Goal: Task Accomplishment & Management: Use online tool/utility

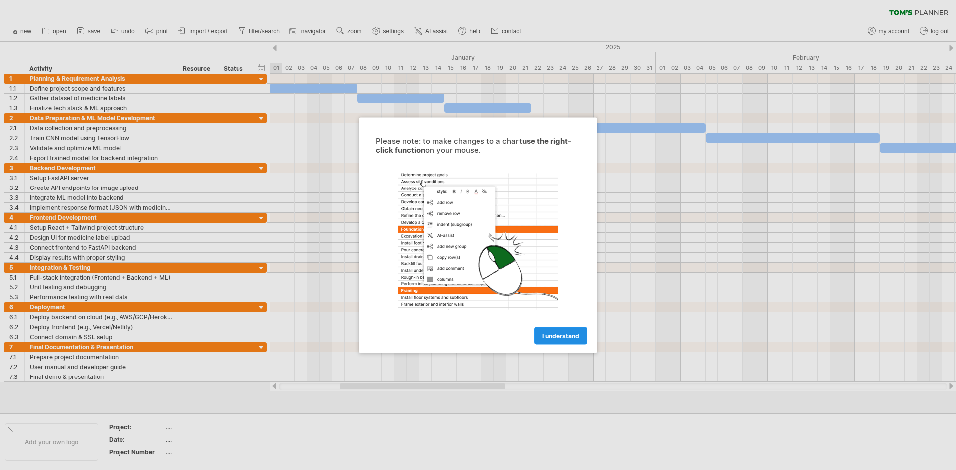
click at [563, 341] on link "I understand" at bounding box center [560, 335] width 53 height 17
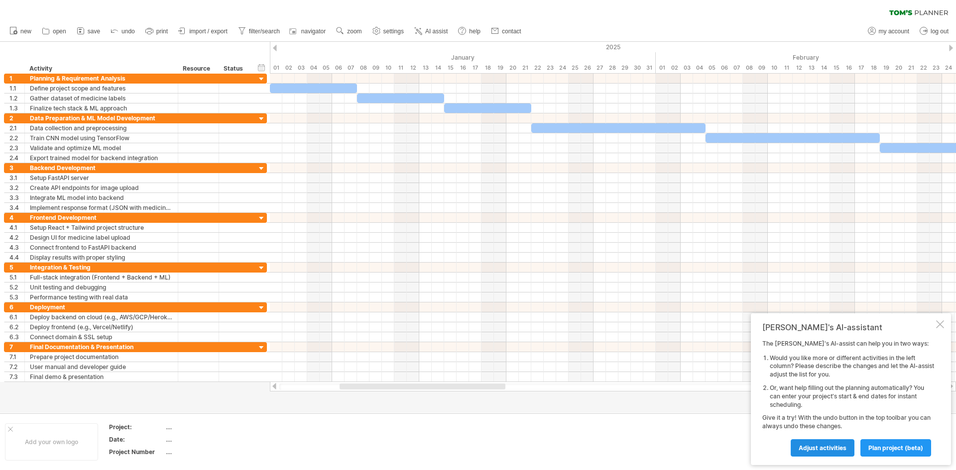
click at [764, 363] on span "Adjust activities" at bounding box center [822, 447] width 48 height 7
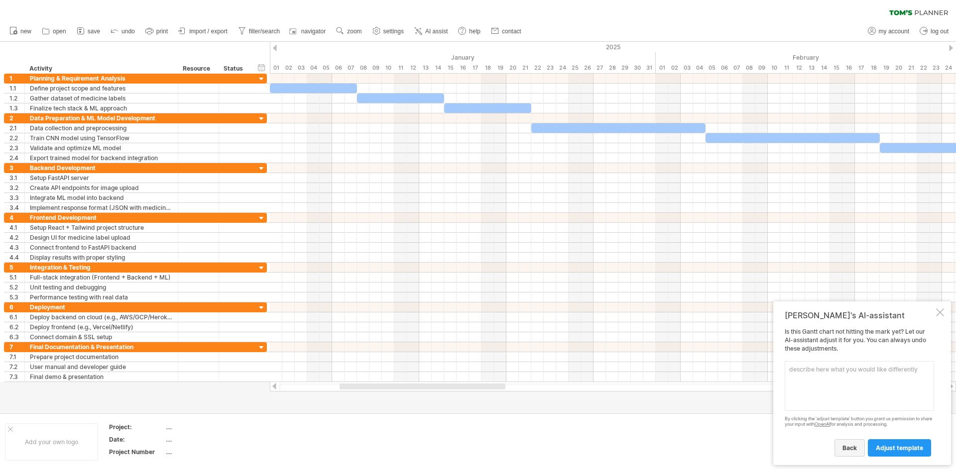
click at [764, 363] on link "back" at bounding box center [849, 447] width 30 height 17
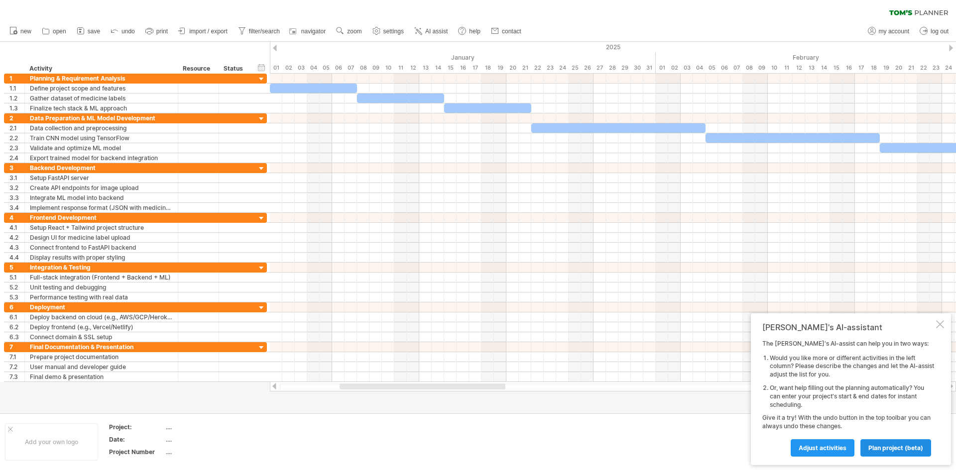
click at [764, 363] on link "plan project (beta)" at bounding box center [895, 447] width 71 height 17
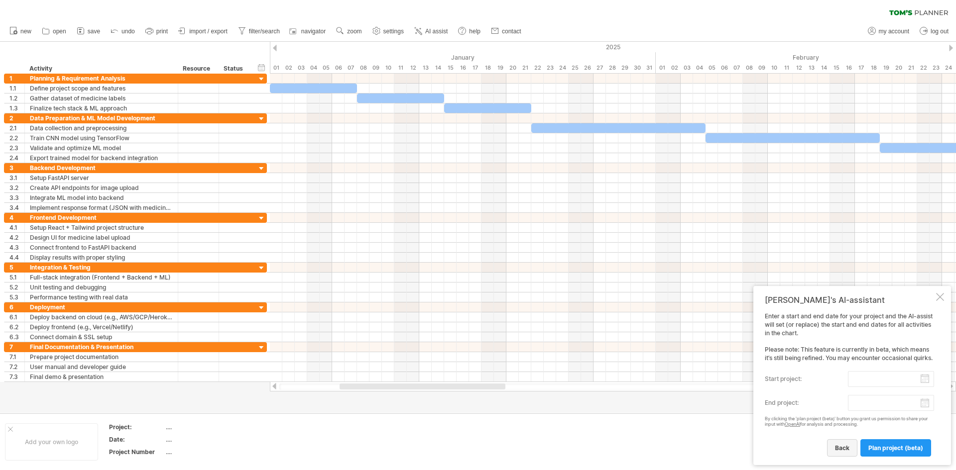
click at [764, 363] on span "back" at bounding box center [842, 447] width 14 height 7
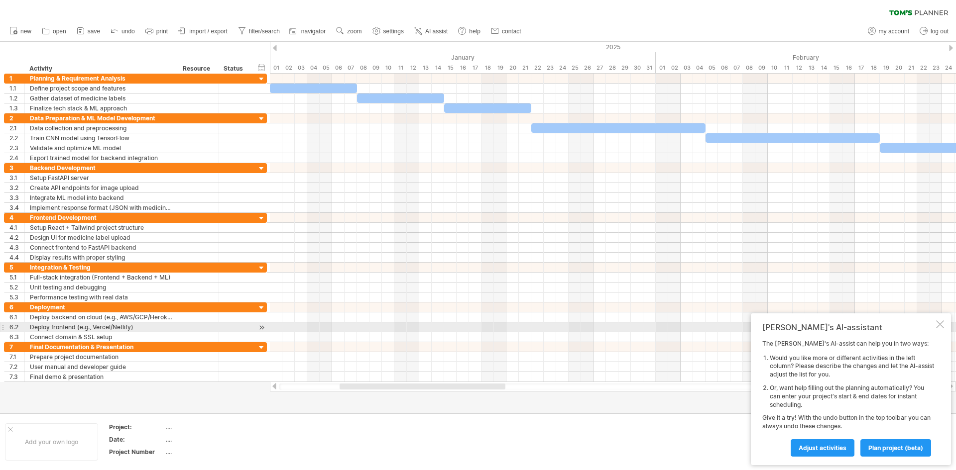
click at [764, 325] on div at bounding box center [940, 325] width 8 height 8
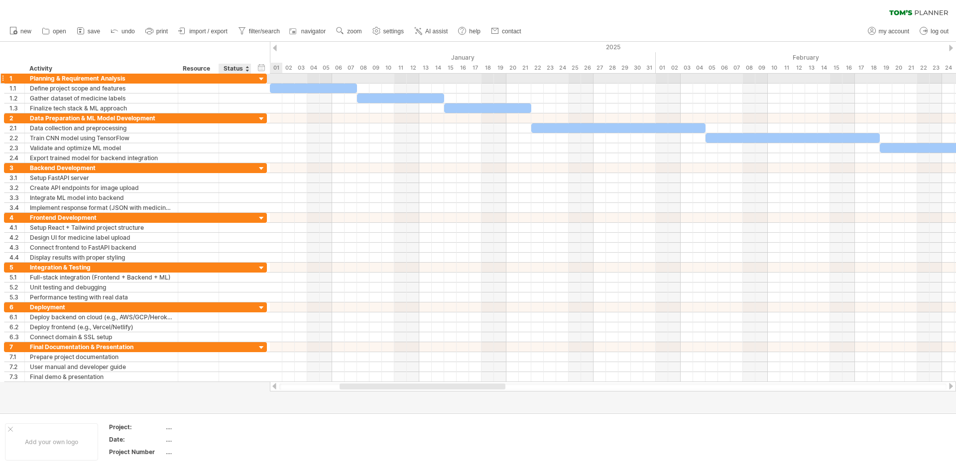
click at [262, 80] on div at bounding box center [261, 79] width 9 height 9
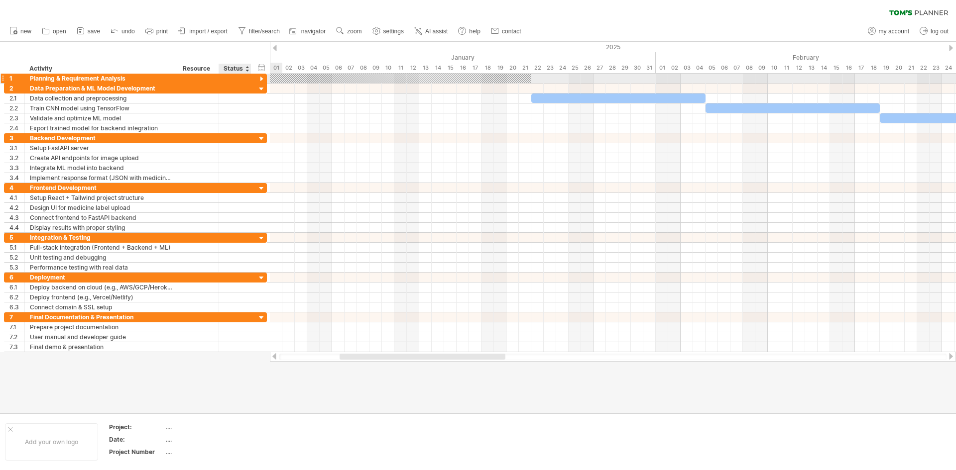
click at [261, 80] on div at bounding box center [261, 79] width 9 height 9
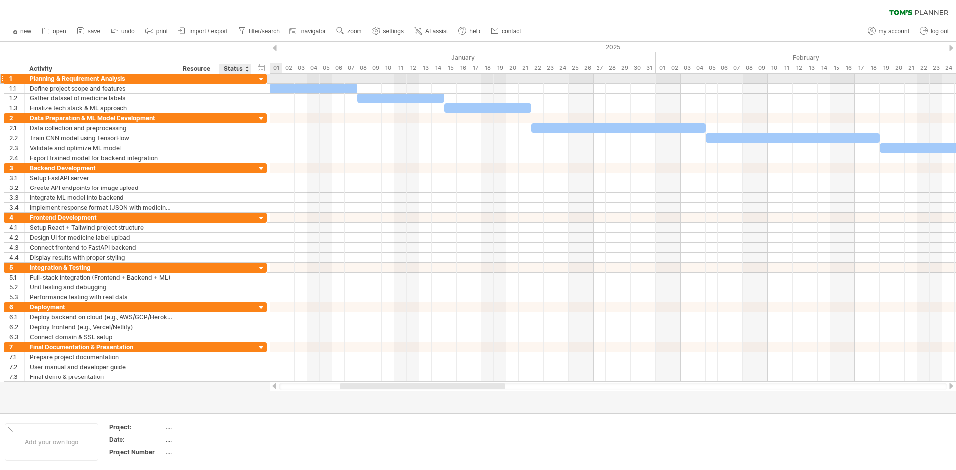
click at [261, 78] on div at bounding box center [261, 79] width 9 height 9
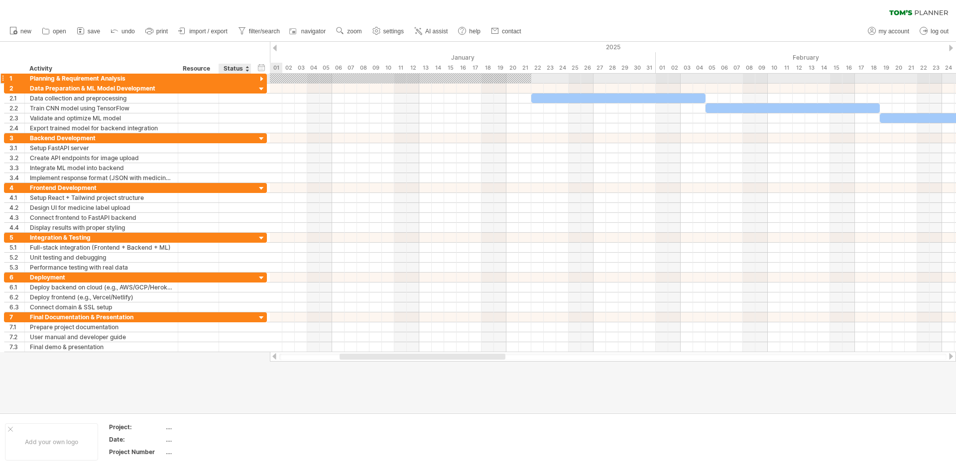
click at [260, 77] on div at bounding box center [261, 79] width 9 height 9
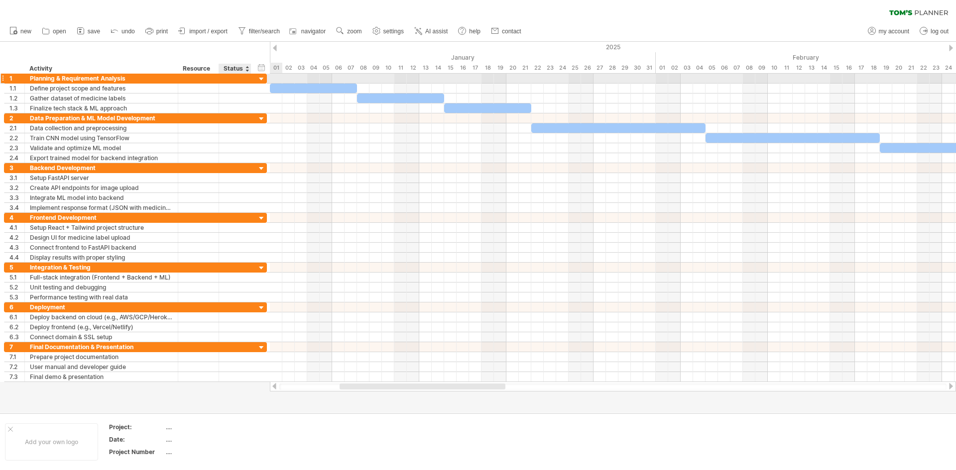
click at [260, 77] on div at bounding box center [261, 79] width 9 height 9
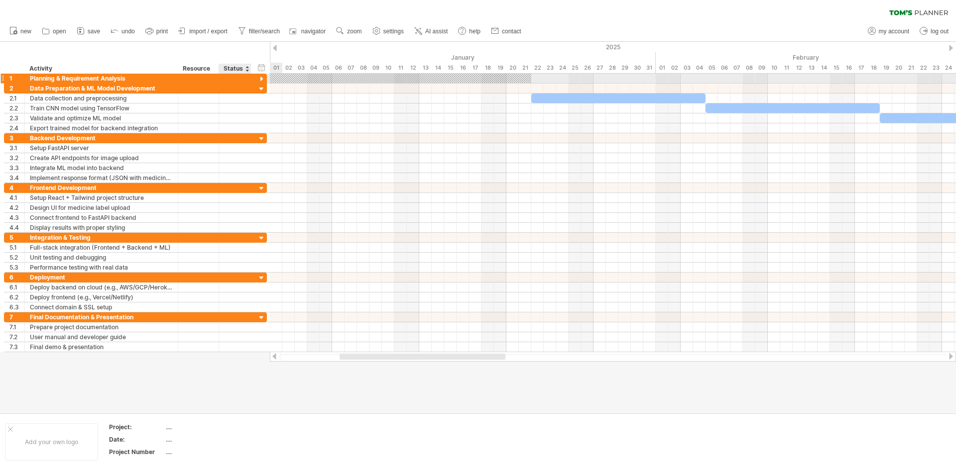
click at [260, 77] on div at bounding box center [261, 79] width 9 height 9
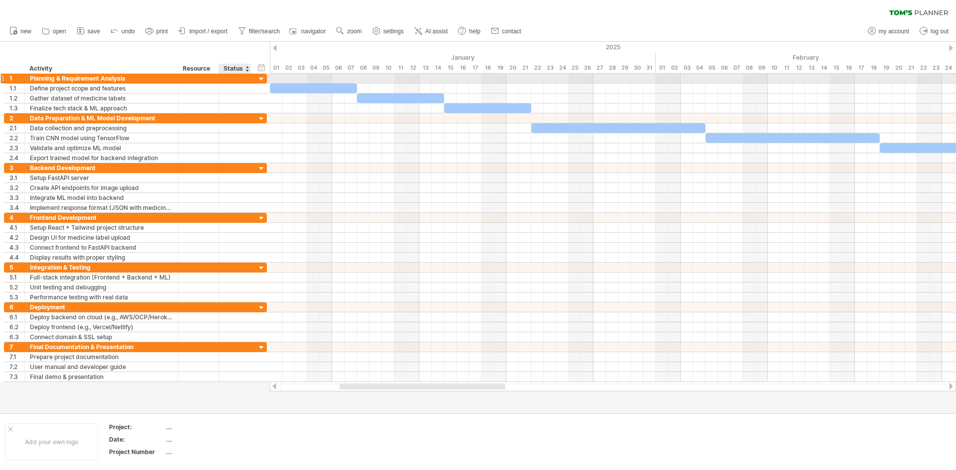
click at [258, 78] on div at bounding box center [261, 79] width 9 height 9
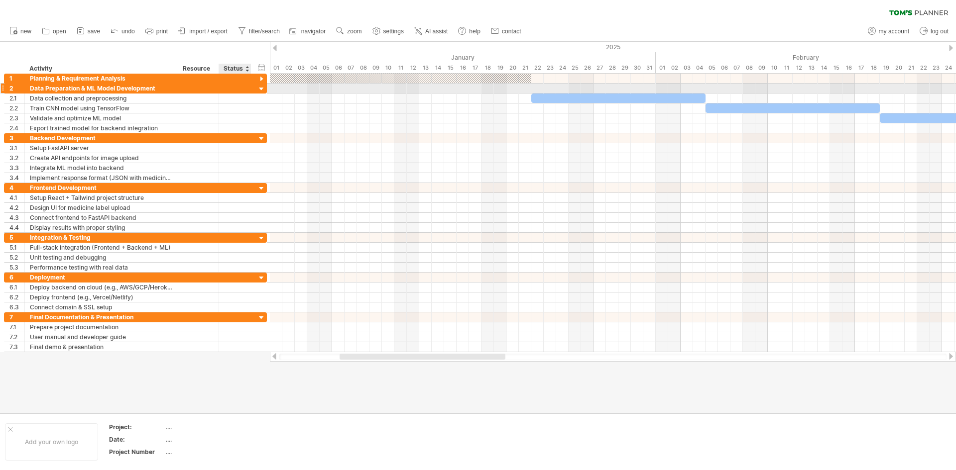
click at [260, 88] on div at bounding box center [261, 89] width 9 height 9
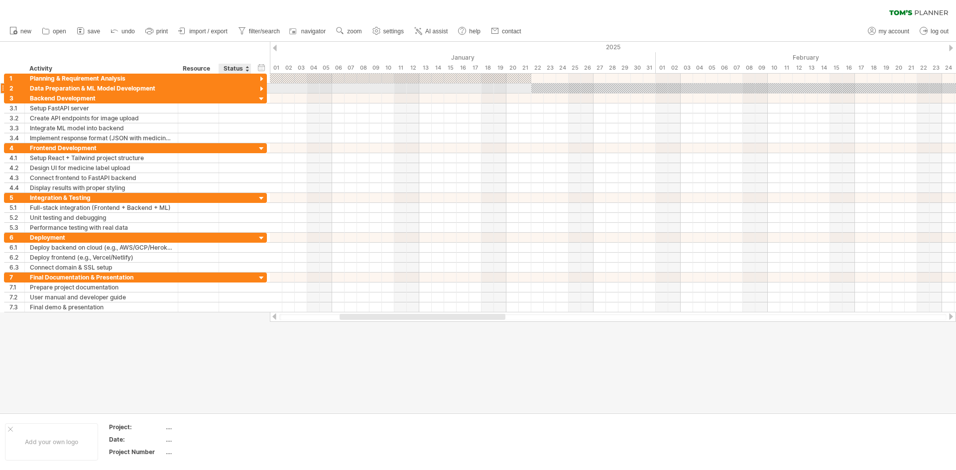
click at [260, 88] on div at bounding box center [261, 89] width 9 height 9
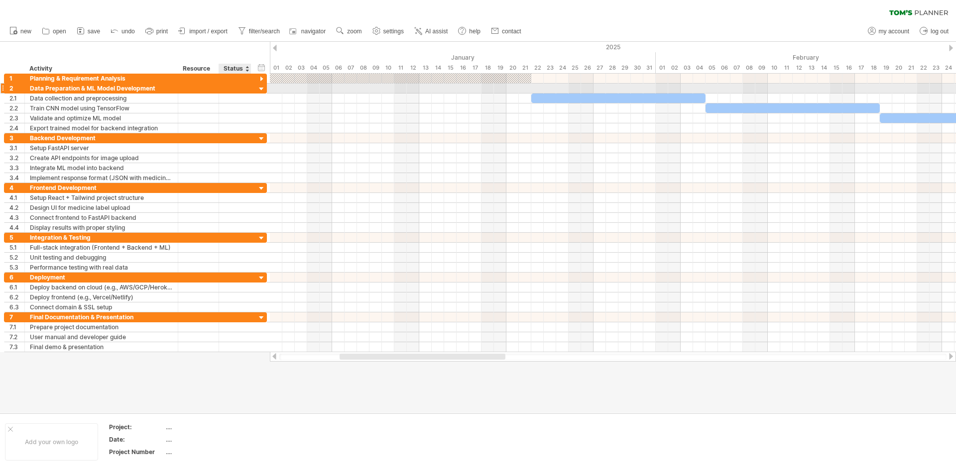
click at [260, 88] on div at bounding box center [261, 89] width 9 height 9
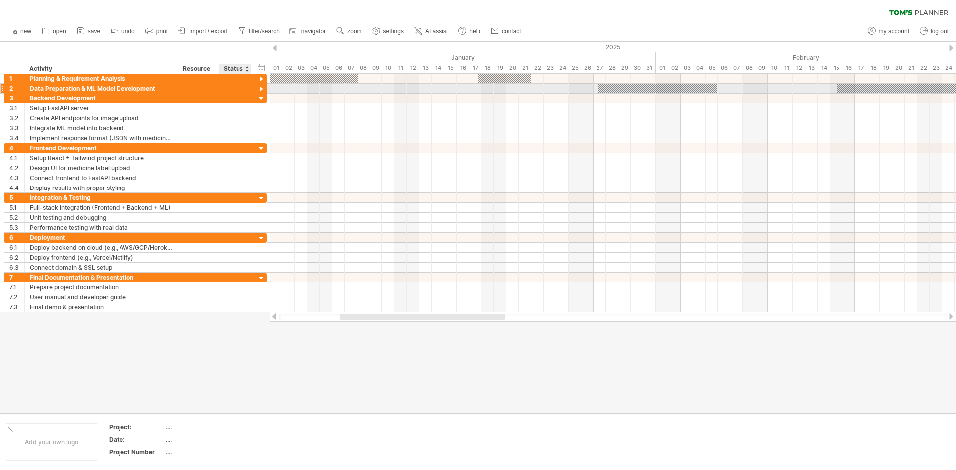
click at [260, 88] on div at bounding box center [261, 89] width 9 height 9
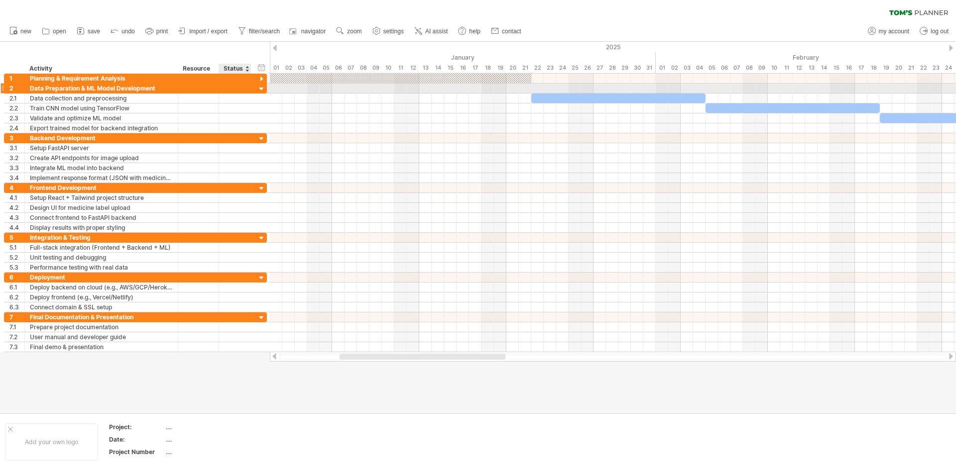
click at [260, 88] on div at bounding box center [261, 89] width 9 height 9
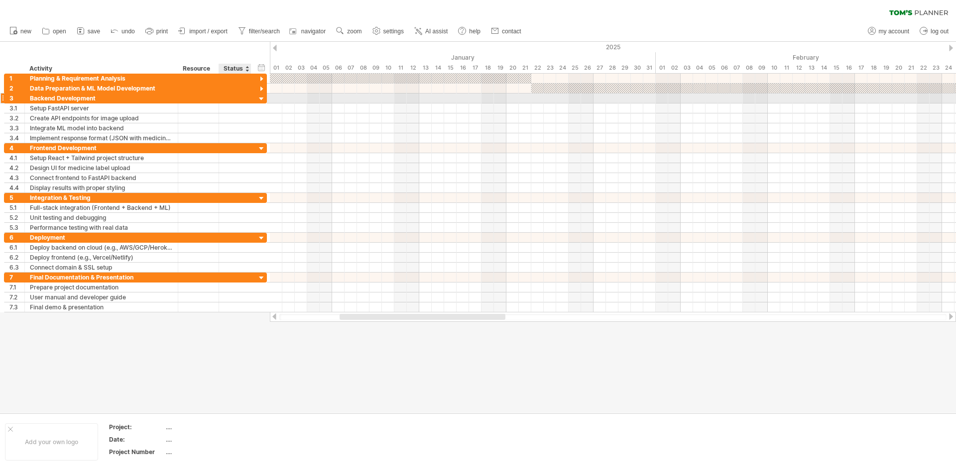
click at [261, 99] on div at bounding box center [261, 99] width 9 height 9
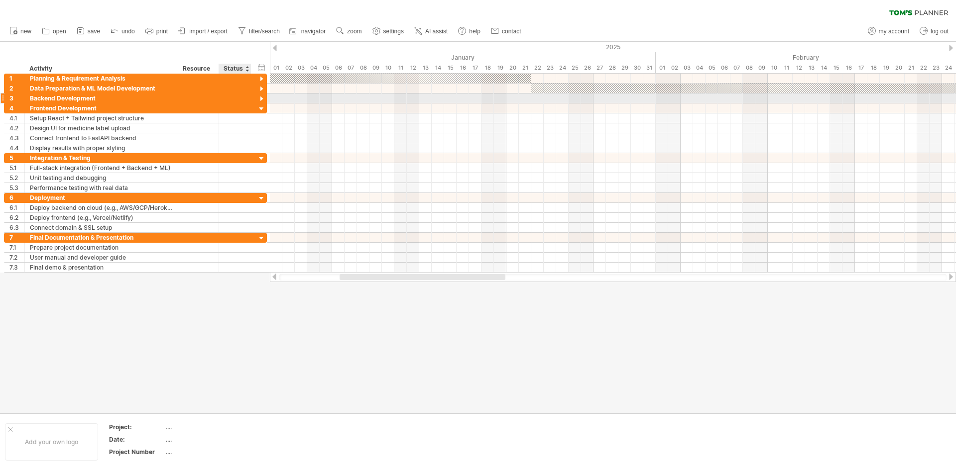
click at [261, 99] on div at bounding box center [261, 99] width 9 height 9
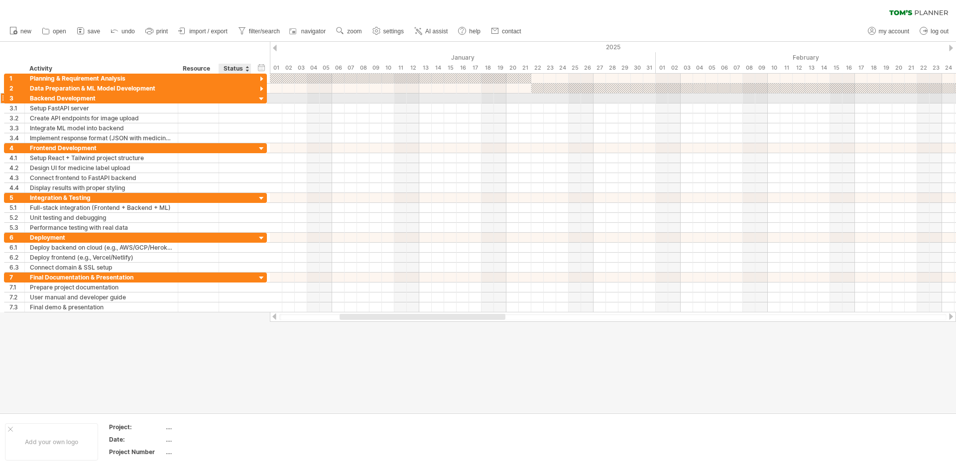
click at [261, 99] on div at bounding box center [261, 99] width 9 height 9
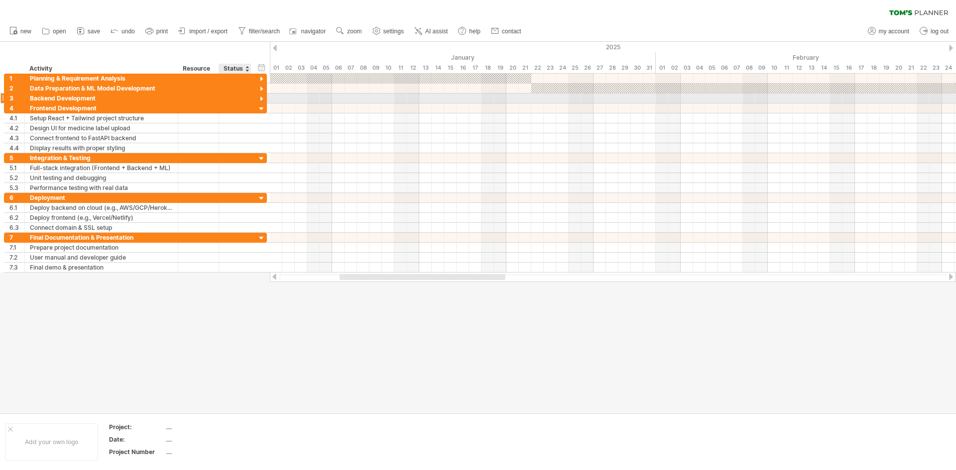
click at [261, 99] on div at bounding box center [261, 99] width 9 height 9
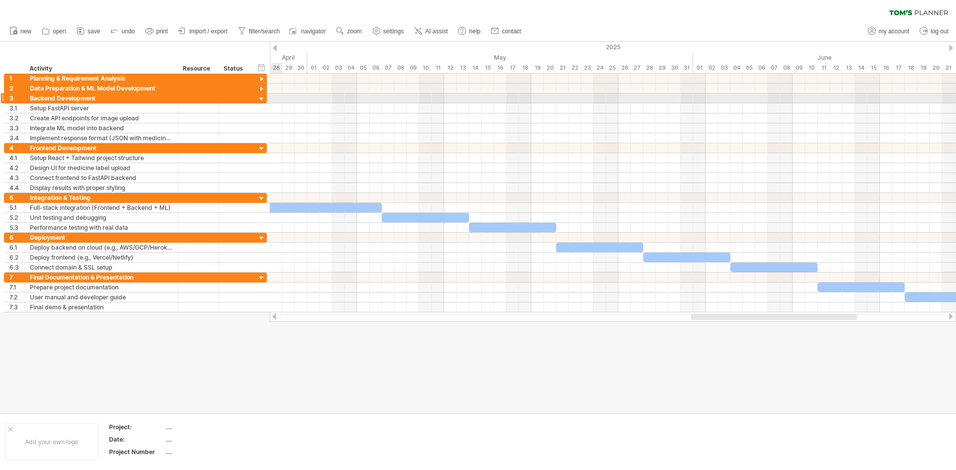
click at [259, 99] on div at bounding box center [261, 99] width 9 height 9
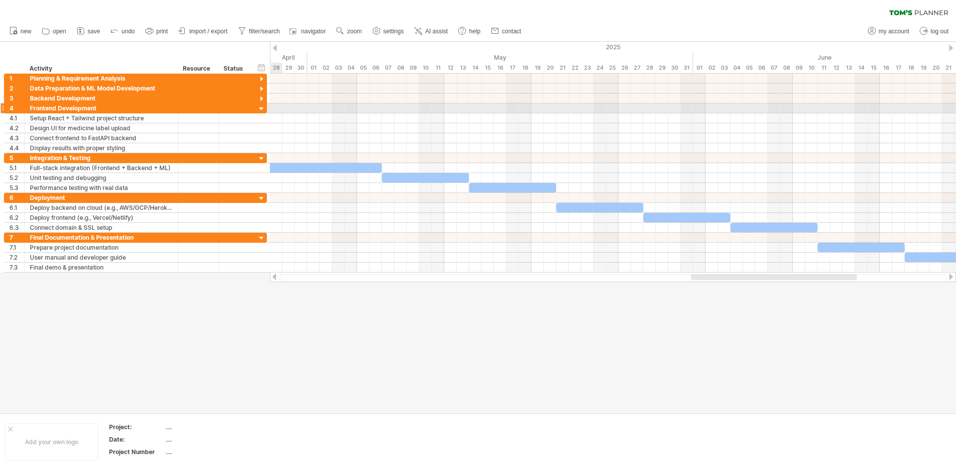
click at [260, 106] on div at bounding box center [261, 109] width 9 height 9
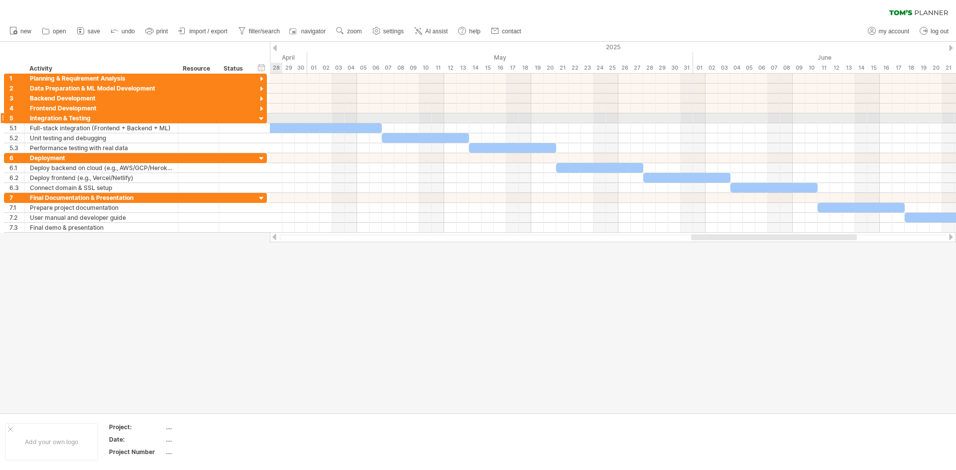
click at [262, 117] on div at bounding box center [261, 118] width 9 height 9
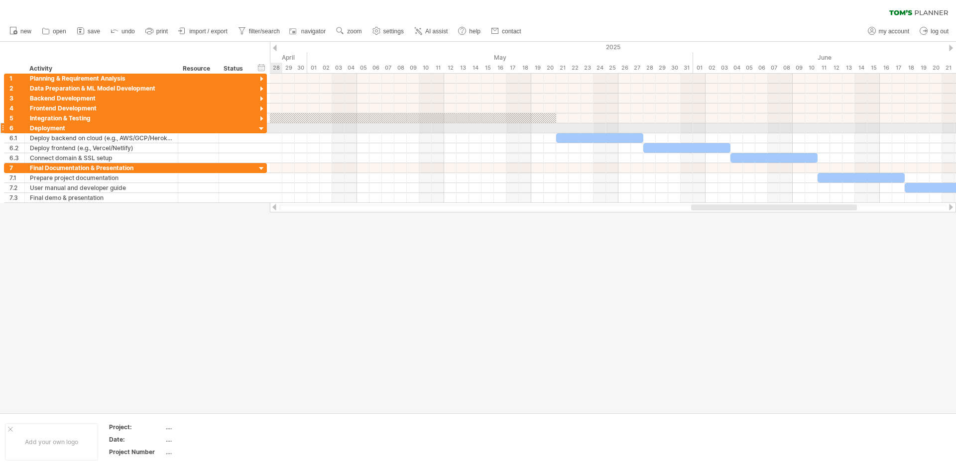
click at [258, 129] on div at bounding box center [261, 128] width 9 height 9
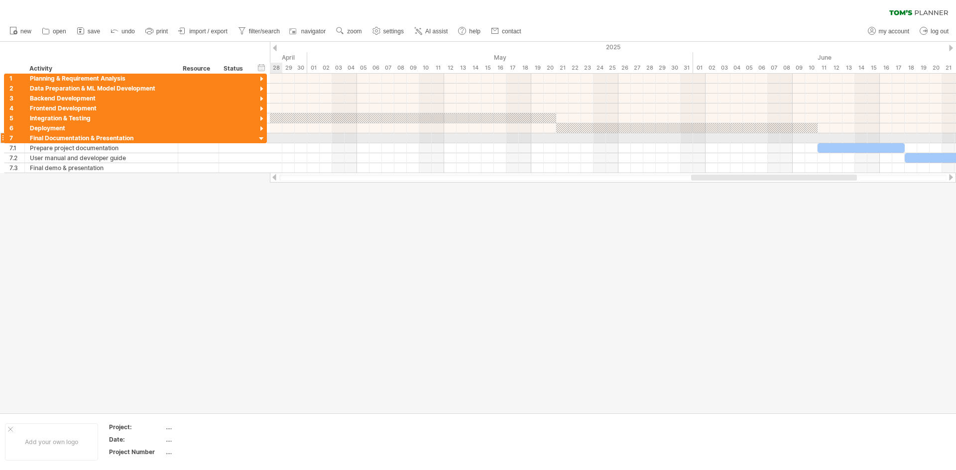
click at [260, 134] on div at bounding box center [261, 138] width 9 height 9
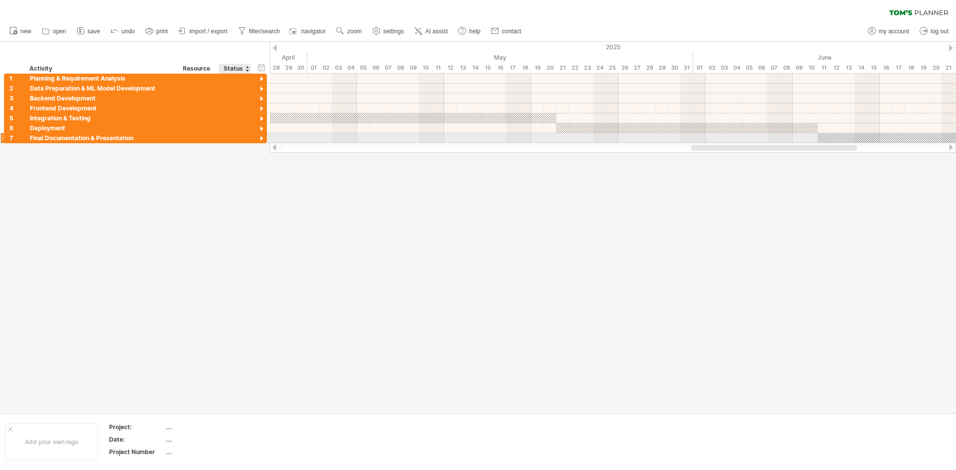
click at [260, 137] on div at bounding box center [261, 138] width 9 height 9
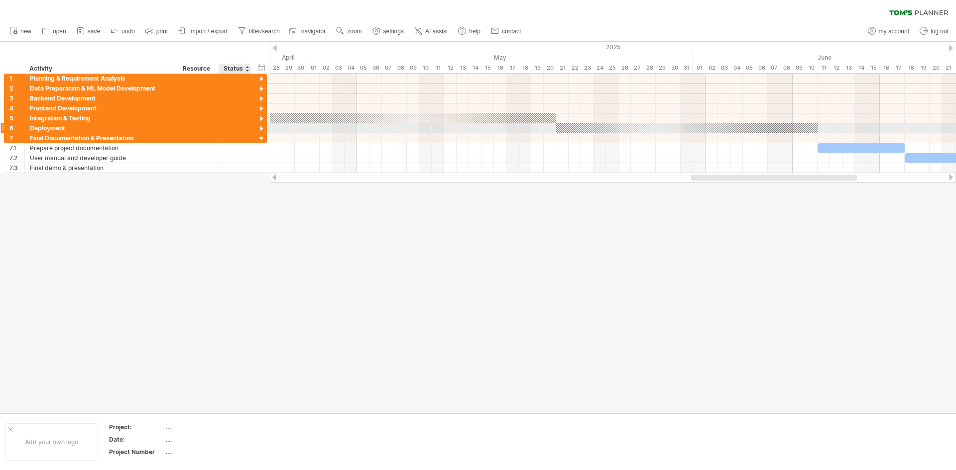
click at [260, 129] on div at bounding box center [261, 128] width 9 height 9
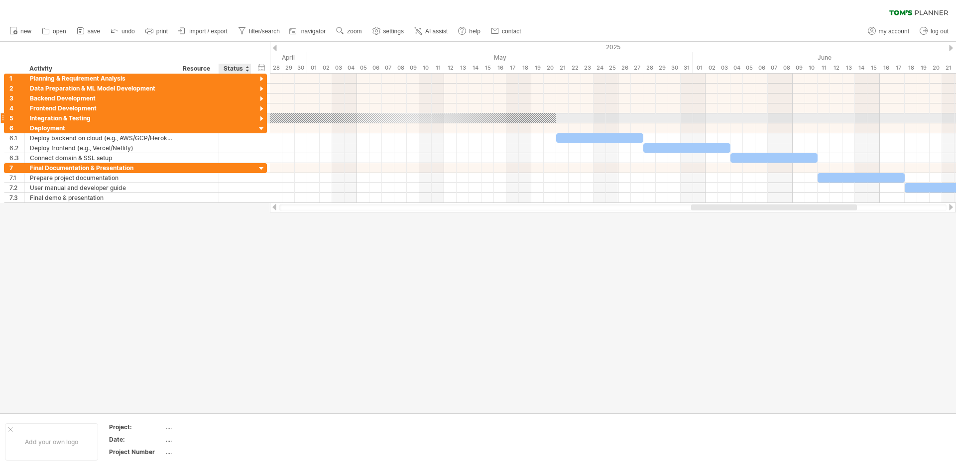
click at [259, 121] on div at bounding box center [261, 118] width 9 height 9
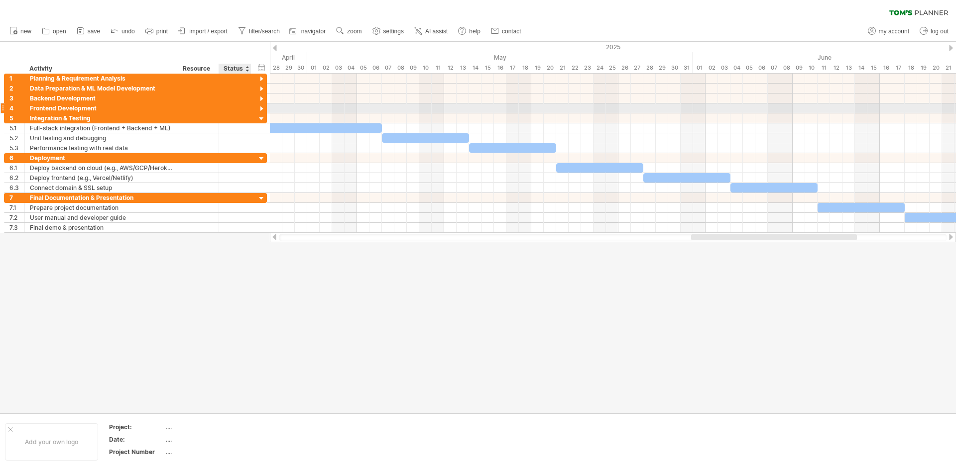
click at [259, 109] on div at bounding box center [261, 109] width 9 height 9
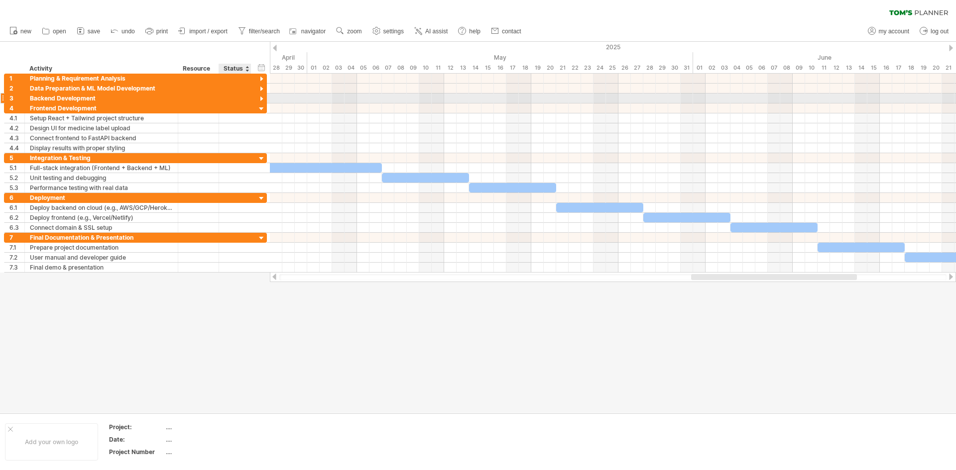
click at [263, 96] on div at bounding box center [261, 99] width 9 height 9
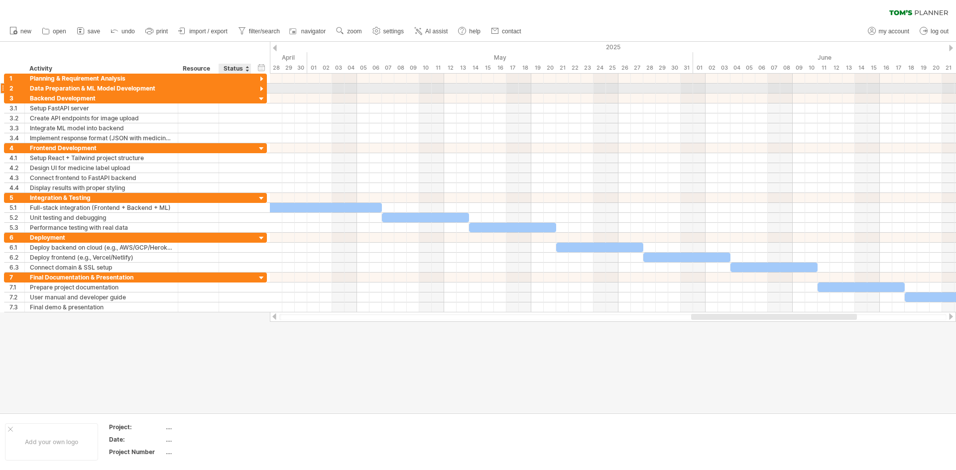
click at [262, 91] on div at bounding box center [261, 89] width 9 height 9
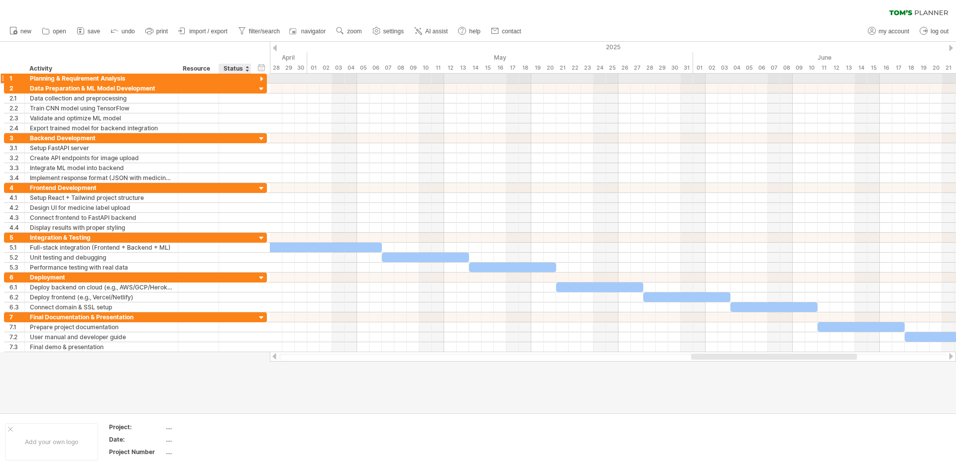
click at [261, 77] on div at bounding box center [261, 79] width 9 height 9
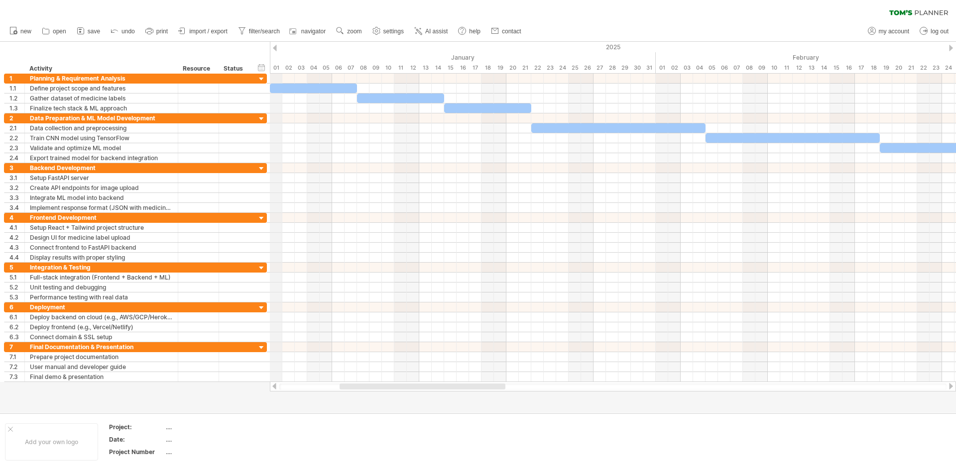
click at [464, 55] on div "January" at bounding box center [463, 57] width 386 height 10
click at [465, 55] on div "January" at bounding box center [463, 57] width 386 height 10
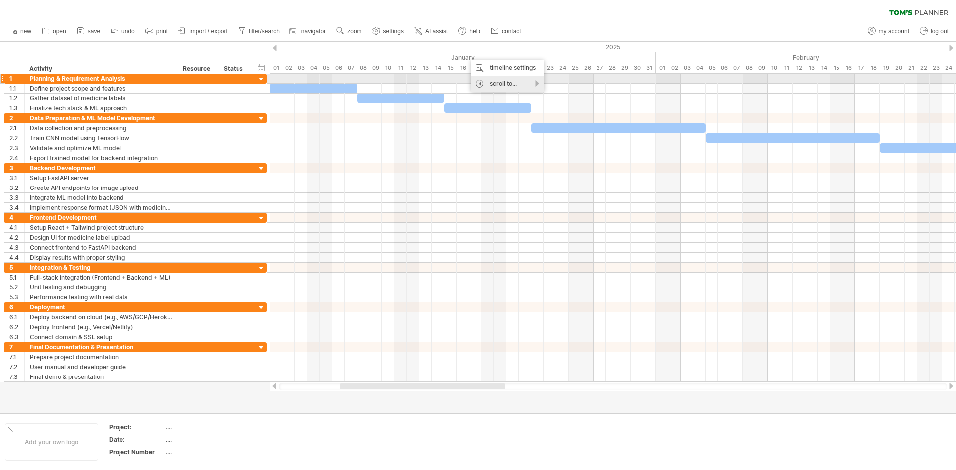
click at [534, 82] on div "scroll to..." at bounding box center [507, 84] width 74 height 16
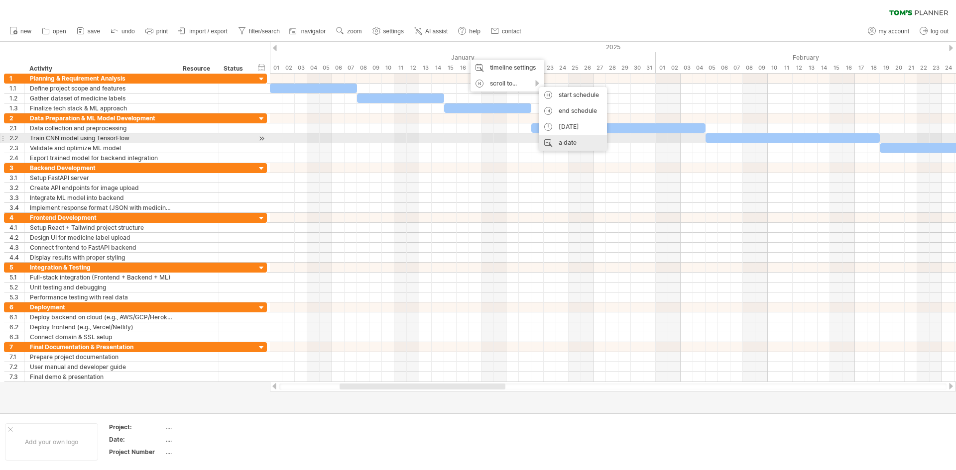
click at [569, 139] on div "a date" at bounding box center [573, 143] width 68 height 16
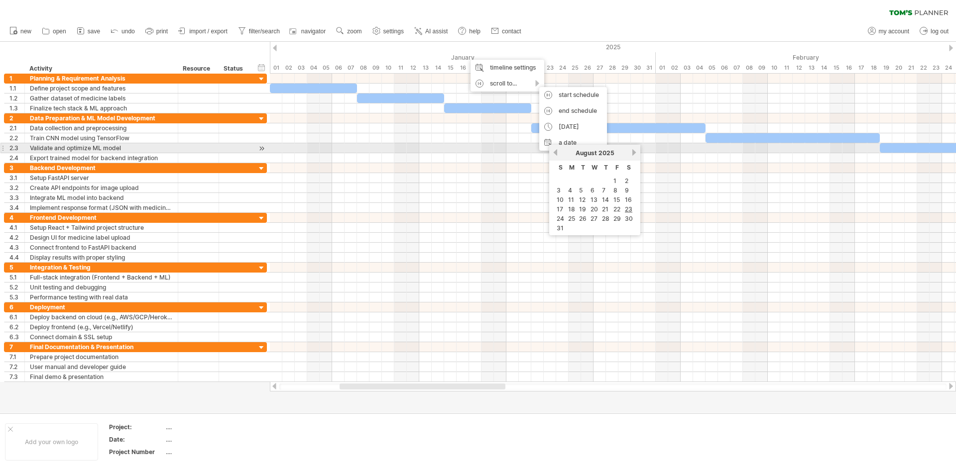
click at [556, 151] on link "previous" at bounding box center [554, 152] width 7 height 7
click at [632, 153] on link "next" at bounding box center [633, 152] width 7 height 7
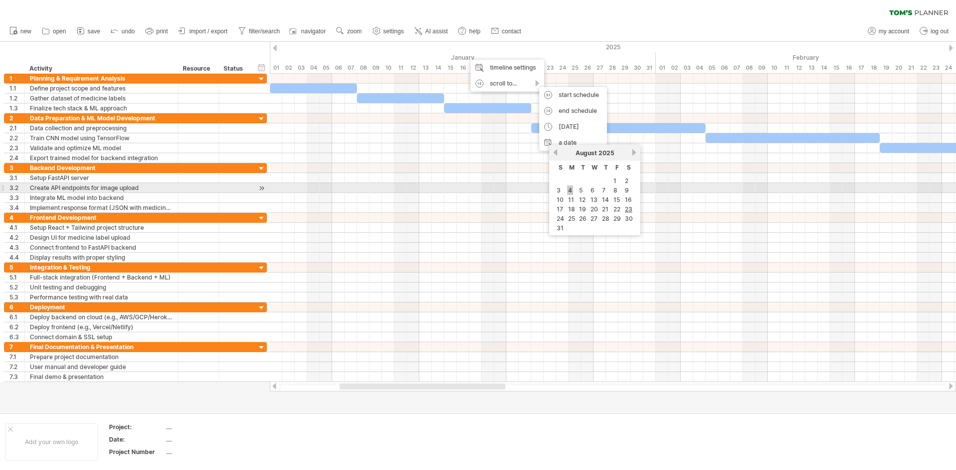
click at [569, 190] on link "4" at bounding box center [570, 190] width 6 height 9
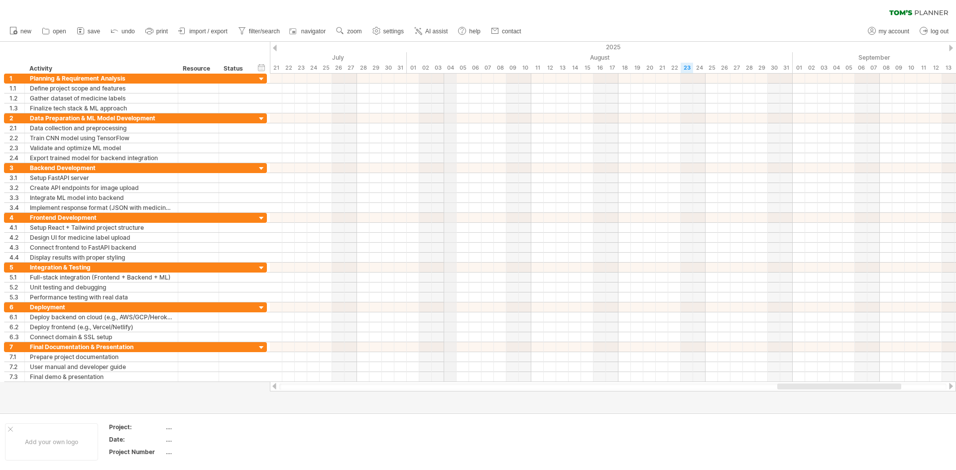
click at [451, 65] on div "04" at bounding box center [450, 68] width 12 height 10
click at [448, 69] on div "04" at bounding box center [450, 68] width 12 height 10
click at [449, 77] on div at bounding box center [613, 79] width 686 height 10
click at [449, 64] on div "04" at bounding box center [450, 68] width 12 height 10
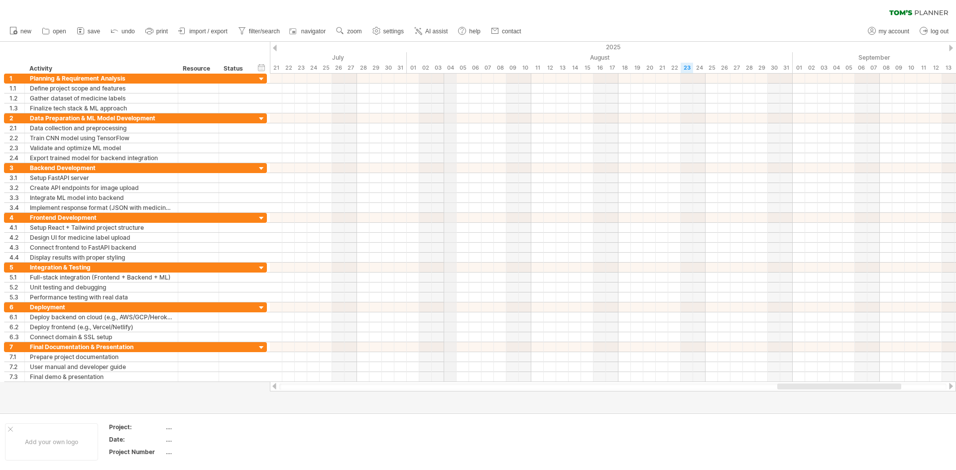
click at [449, 66] on div "04" at bounding box center [450, 68] width 12 height 10
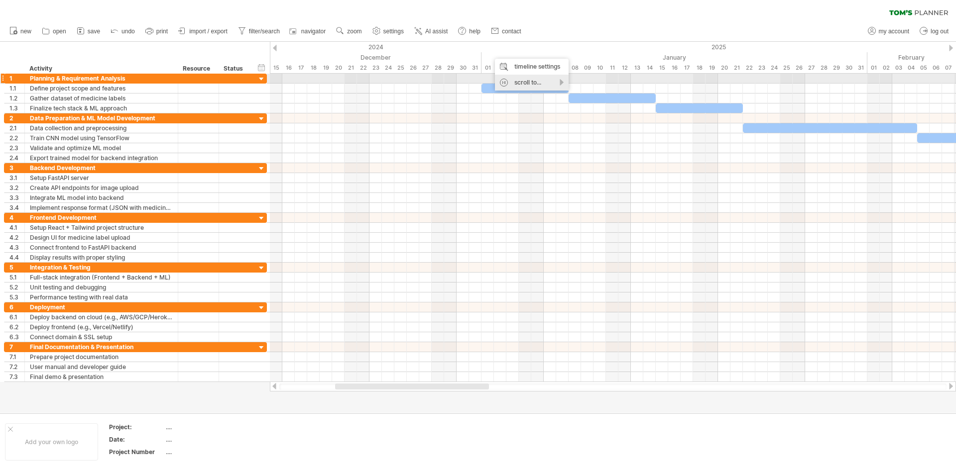
click at [560, 81] on div "scroll to..." at bounding box center [532, 83] width 74 height 16
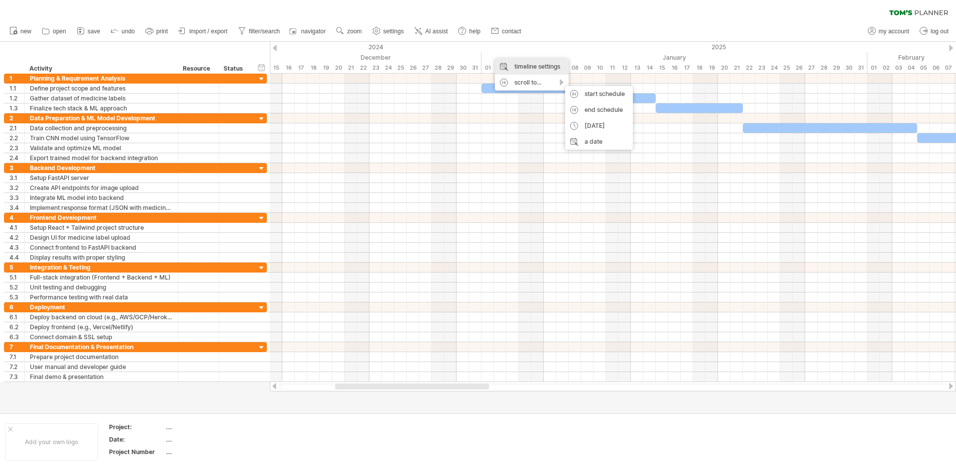
click at [541, 63] on div "timeline settings" at bounding box center [532, 67] width 74 height 16
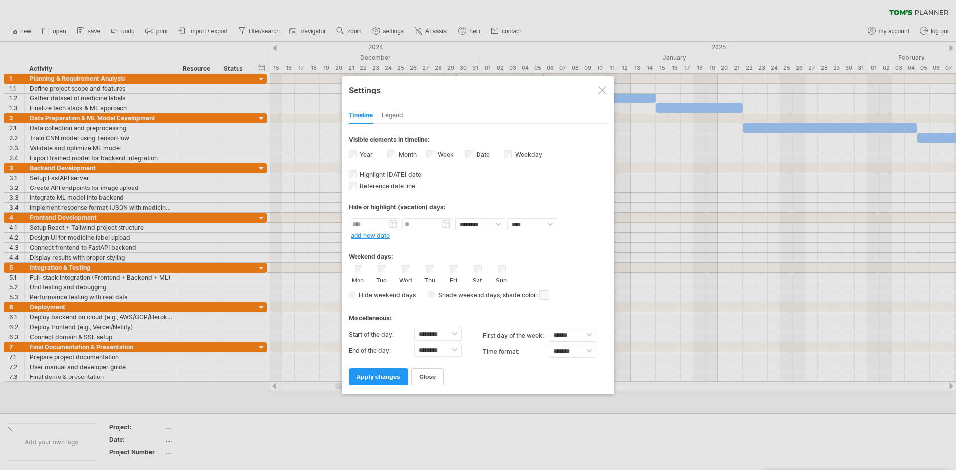
select select "*"
select select "**"
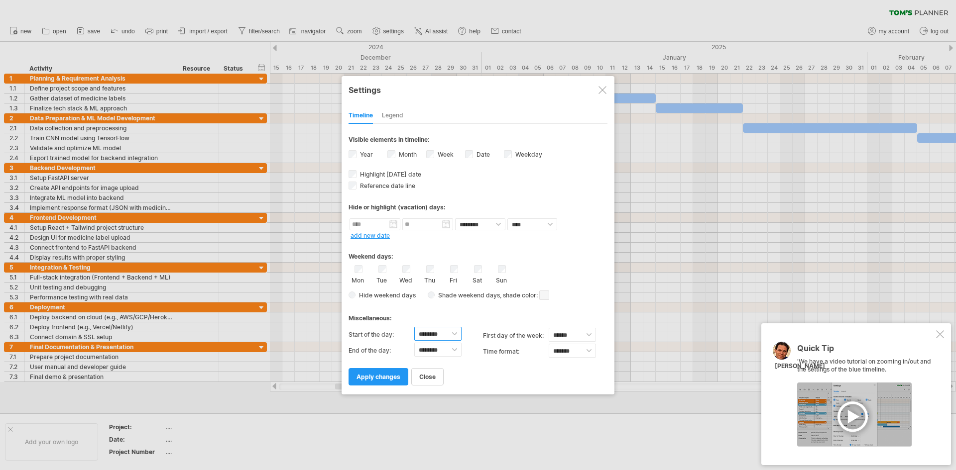
click at [455, 335] on select "******** ******** ******** ******** ******** ******** ******** ******** *******…" at bounding box center [437, 334] width 47 height 14
click at [456, 350] on select "******** ******** ******** ******** ******** ******** ******** ******** *******…" at bounding box center [437, 350] width 47 height 14
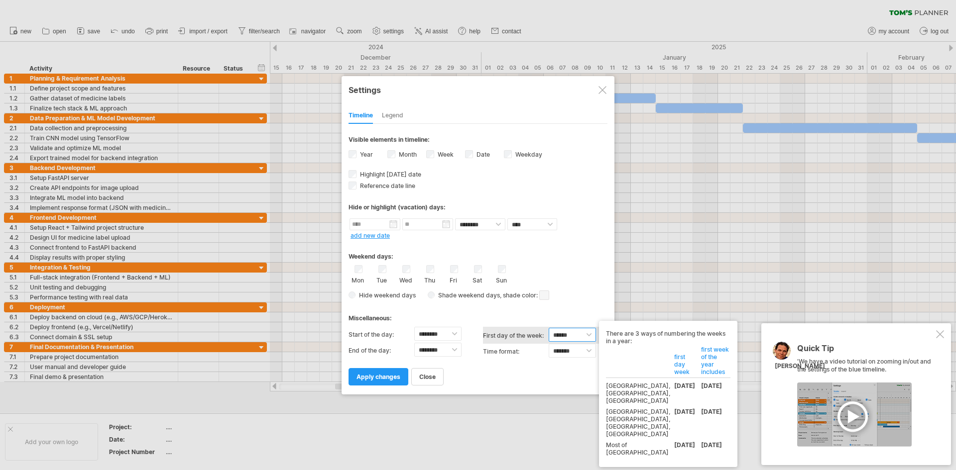
click at [588, 330] on select "****** ****** ********" at bounding box center [571, 335] width 47 height 14
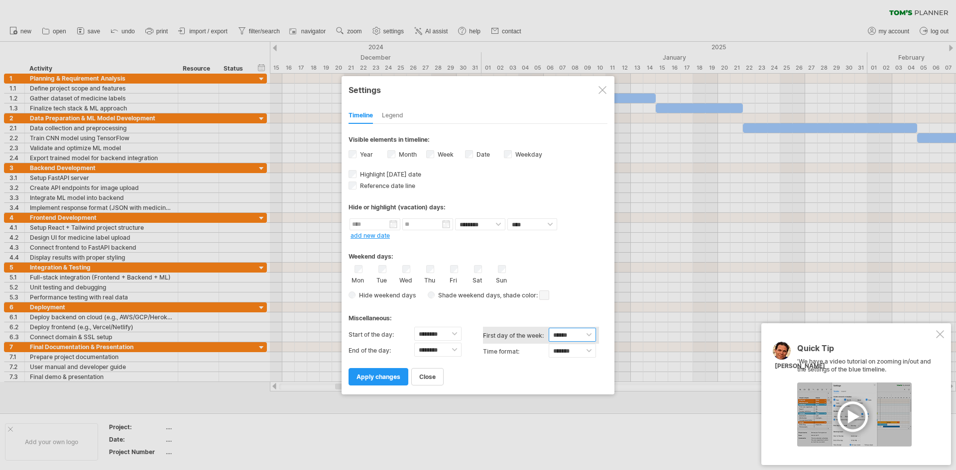
click at [588, 335] on select "****** ****** ********" at bounding box center [571, 335] width 47 height 14
click at [586, 349] on select "******* *******" at bounding box center [571, 351] width 47 height 14
click at [398, 120] on div "Legend" at bounding box center [392, 116] width 21 height 16
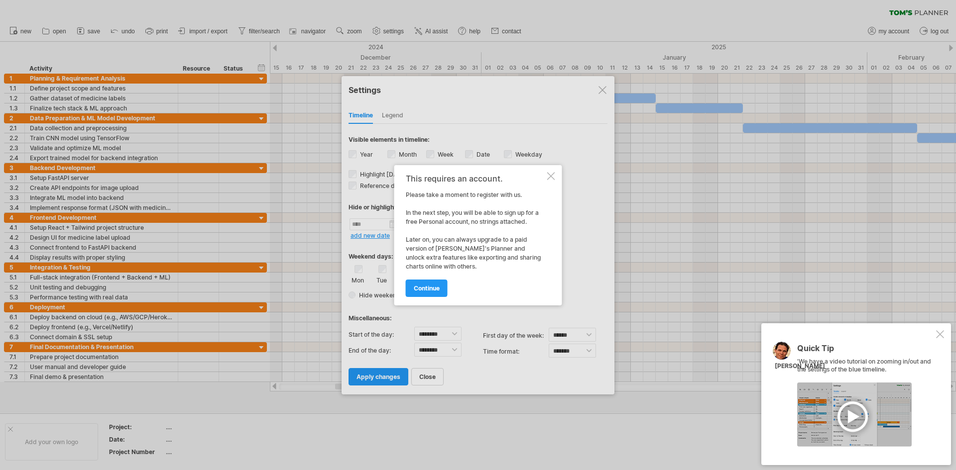
click at [549, 176] on div at bounding box center [551, 176] width 8 height 8
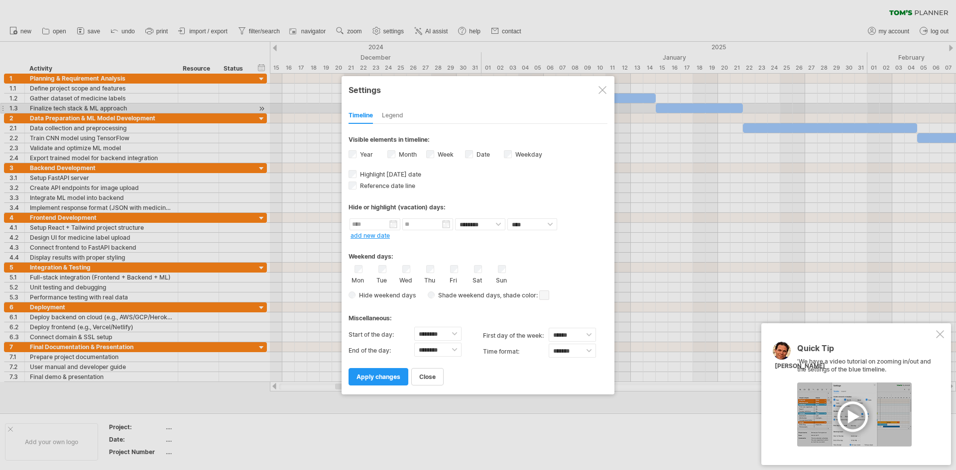
click at [397, 112] on div "Legend" at bounding box center [392, 116] width 21 height 16
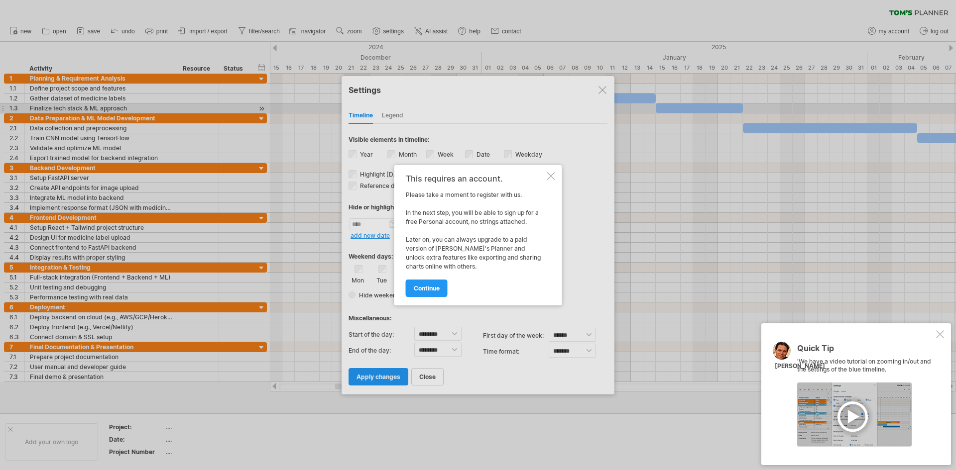
drag, startPoint x: 552, startPoint y: 173, endPoint x: 552, endPoint y: 180, distance: 7.0
click at [552, 179] on div at bounding box center [551, 176] width 8 height 8
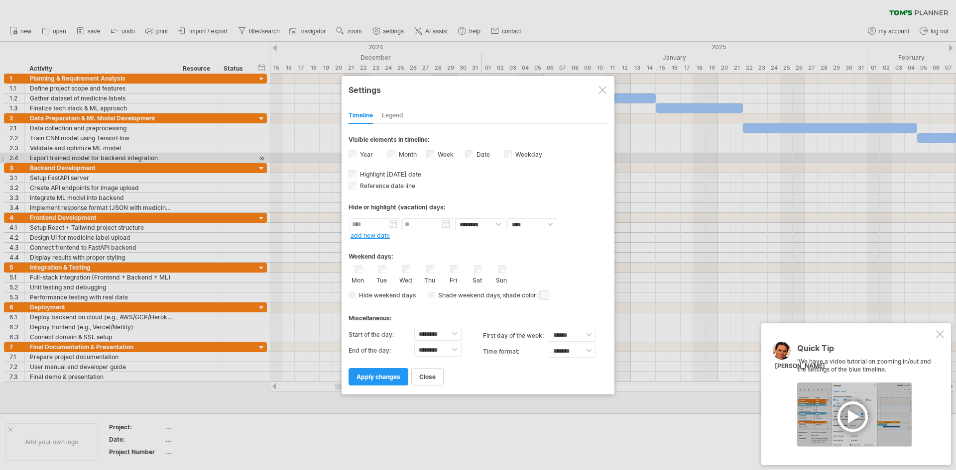
click at [357, 154] on div "Year" at bounding box center [367, 155] width 39 height 13
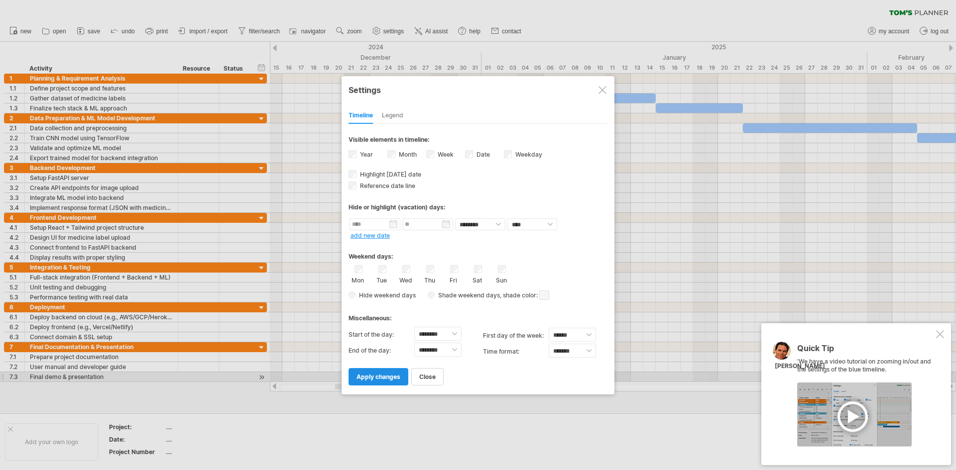
click at [393, 363] on span "apply changes" at bounding box center [378, 376] width 44 height 7
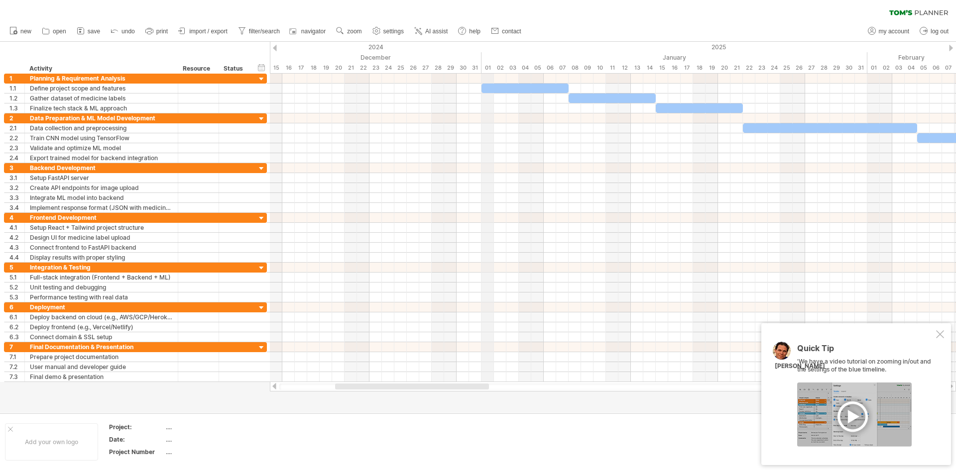
click at [488, 67] on div "01" at bounding box center [487, 68] width 12 height 10
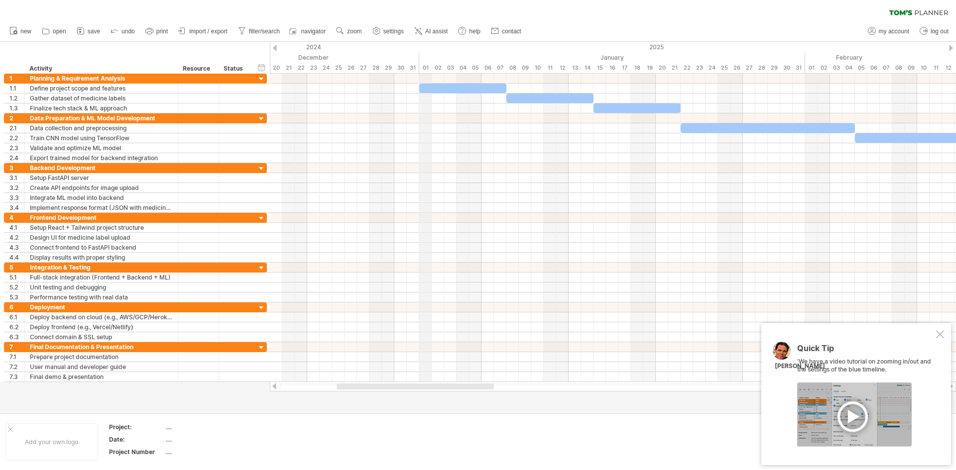
drag, startPoint x: 488, startPoint y: 67, endPoint x: 418, endPoint y: 72, distance: 70.3
click at [419, 72] on div "01" at bounding box center [425, 68] width 12 height 10
drag, startPoint x: 413, startPoint y: 73, endPoint x: 414, endPoint y: 79, distance: 6.0
click at [414, 75] on div "Trying to reach [DOMAIN_NAME] Connected again... 0% clear filter new 1" at bounding box center [478, 235] width 956 height 470
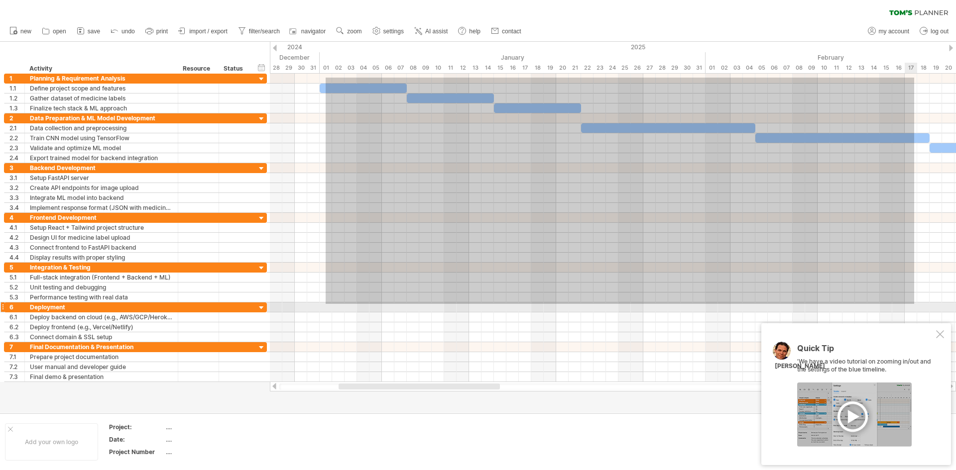
drag, startPoint x: 413, startPoint y: 78, endPoint x: 914, endPoint y: 304, distance: 550.0
click at [764, 304] on div at bounding box center [613, 228] width 686 height 309
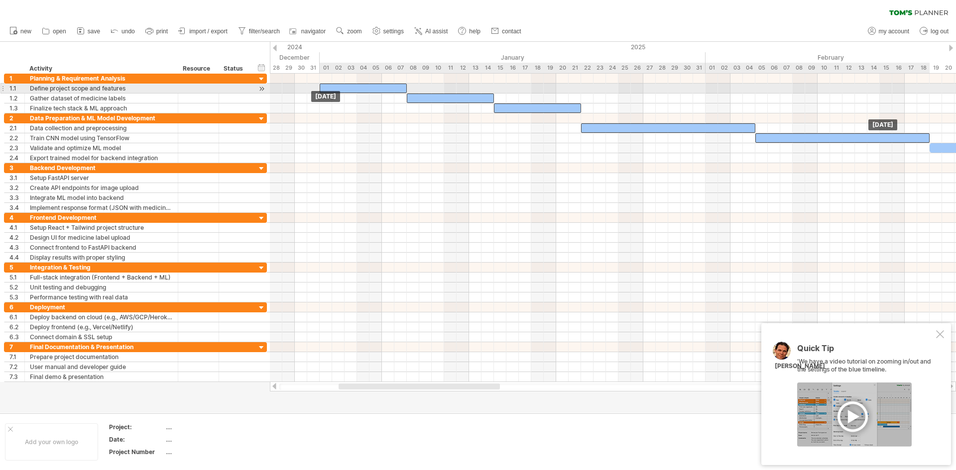
drag, startPoint x: 337, startPoint y: 92, endPoint x: 329, endPoint y: 86, distance: 10.4
click at [329, 86] on div at bounding box center [363, 88] width 87 height 9
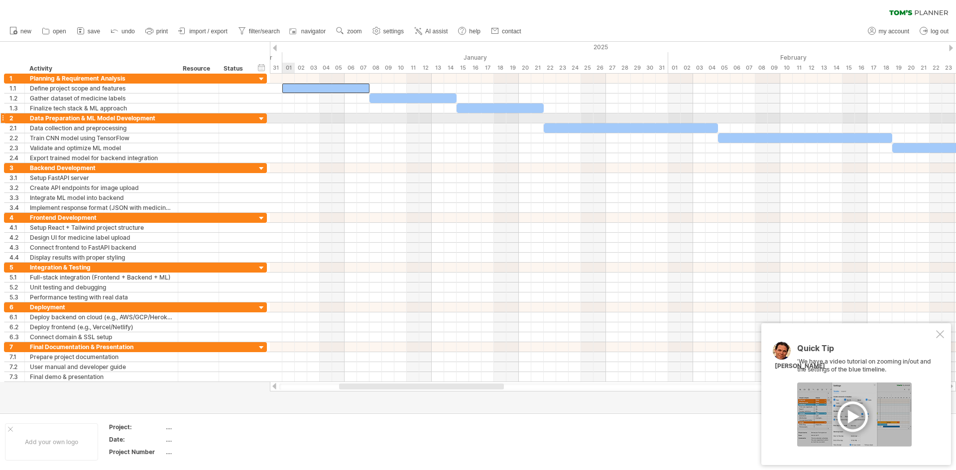
drag, startPoint x: 324, startPoint y: 73, endPoint x: 294, endPoint y: 99, distance: 38.8
click at [294, 99] on div "Trying to reach [DOMAIN_NAME] Connected again... 0% clear filter new 1" at bounding box center [478, 235] width 956 height 470
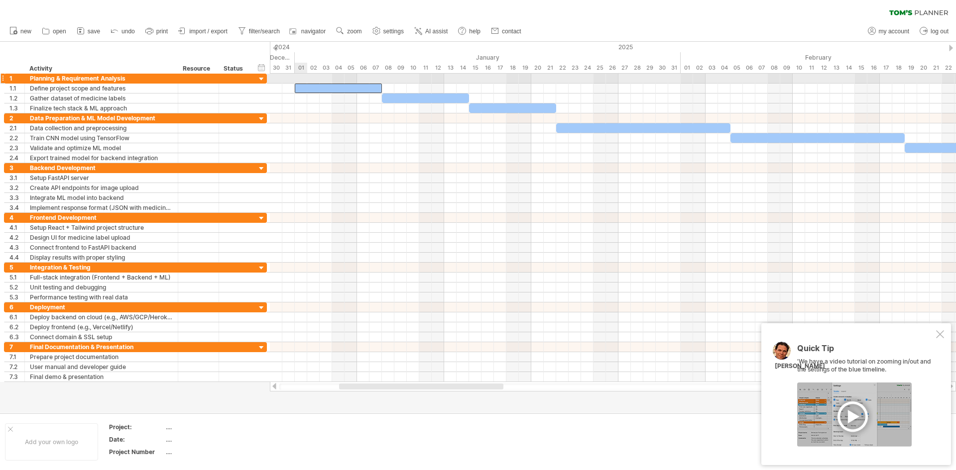
click at [297, 77] on div at bounding box center [613, 79] width 686 height 10
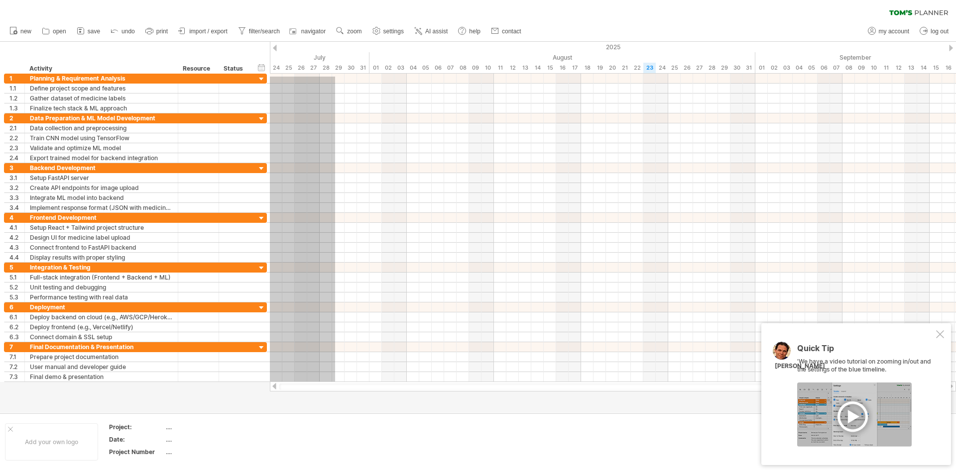
drag, startPoint x: 298, startPoint y: 77, endPoint x: 320, endPoint y: 391, distance: 314.8
click at [320, 363] on div "Trying to reach [DOMAIN_NAME] Connected again... 0% clear filter new 1" at bounding box center [478, 235] width 956 height 470
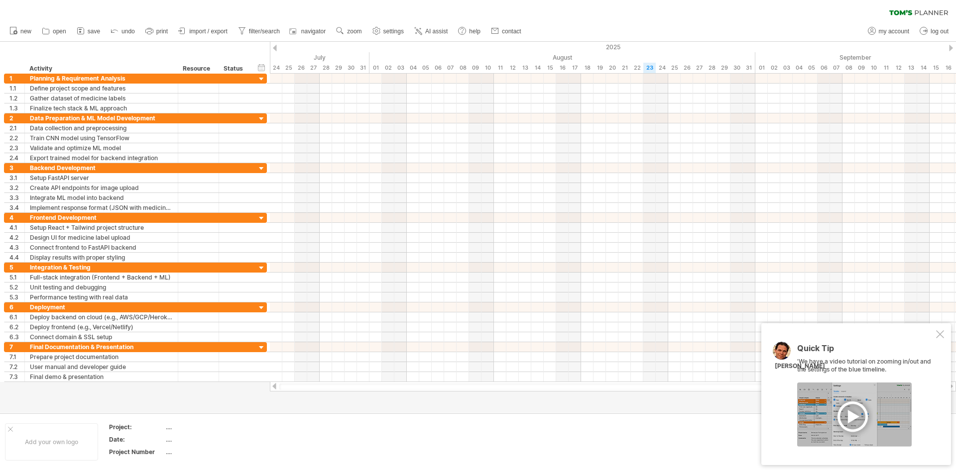
click at [320, 363] on div at bounding box center [613, 387] width 686 height 10
drag, startPoint x: 320, startPoint y: 391, endPoint x: 338, endPoint y: 366, distance: 31.0
click at [329, 363] on div "Trying to reach [DOMAIN_NAME] Connected again... 0% clear filter new 1" at bounding box center [478, 235] width 956 height 470
click at [333, 363] on div at bounding box center [613, 377] width 686 height 10
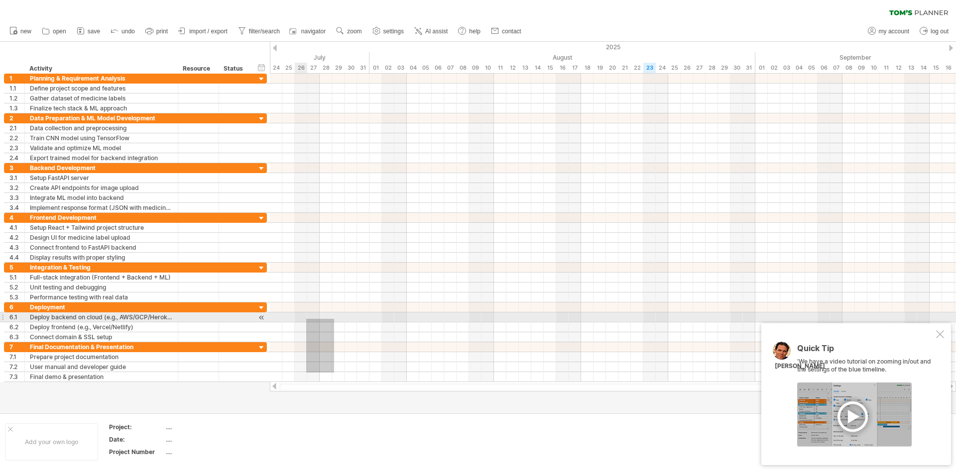
drag, startPoint x: 338, startPoint y: 366, endPoint x: 312, endPoint y: 315, distance: 57.2
click at [312, 315] on div at bounding box center [613, 318] width 686 height 10
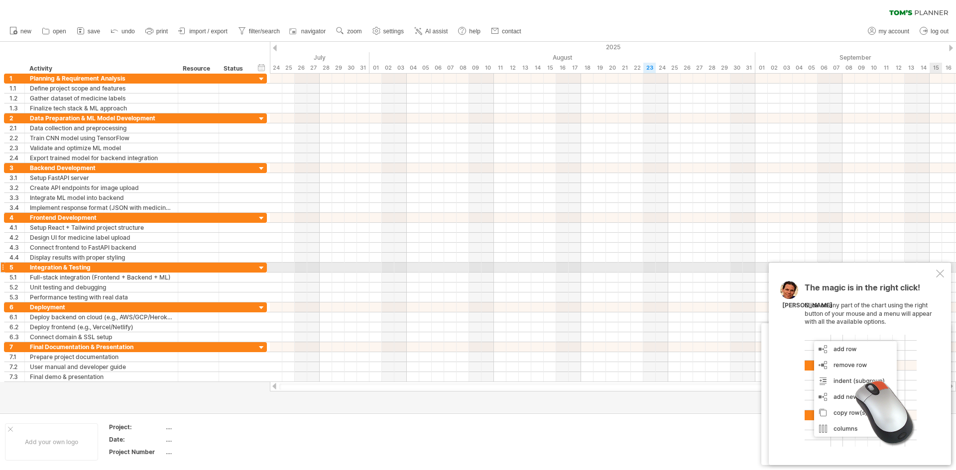
click at [764, 272] on div at bounding box center [940, 274] width 8 height 8
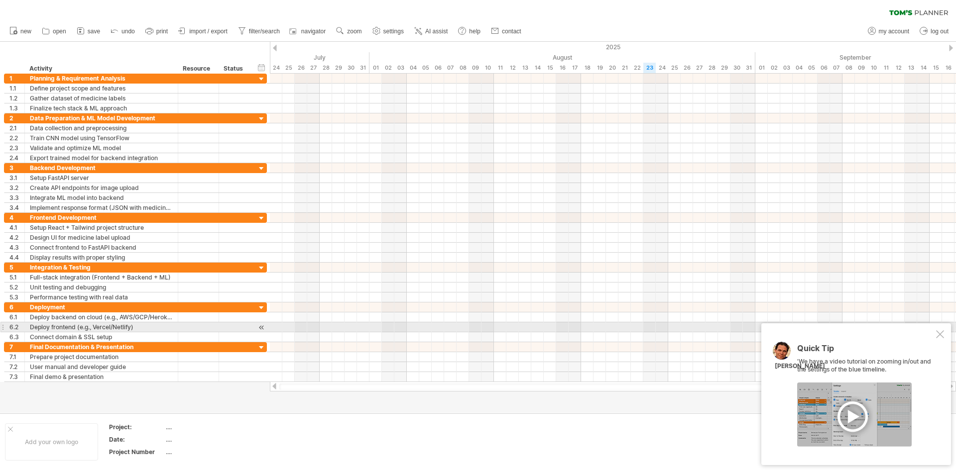
click at [764, 332] on div at bounding box center [940, 334] width 8 height 8
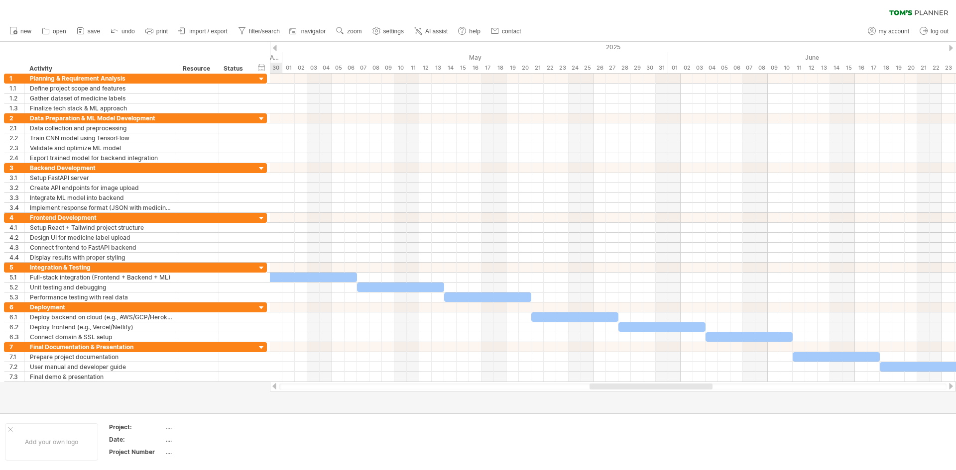
drag, startPoint x: 803, startPoint y: 386, endPoint x: 650, endPoint y: 399, distance: 153.4
click at [626, 363] on div "Trying to reach [DOMAIN_NAME] Connected again... 0% clear filter new 1" at bounding box center [478, 235] width 956 height 470
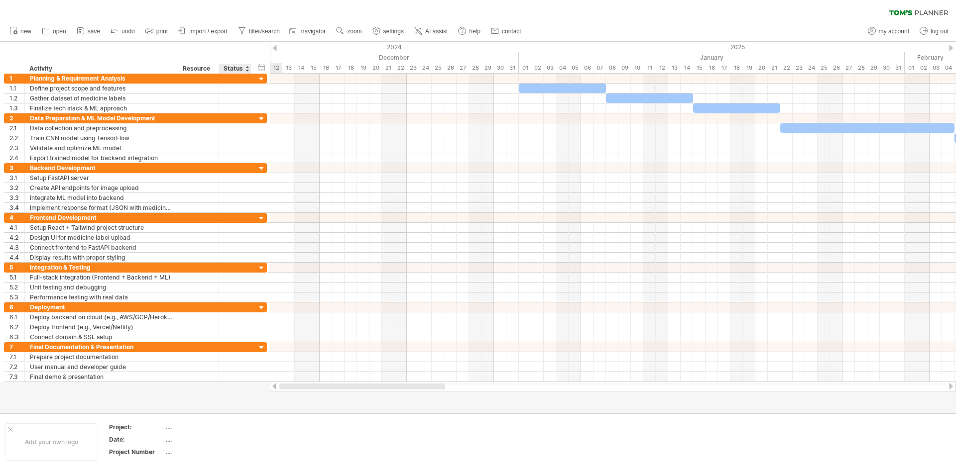
drag, startPoint x: 727, startPoint y: 387, endPoint x: 241, endPoint y: 396, distance: 485.8
click at [240, 363] on div "Trying to reach [DOMAIN_NAME] Connected again... 0% clear filter new 1" at bounding box center [478, 235] width 956 height 470
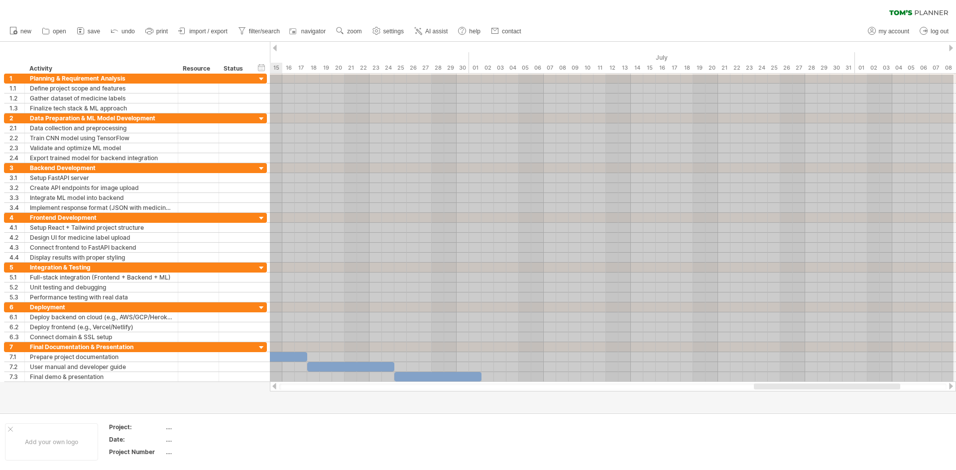
drag, startPoint x: 523, startPoint y: 75, endPoint x: 955, endPoint y: 388, distance: 533.5
click at [764, 363] on div "Trying to reach [DOMAIN_NAME] Connected again... 0% clear filter new 1" at bounding box center [478, 235] width 956 height 470
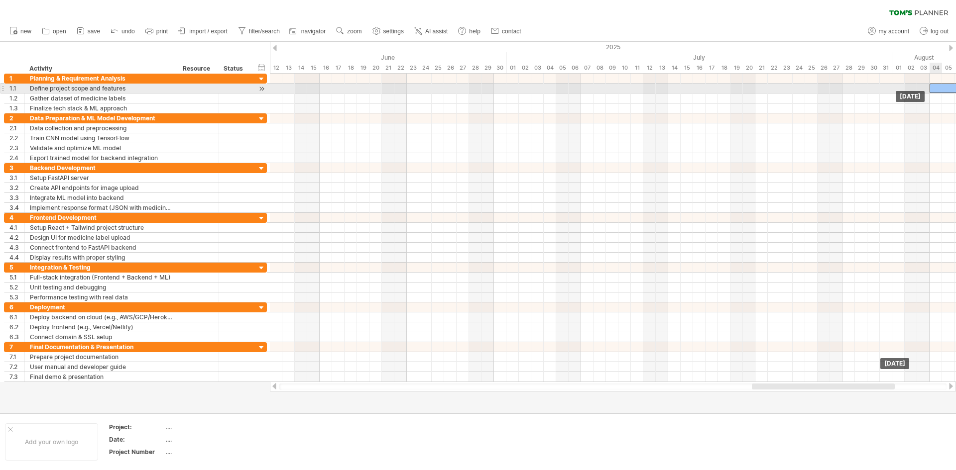
drag, startPoint x: 395, startPoint y: 88, endPoint x: 954, endPoint y: 90, distance: 559.4
click at [764, 90] on div at bounding box center [972, 88] width 87 height 9
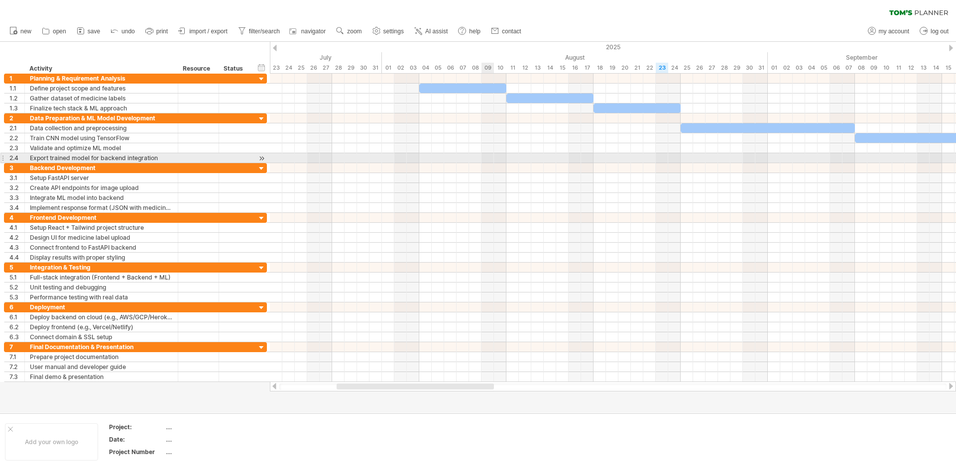
click at [483, 158] on div at bounding box center [613, 158] width 686 height 10
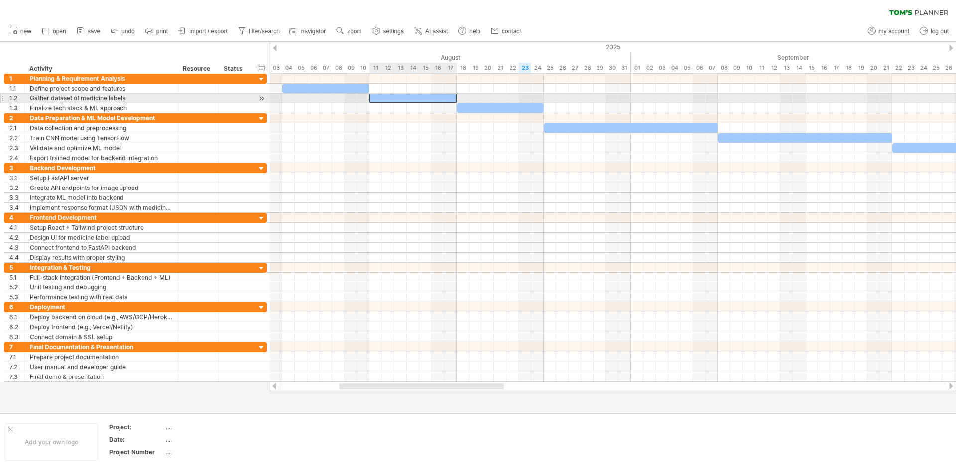
click at [410, 98] on div at bounding box center [412, 98] width 87 height 9
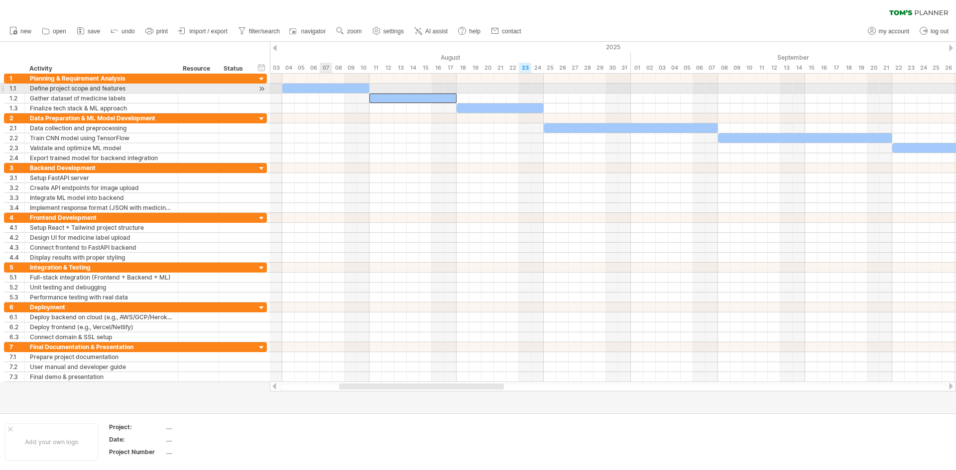
click at [328, 88] on div at bounding box center [325, 88] width 87 height 9
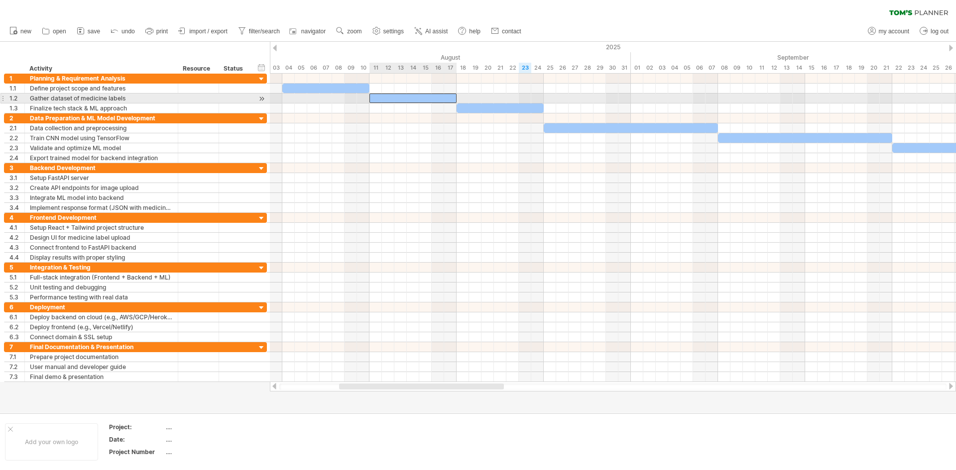
click at [412, 100] on div at bounding box center [412, 98] width 87 height 9
drag, startPoint x: 395, startPoint y: 98, endPoint x: 334, endPoint y: 99, distance: 60.7
click at [334, 99] on div at bounding box center [350, 98] width 87 height 9
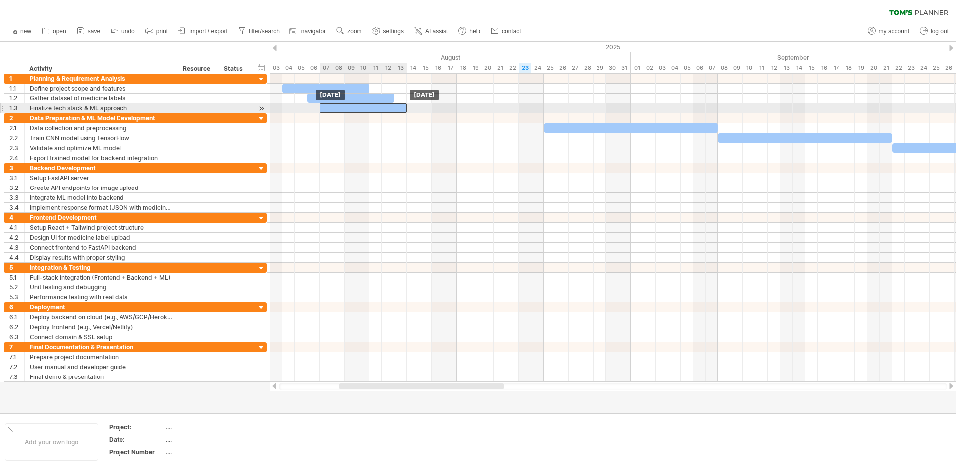
drag, startPoint x: 491, startPoint y: 107, endPoint x: 351, endPoint y: 108, distance: 139.4
click at [351, 108] on div at bounding box center [363, 108] width 87 height 9
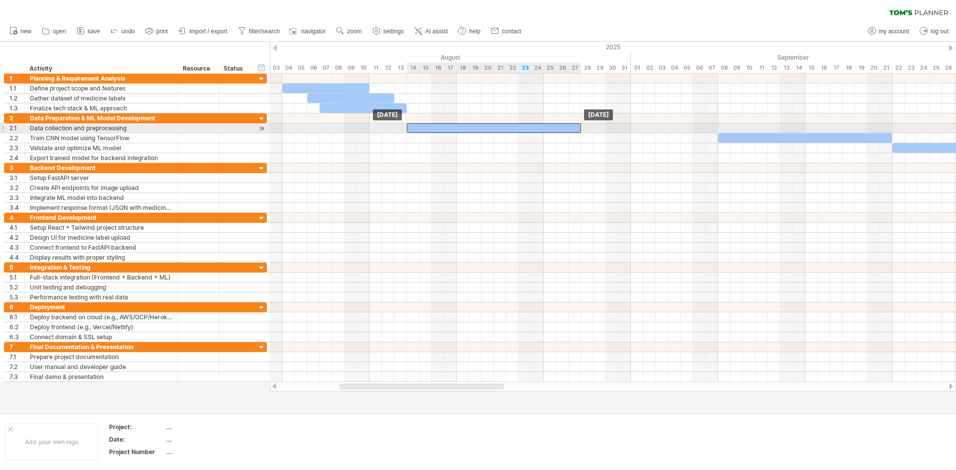
drag, startPoint x: 629, startPoint y: 127, endPoint x: 493, endPoint y: 126, distance: 135.9
click at [493, 126] on div at bounding box center [494, 127] width 174 height 9
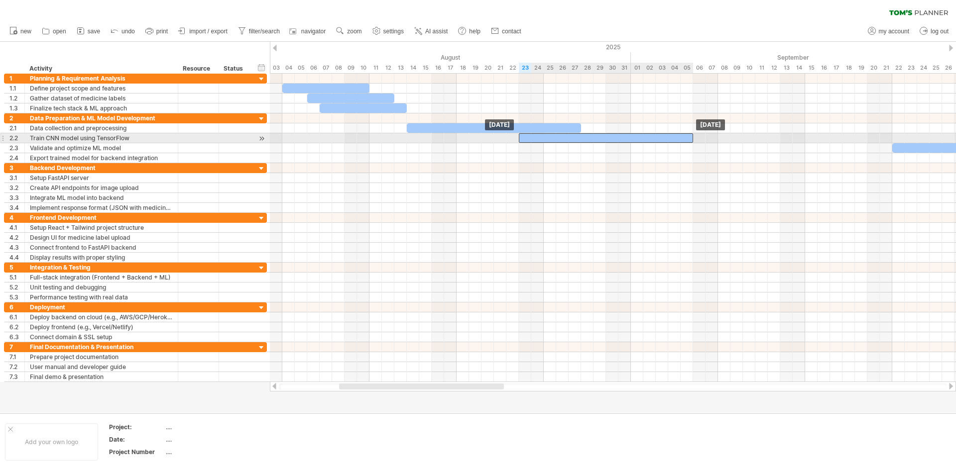
drag, startPoint x: 758, startPoint y: 138, endPoint x: 556, endPoint y: 134, distance: 201.1
click at [556, 134] on div at bounding box center [606, 137] width 174 height 9
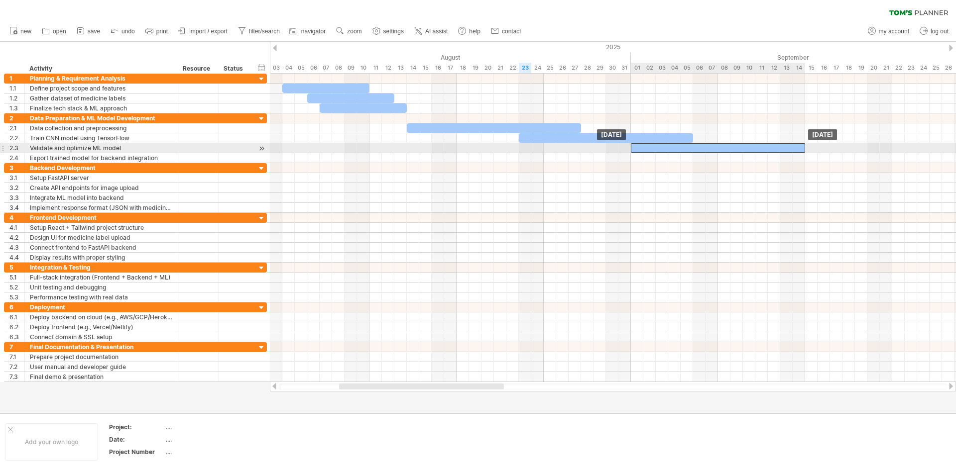
drag, startPoint x: 907, startPoint y: 147, endPoint x: 643, endPoint y: 149, distance: 263.8
click at [643, 149] on div at bounding box center [718, 147] width 174 height 9
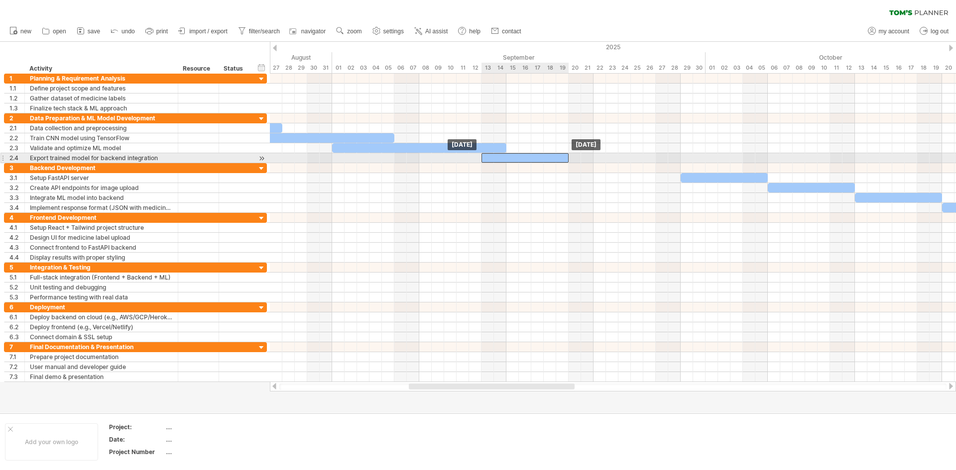
drag, startPoint x: 796, startPoint y: 158, endPoint x: 509, endPoint y: 158, distance: 287.7
click at [509, 158] on div at bounding box center [524, 157] width 87 height 9
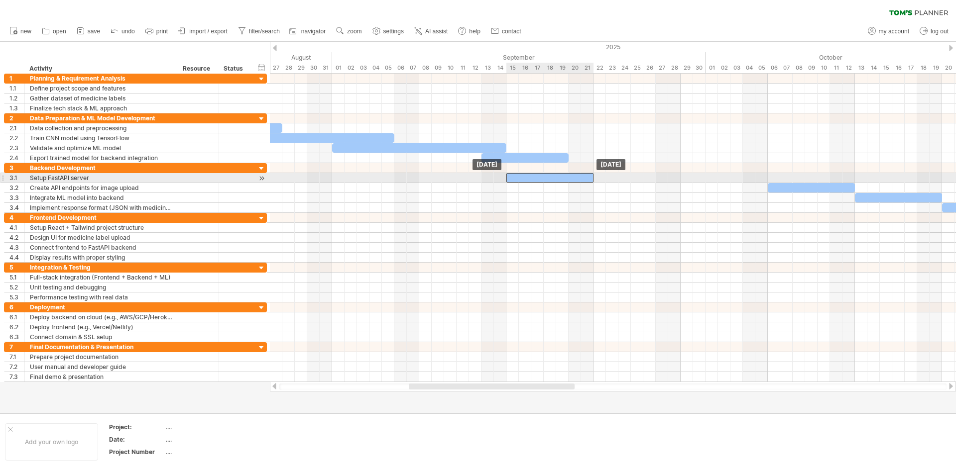
drag, startPoint x: 713, startPoint y: 174, endPoint x: 542, endPoint y: 179, distance: 171.3
drag, startPoint x: 551, startPoint y: 186, endPoint x: 551, endPoint y: 179, distance: 7.0
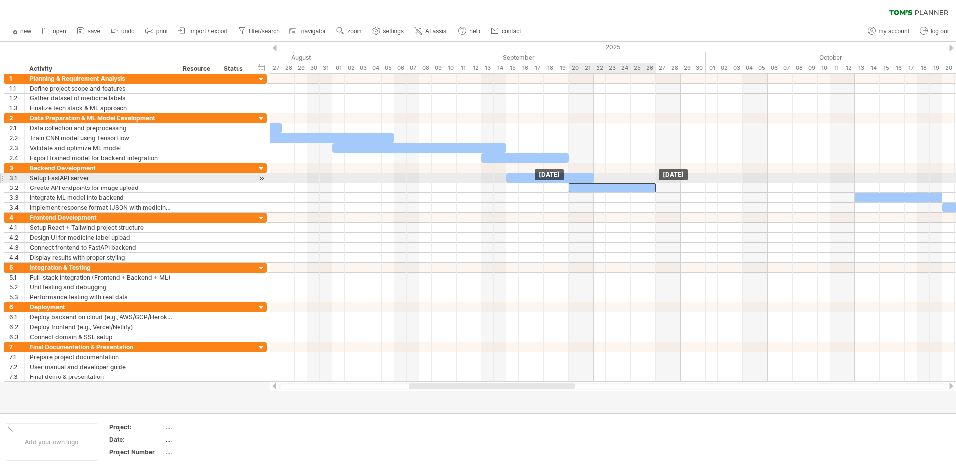
drag, startPoint x: 787, startPoint y: 186, endPoint x: 587, endPoint y: 183, distance: 200.1
click at [587, 183] on div at bounding box center [611, 187] width 87 height 9
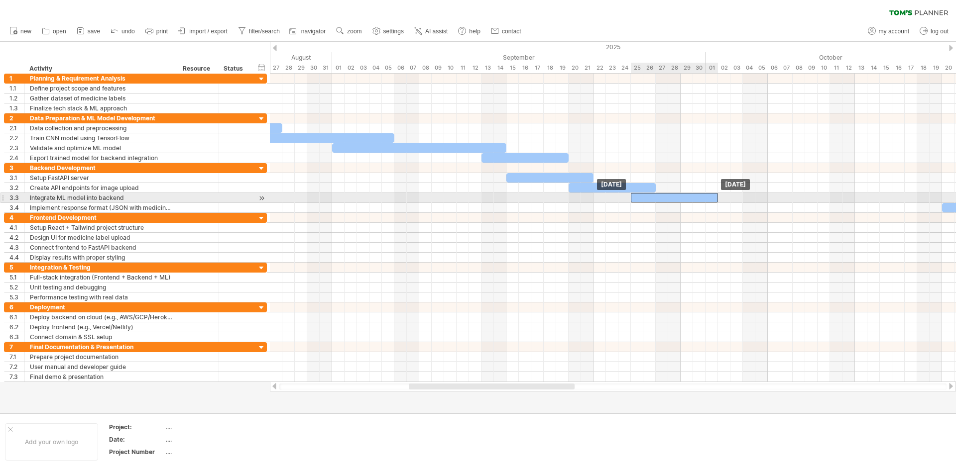
drag, startPoint x: 874, startPoint y: 197, endPoint x: 652, endPoint y: 198, distance: 222.5
click at [652, 198] on div at bounding box center [674, 197] width 87 height 9
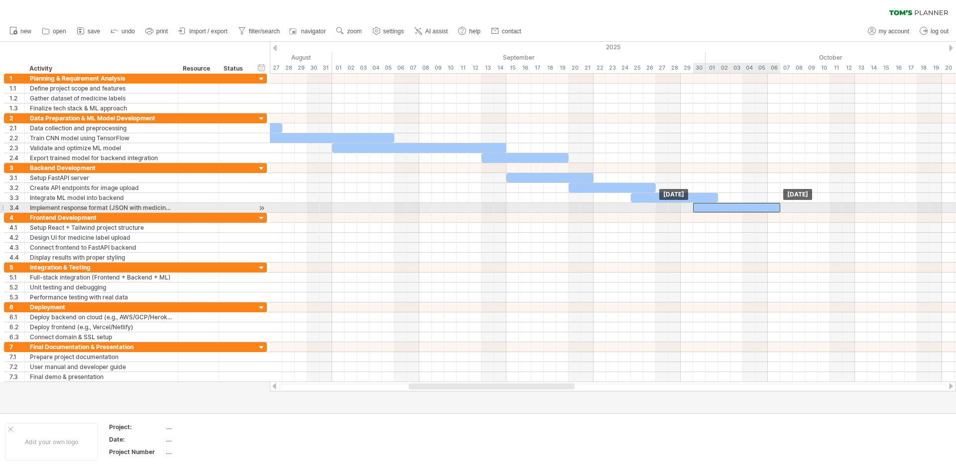
drag, startPoint x: 950, startPoint y: 208, endPoint x: 701, endPoint y: 207, distance: 249.3
click at [701, 207] on div at bounding box center [736, 207] width 87 height 9
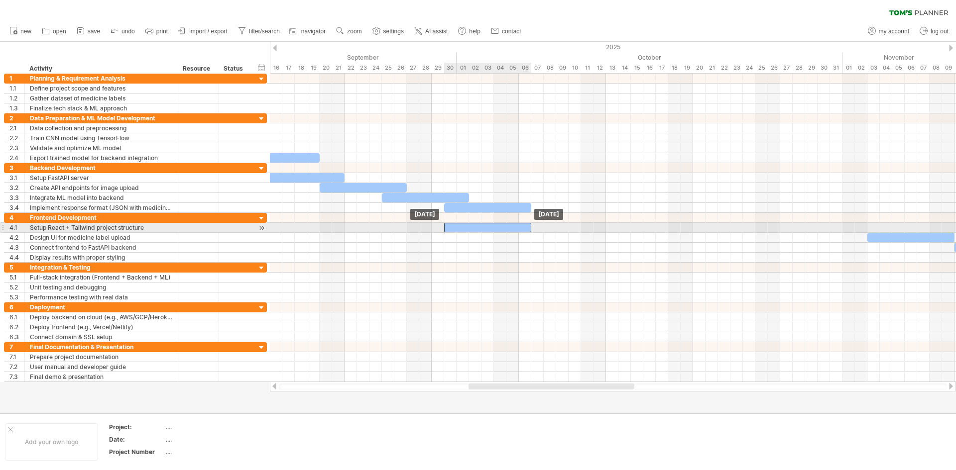
drag, startPoint x: 802, startPoint y: 226, endPoint x: 464, endPoint y: 226, distance: 337.9
click at [464, 226] on div at bounding box center [487, 227] width 87 height 9
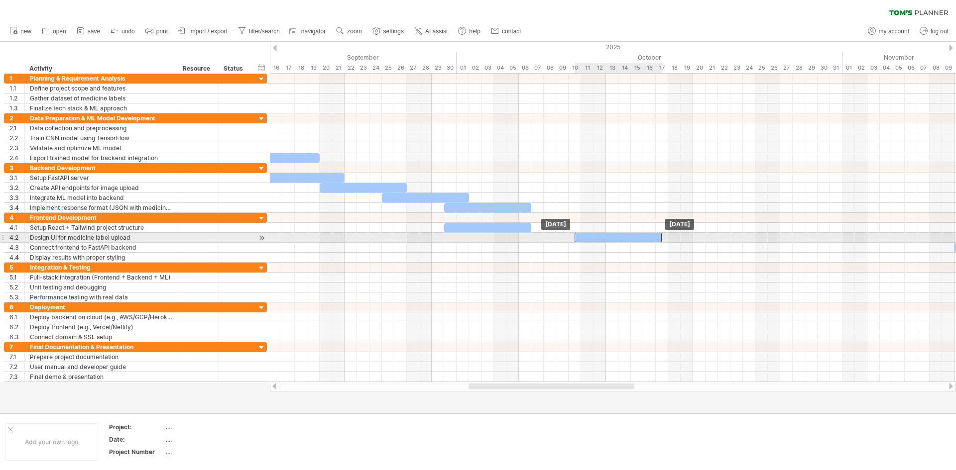
drag, startPoint x: 889, startPoint y: 236, endPoint x: 596, endPoint y: 236, distance: 293.1
click at [596, 236] on div at bounding box center [617, 237] width 87 height 9
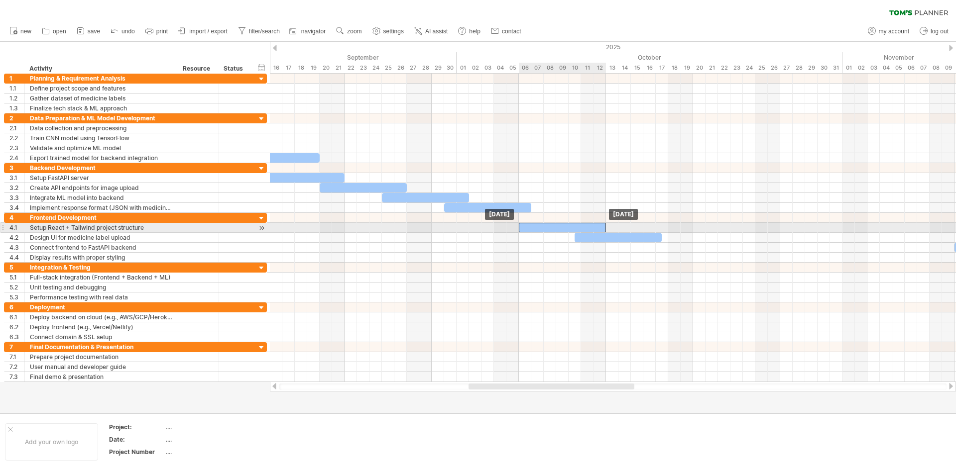
drag, startPoint x: 503, startPoint y: 227, endPoint x: 580, endPoint y: 227, distance: 76.6
click at [580, 227] on div at bounding box center [562, 227] width 87 height 9
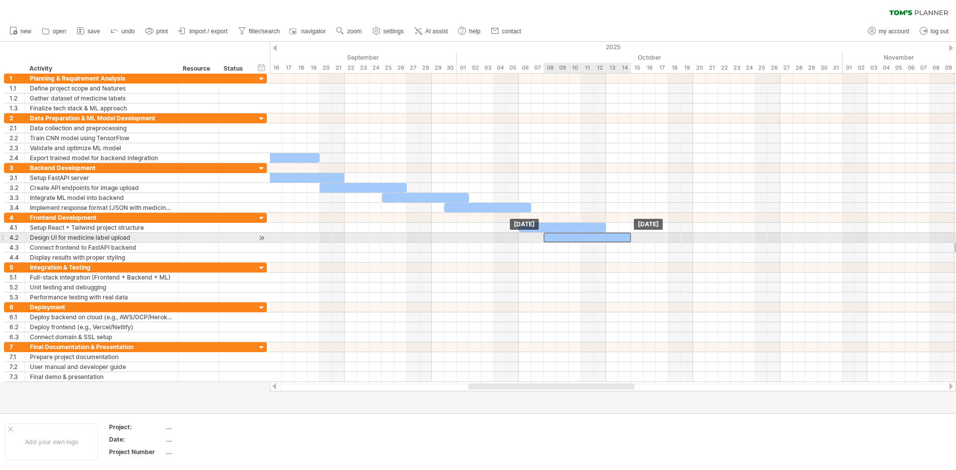
drag, startPoint x: 628, startPoint y: 237, endPoint x: 596, endPoint y: 236, distance: 31.9
click at [596, 236] on div at bounding box center [586, 237] width 87 height 9
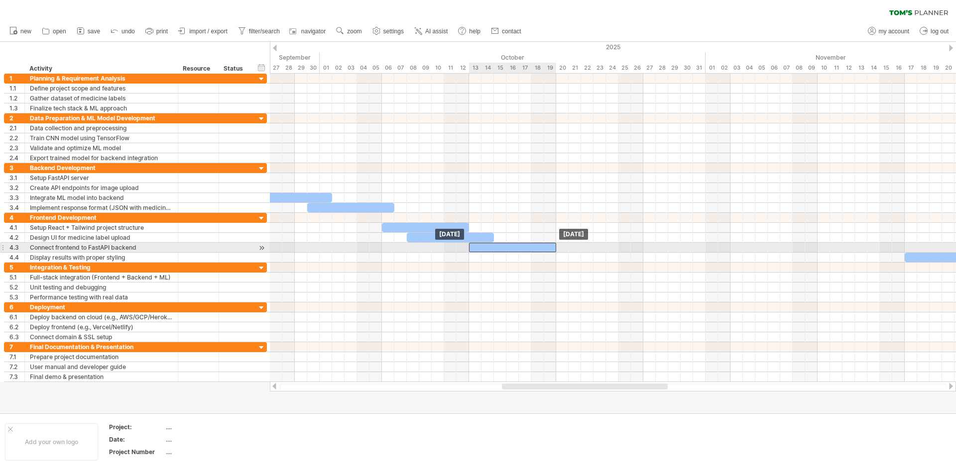
drag, startPoint x: 829, startPoint y: 246, endPoint x: 483, endPoint y: 247, distance: 345.4
click at [483, 247] on div at bounding box center [512, 247] width 87 height 9
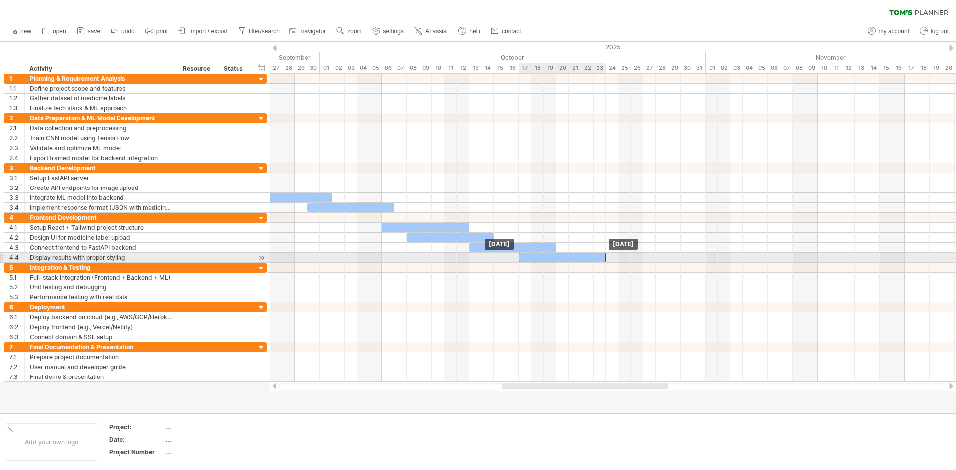
drag, startPoint x: 933, startPoint y: 257, endPoint x: 563, endPoint y: 258, distance: 370.3
click at [548, 260] on div at bounding box center [562, 257] width 87 height 9
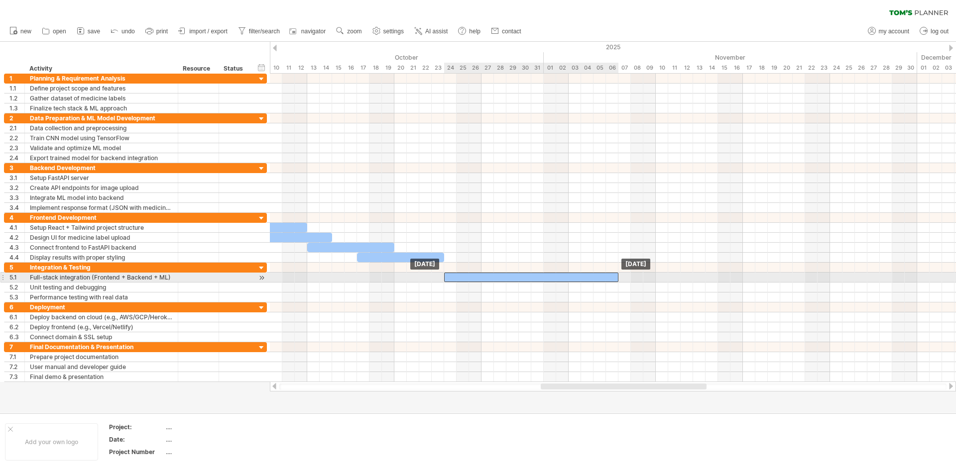
drag, startPoint x: 865, startPoint y: 277, endPoint x: 476, endPoint y: 278, distance: 388.7
click at [476, 278] on div at bounding box center [531, 277] width 174 height 9
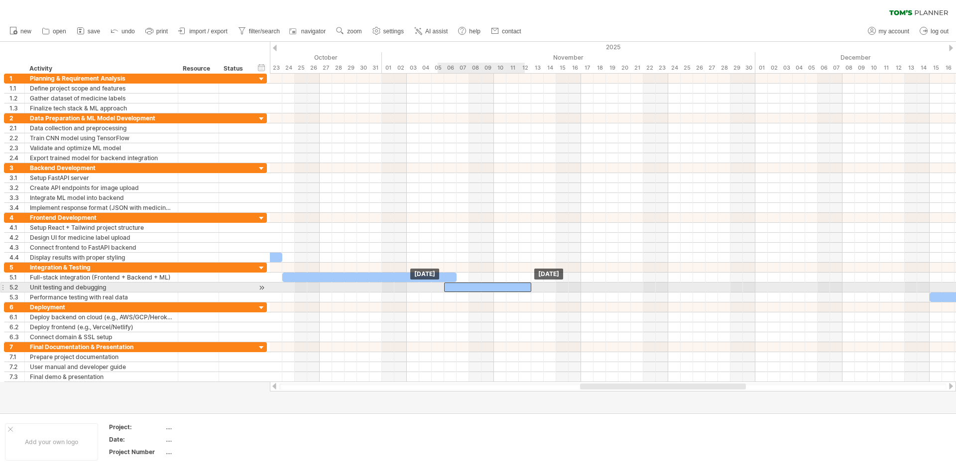
drag, startPoint x: 874, startPoint y: 287, endPoint x: 474, endPoint y: 290, distance: 400.7
click at [474, 290] on div at bounding box center [487, 287] width 87 height 9
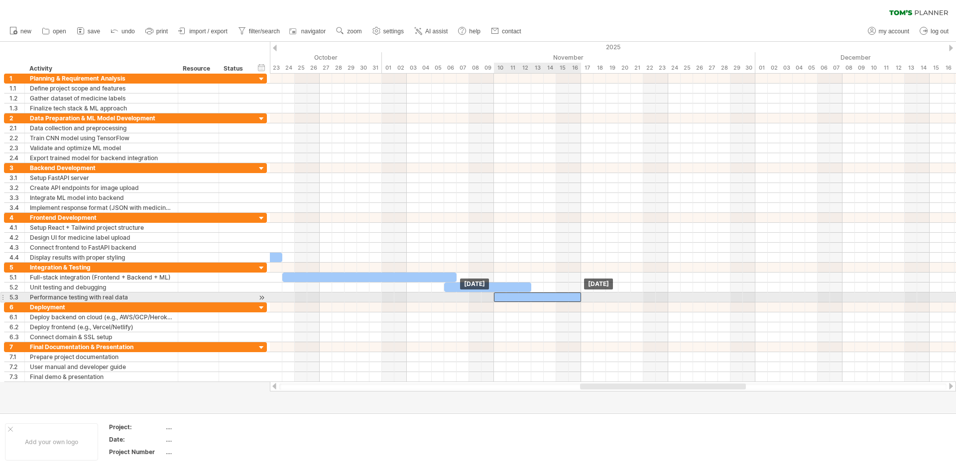
drag, startPoint x: 936, startPoint y: 298, endPoint x: 507, endPoint y: 298, distance: 428.5
click at [499, 299] on div at bounding box center [537, 297] width 87 height 9
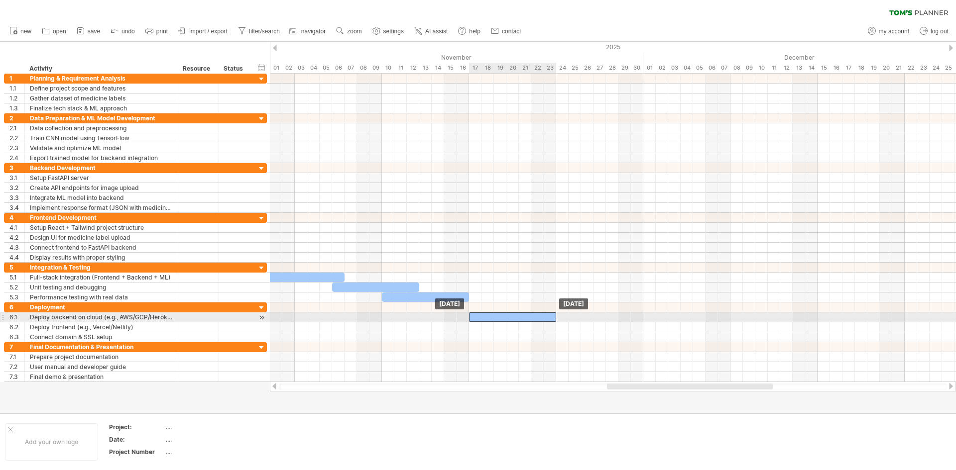
drag, startPoint x: 916, startPoint y: 316, endPoint x: 479, endPoint y: 320, distance: 436.5
click at [479, 320] on div at bounding box center [512, 317] width 87 height 9
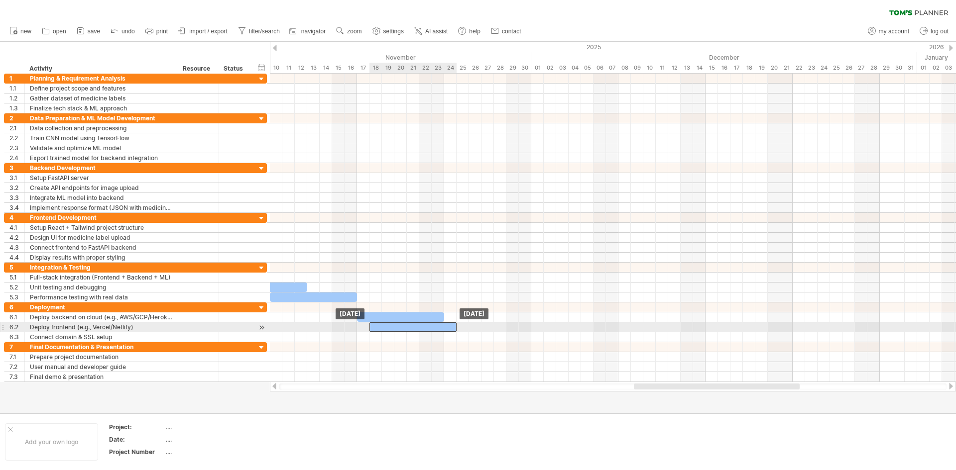
drag, startPoint x: 894, startPoint y: 329, endPoint x: 385, endPoint y: 329, distance: 508.7
click at [385, 329] on div at bounding box center [412, 327] width 87 height 9
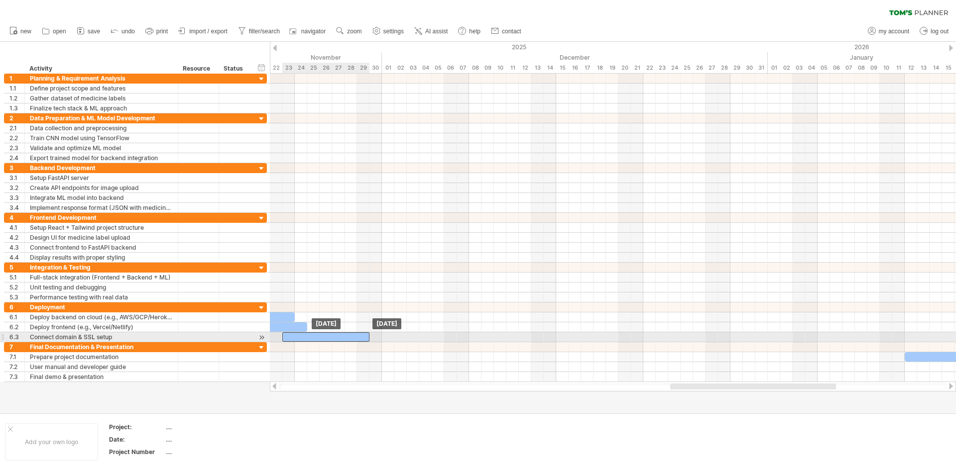
drag, startPoint x: 861, startPoint y: 335, endPoint x: 325, endPoint y: 336, distance: 535.0
click at [325, 336] on div at bounding box center [325, 336] width 87 height 9
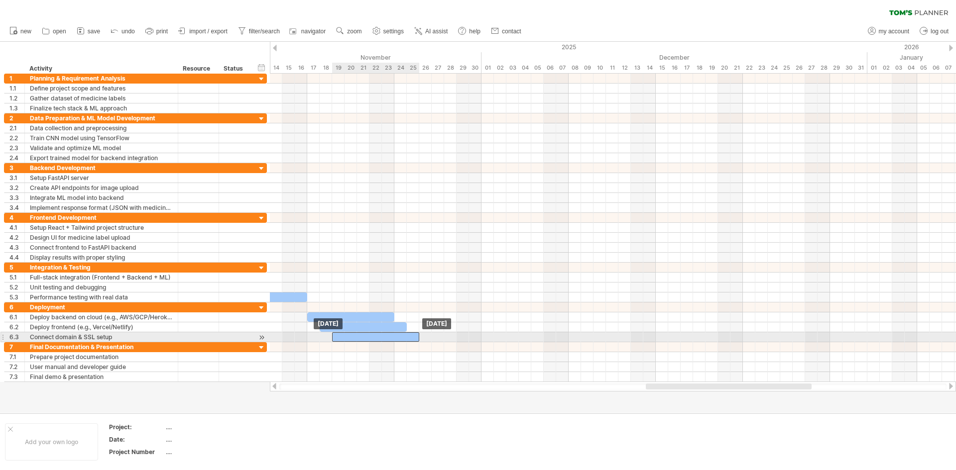
drag, startPoint x: 412, startPoint y: 337, endPoint x: 363, endPoint y: 337, distance: 49.3
click at [363, 337] on div at bounding box center [375, 336] width 87 height 9
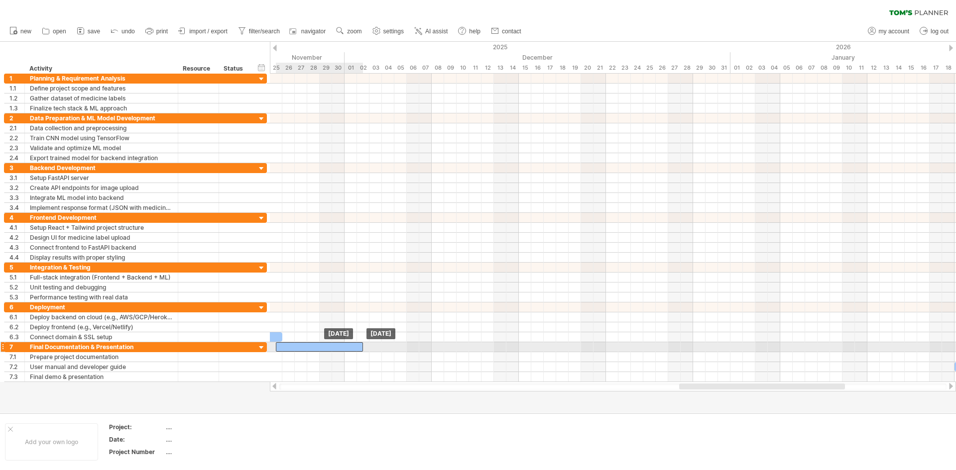
drag, startPoint x: 888, startPoint y: 356, endPoint x: 297, endPoint y: 348, distance: 591.3
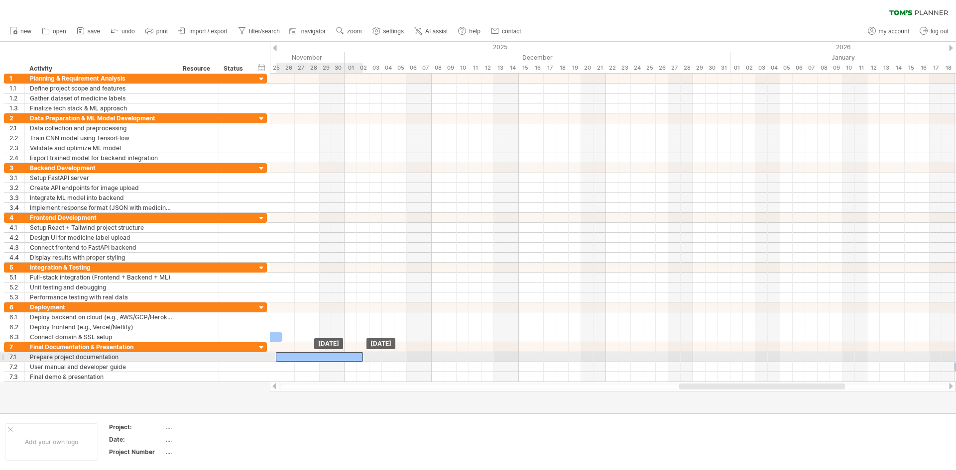
drag, startPoint x: 312, startPoint y: 347, endPoint x: 312, endPoint y: 355, distance: 7.5
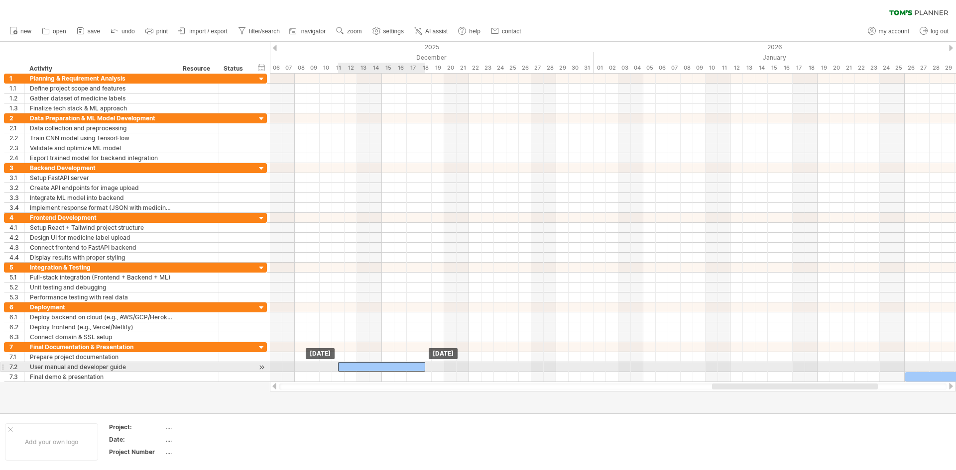
drag, startPoint x: 837, startPoint y: 366, endPoint x: 358, endPoint y: 362, distance: 478.8
click at [359, 362] on div at bounding box center [381, 366] width 87 height 9
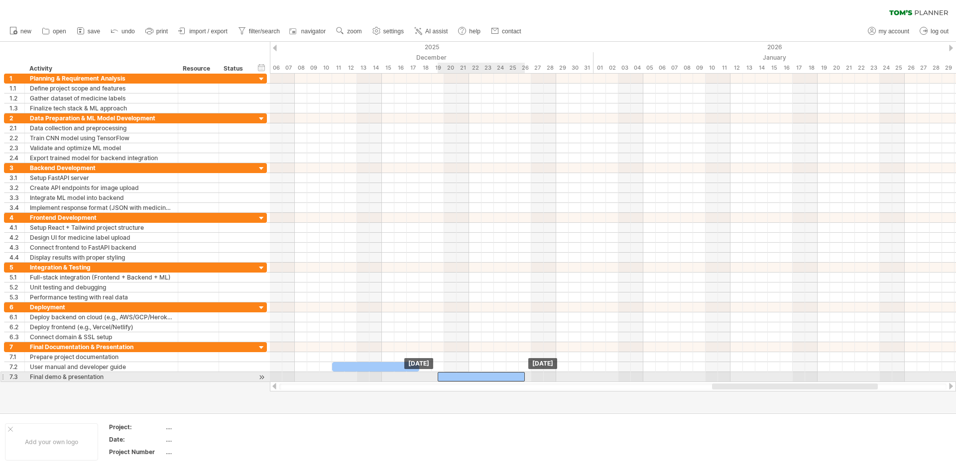
drag, startPoint x: 937, startPoint y: 375, endPoint x: 413, endPoint y: 382, distance: 524.6
click at [413, 363] on div "Trying to reach [DOMAIN_NAME] Connected again... 0% clear filter new 1" at bounding box center [478, 235] width 956 height 470
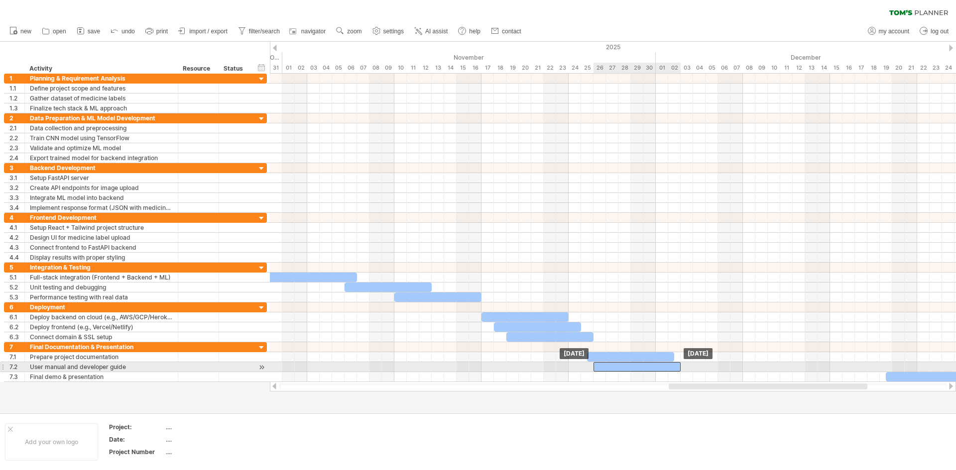
drag, startPoint x: 794, startPoint y: 365, endPoint x: 606, endPoint y: 363, distance: 188.1
click at [606, 363] on div at bounding box center [636, 366] width 87 height 9
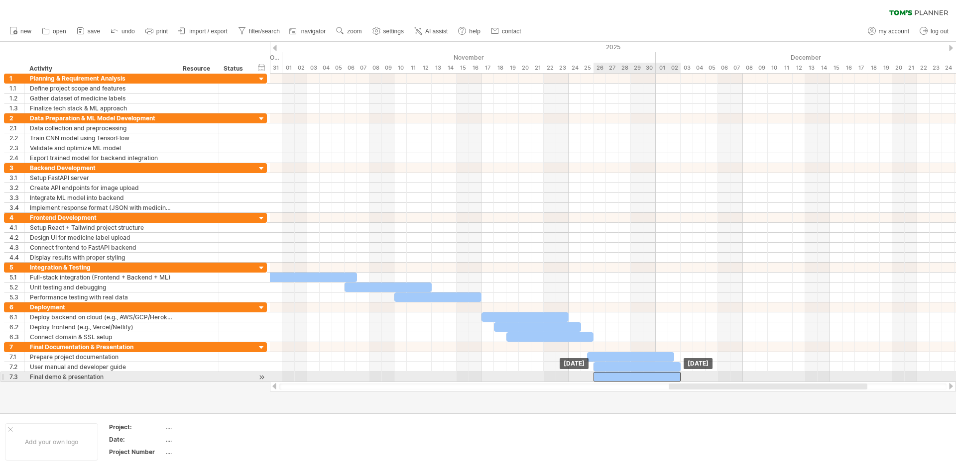
drag, startPoint x: 905, startPoint y: 374, endPoint x: 615, endPoint y: 380, distance: 289.7
click at [615, 363] on div at bounding box center [636, 376] width 87 height 9
drag, startPoint x: 615, startPoint y: 376, endPoint x: 621, endPoint y: 377, distance: 6.5
click at [621, 363] on div at bounding box center [642, 376] width 87 height 9
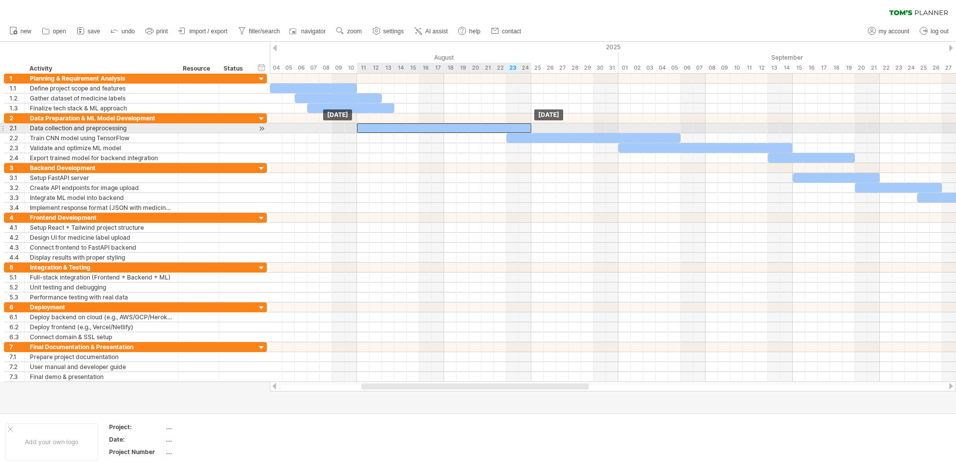
drag, startPoint x: 442, startPoint y: 129, endPoint x: 405, endPoint y: 133, distance: 37.5
click at [405, 133] on div "[DATE] [DATE]" at bounding box center [613, 228] width 686 height 309
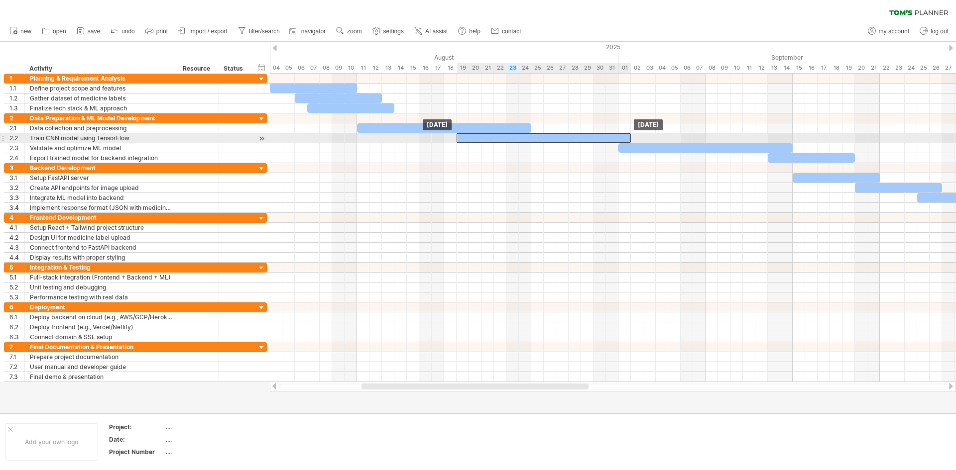
drag, startPoint x: 538, startPoint y: 136, endPoint x: 486, endPoint y: 137, distance: 51.3
click at [486, 137] on div at bounding box center [543, 137] width 174 height 9
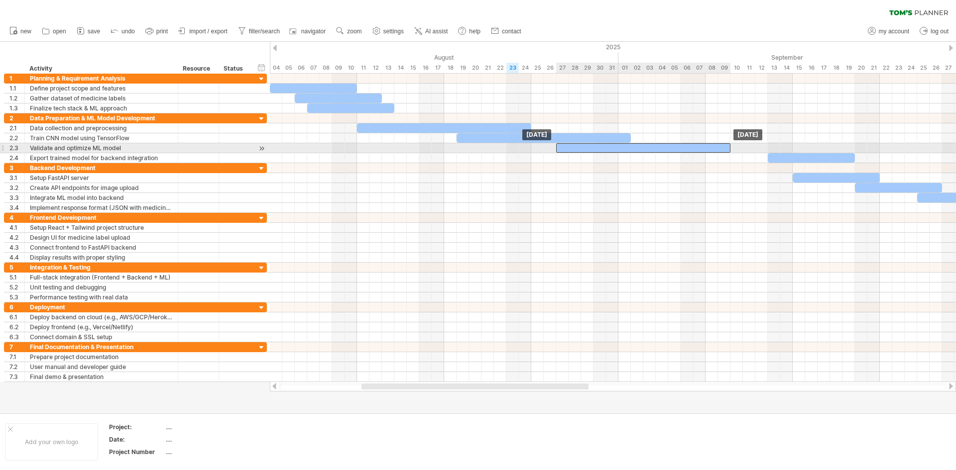
drag, startPoint x: 642, startPoint y: 146, endPoint x: 581, endPoint y: 148, distance: 60.8
click at [581, 148] on div at bounding box center [643, 147] width 174 height 9
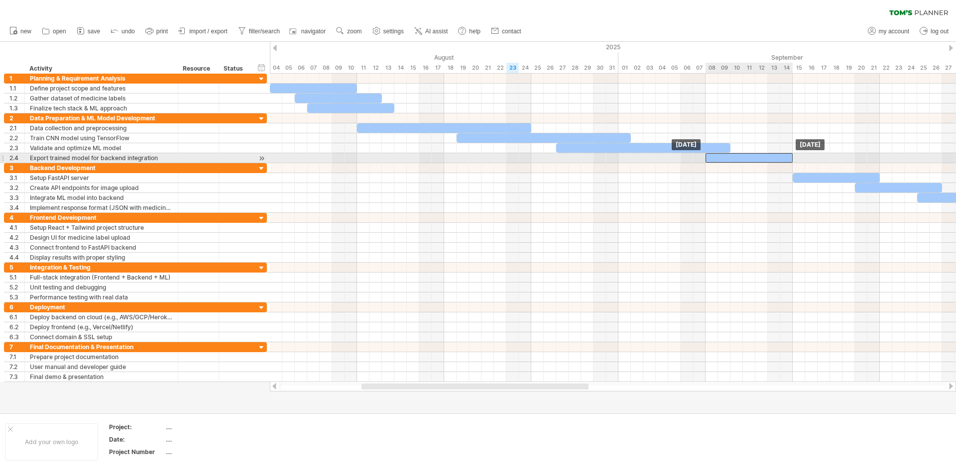
drag, startPoint x: 791, startPoint y: 158, endPoint x: 730, endPoint y: 157, distance: 61.2
click at [730, 157] on div at bounding box center [748, 157] width 87 height 9
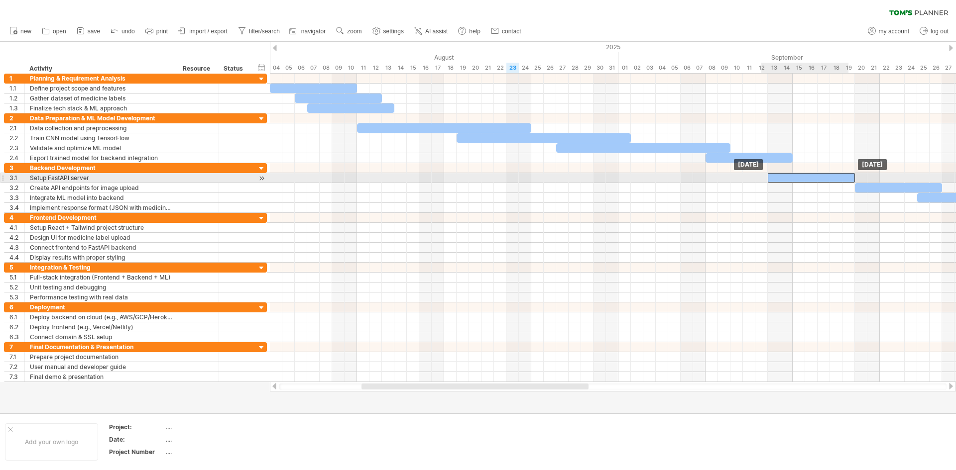
drag, startPoint x: 819, startPoint y: 176, endPoint x: 791, endPoint y: 177, distance: 27.9
click at [764, 177] on div at bounding box center [810, 177] width 87 height 9
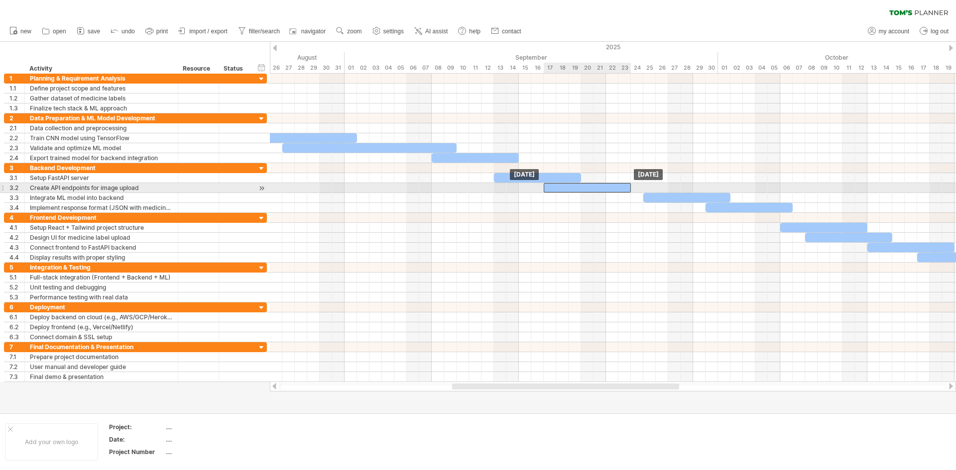
drag, startPoint x: 632, startPoint y: 185, endPoint x: 619, endPoint y: 186, distance: 13.0
click at [598, 185] on div at bounding box center [586, 187] width 87 height 9
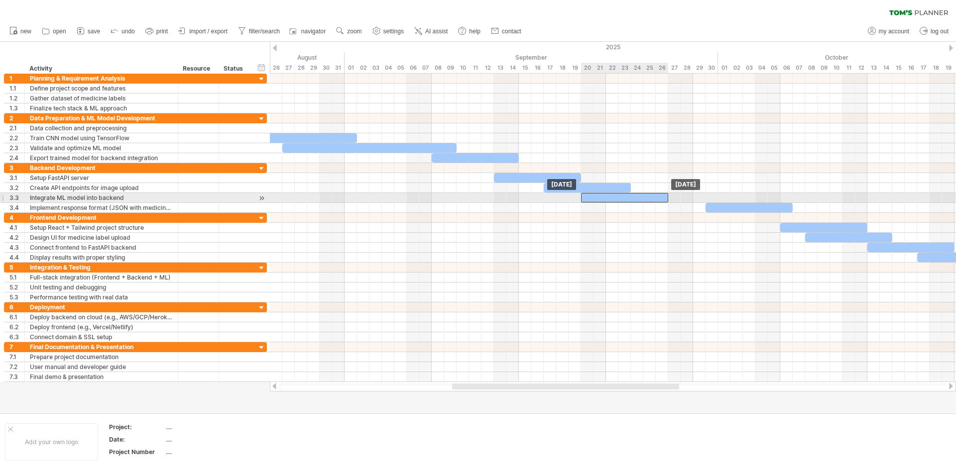
drag, startPoint x: 698, startPoint y: 199, endPoint x: 635, endPoint y: 195, distance: 62.8
click at [635, 195] on div at bounding box center [624, 197] width 87 height 9
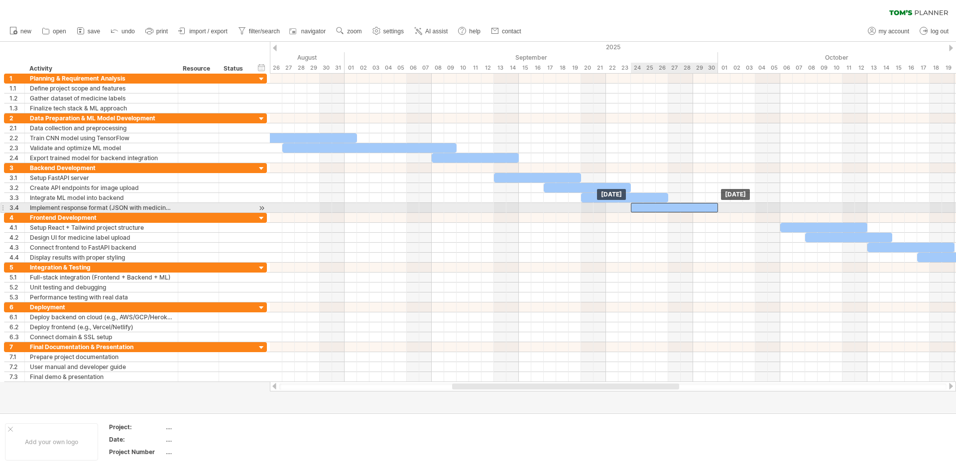
drag, startPoint x: 725, startPoint y: 206, endPoint x: 651, endPoint y: 206, distance: 73.7
click at [650, 205] on div at bounding box center [674, 207] width 87 height 9
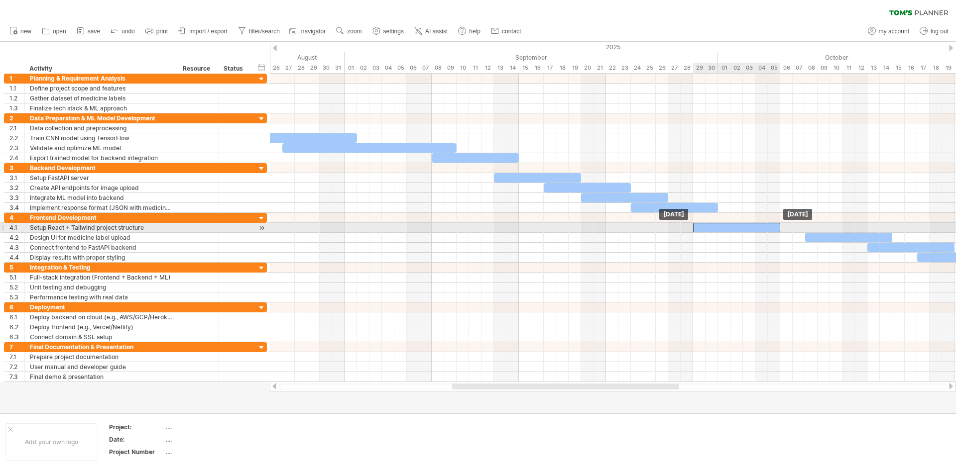
drag, startPoint x: 811, startPoint y: 226, endPoint x: 722, endPoint y: 226, distance: 89.1
click at [722, 226] on div at bounding box center [736, 227] width 87 height 9
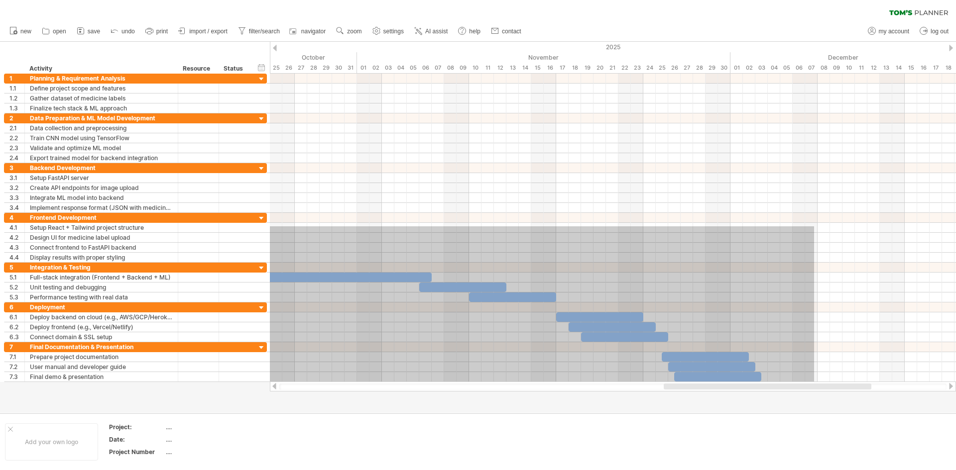
drag, startPoint x: 803, startPoint y: 226, endPoint x: 814, endPoint y: 384, distance: 158.2
click at [764, 363] on div "Trying to reach [DOMAIN_NAME] Connected again... 0% clear filter new 1" at bounding box center [478, 235] width 956 height 470
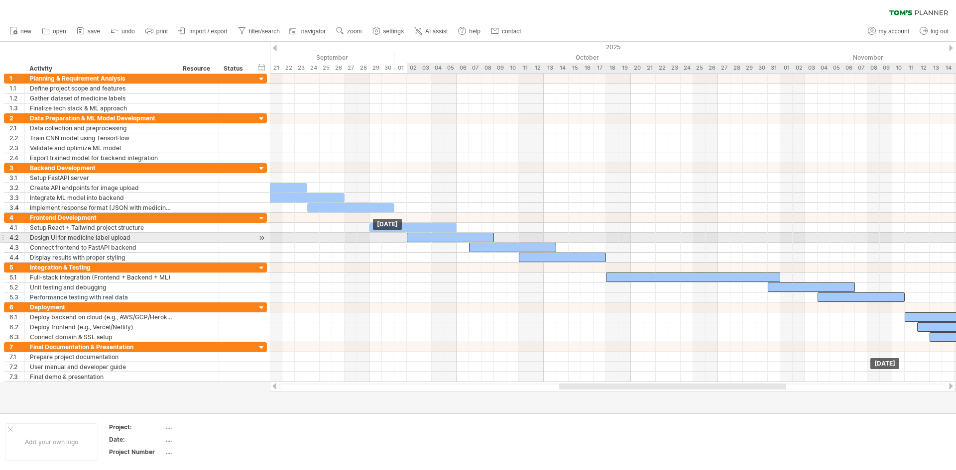
drag, startPoint x: 531, startPoint y: 235, endPoint x: 456, endPoint y: 238, distance: 75.2
click at [456, 238] on div at bounding box center [450, 237] width 87 height 9
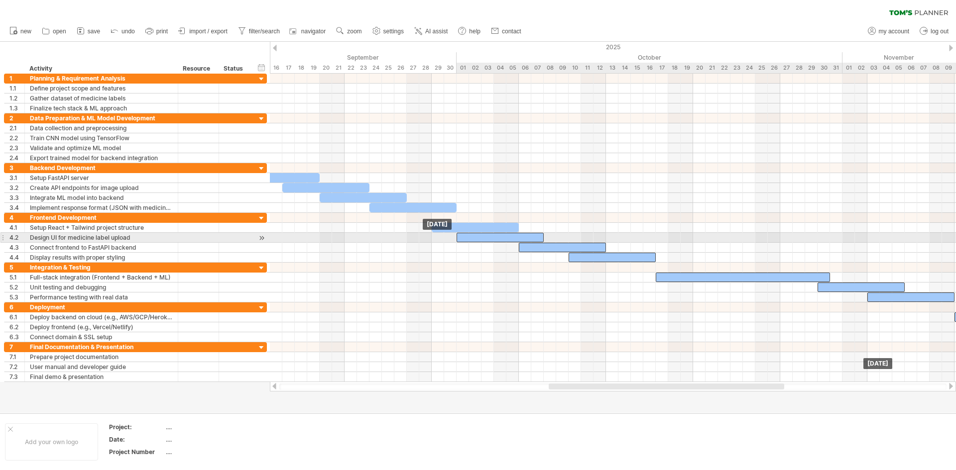
drag, startPoint x: 492, startPoint y: 238, endPoint x: 478, endPoint y: 239, distance: 13.4
click at [478, 239] on div at bounding box center [499, 237] width 87 height 9
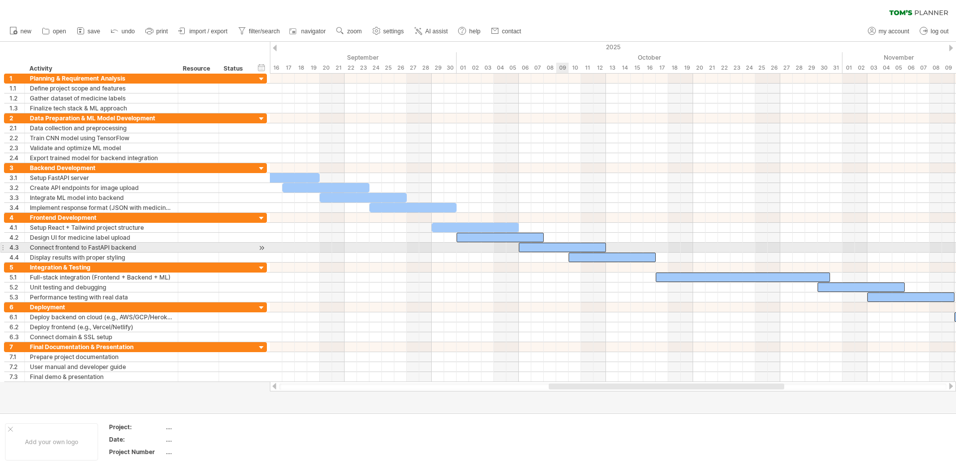
click at [560, 246] on div at bounding box center [562, 247] width 87 height 9
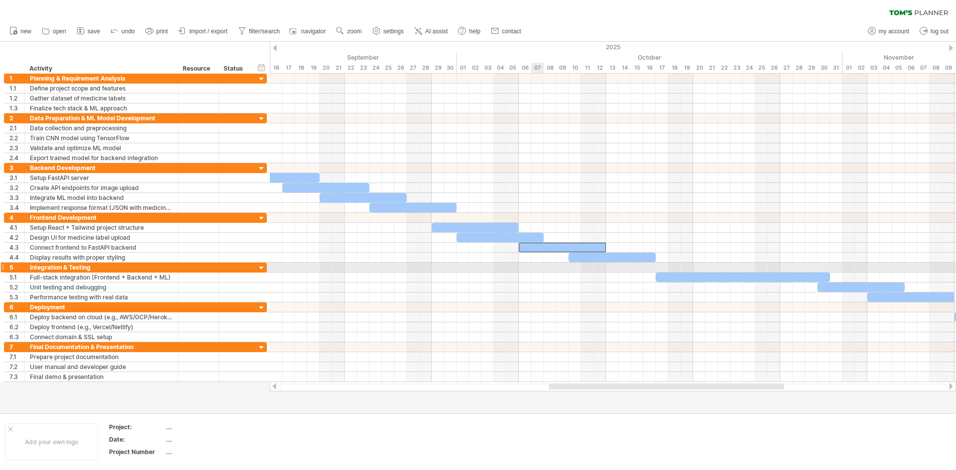
click at [537, 270] on div at bounding box center [613, 268] width 686 height 10
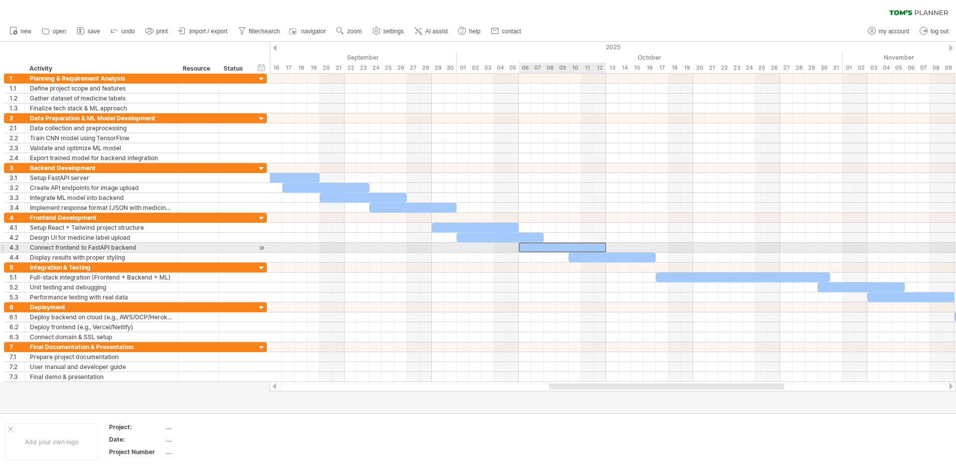
click at [547, 249] on div at bounding box center [562, 247] width 87 height 9
drag, startPoint x: 547, startPoint y: 247, endPoint x: 521, endPoint y: 247, distance: 25.9
click at [521, 247] on div at bounding box center [537, 247] width 87 height 9
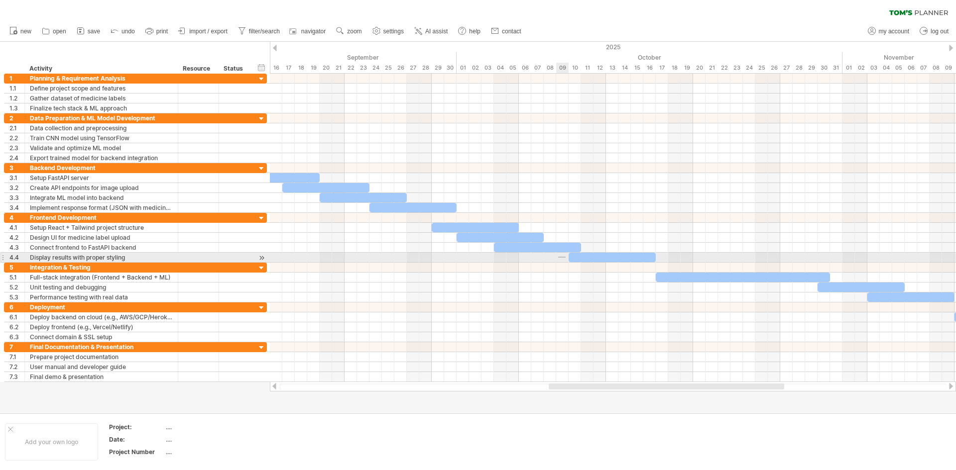
drag, startPoint x: 558, startPoint y: 257, endPoint x: 565, endPoint y: 258, distance: 7.5
click at [565, 258] on div at bounding box center [613, 258] width 686 height 10
drag, startPoint x: 593, startPoint y: 255, endPoint x: 555, endPoint y: 256, distance: 37.8
click at [555, 256] on div at bounding box center [574, 257] width 87 height 9
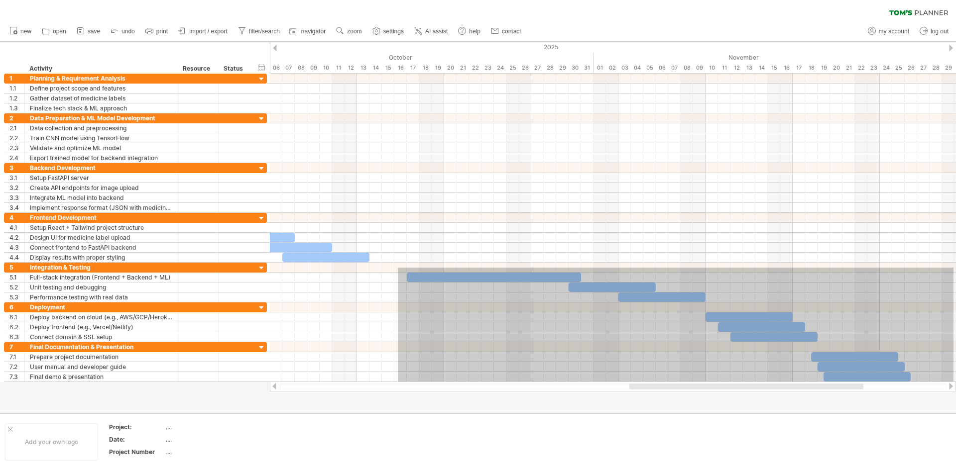
drag, startPoint x: 460, startPoint y: 268, endPoint x: 890, endPoint y: 391, distance: 447.2
click at [764, 363] on div "Trying to reach [DOMAIN_NAME] Connected again... 0% clear filter new 1" at bounding box center [478, 235] width 956 height 470
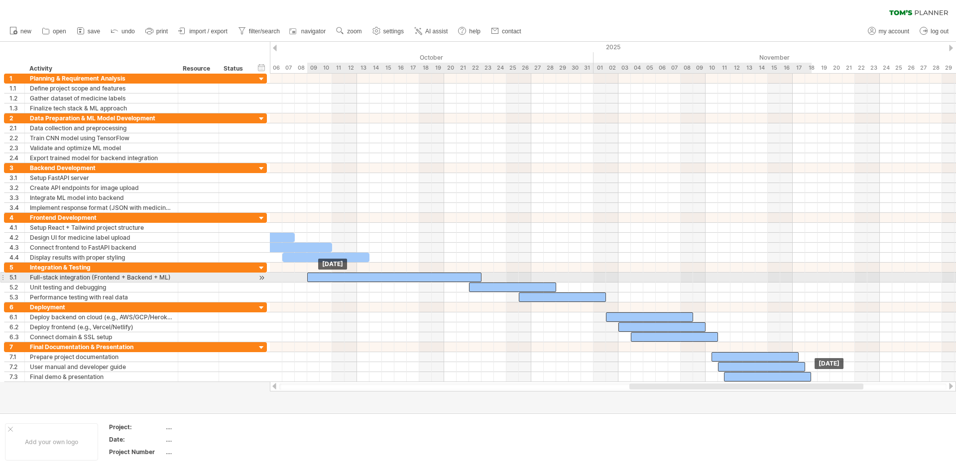
drag, startPoint x: 431, startPoint y: 277, endPoint x: 330, endPoint y: 275, distance: 100.6
click at [330, 275] on div at bounding box center [394, 277] width 174 height 9
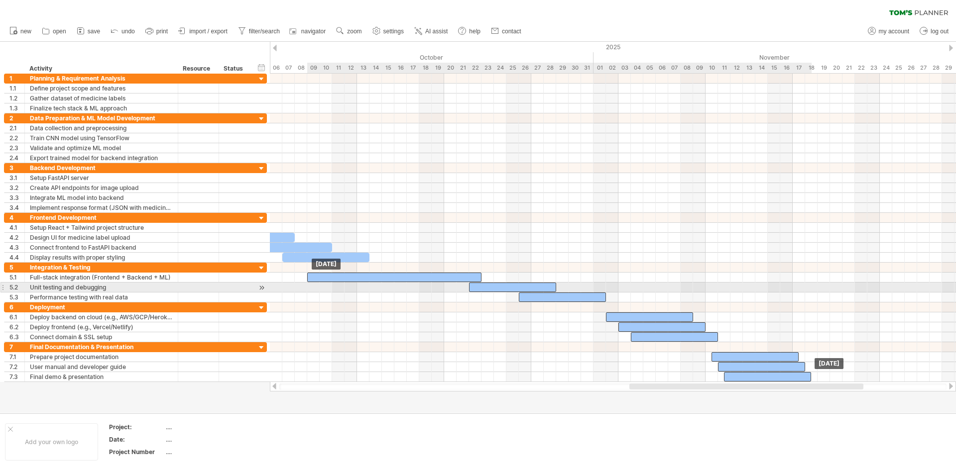
click at [493, 289] on div at bounding box center [512, 287] width 87 height 9
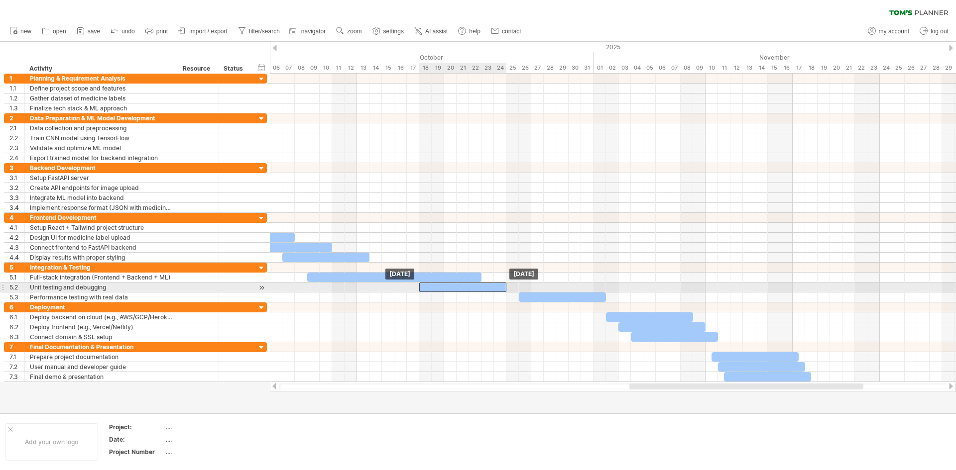
drag, startPoint x: 491, startPoint y: 290, endPoint x: 441, endPoint y: 290, distance: 50.3
click at [441, 290] on div at bounding box center [462, 287] width 87 height 9
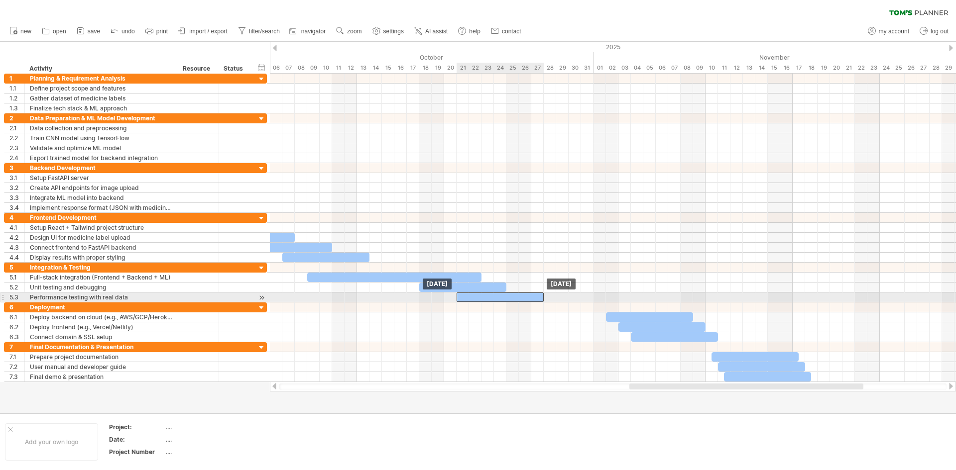
drag, startPoint x: 540, startPoint y: 299, endPoint x: 475, endPoint y: 300, distance: 64.7
click at [475, 300] on div at bounding box center [499, 297] width 87 height 9
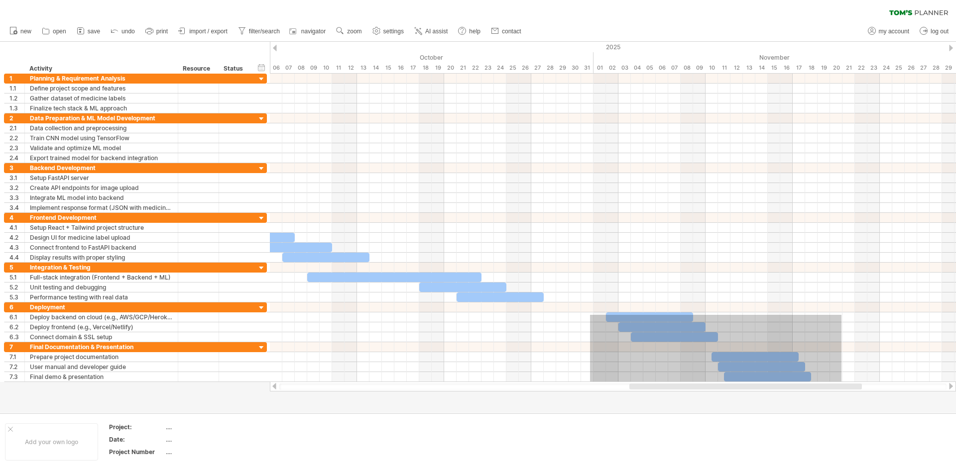
drag, startPoint x: 590, startPoint y: 315, endPoint x: 847, endPoint y: 396, distance: 269.8
click at [764, 363] on div "Trying to reach [DOMAIN_NAME] Connected again... 0% clear filter new 1" at bounding box center [478, 235] width 956 height 470
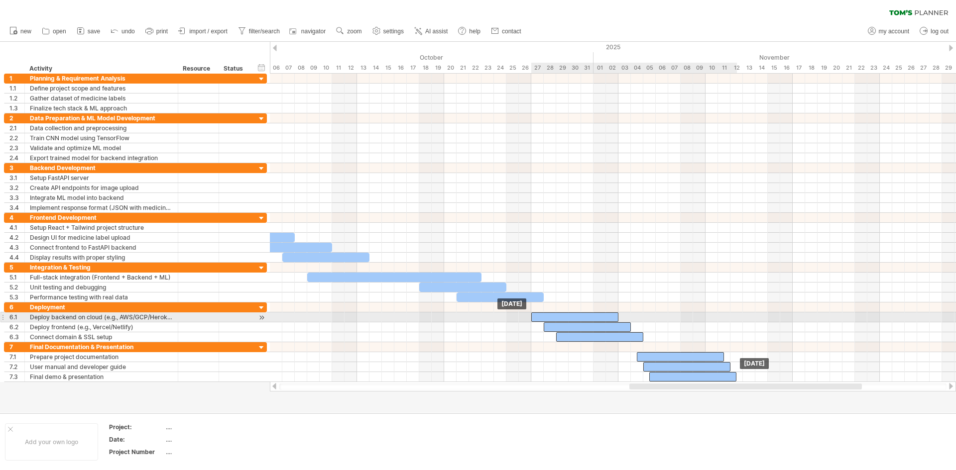
drag, startPoint x: 621, startPoint y: 316, endPoint x: 546, endPoint y: 319, distance: 74.2
click at [546, 319] on div at bounding box center [574, 317] width 87 height 9
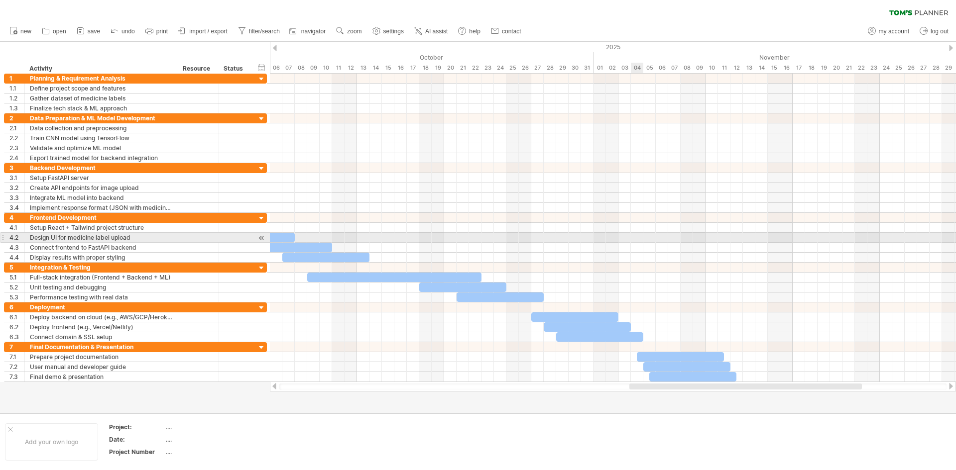
click at [642, 236] on div at bounding box center [613, 238] width 686 height 10
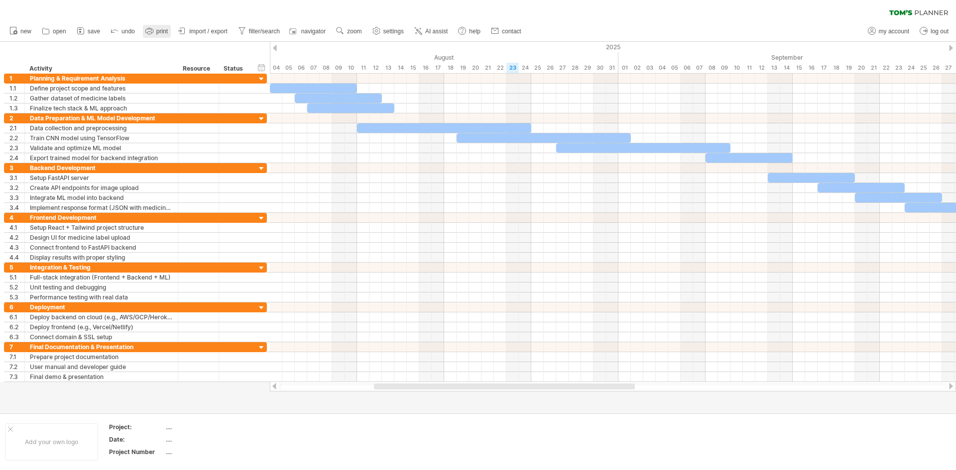
click at [154, 31] on icon at bounding box center [149, 31] width 10 height 10
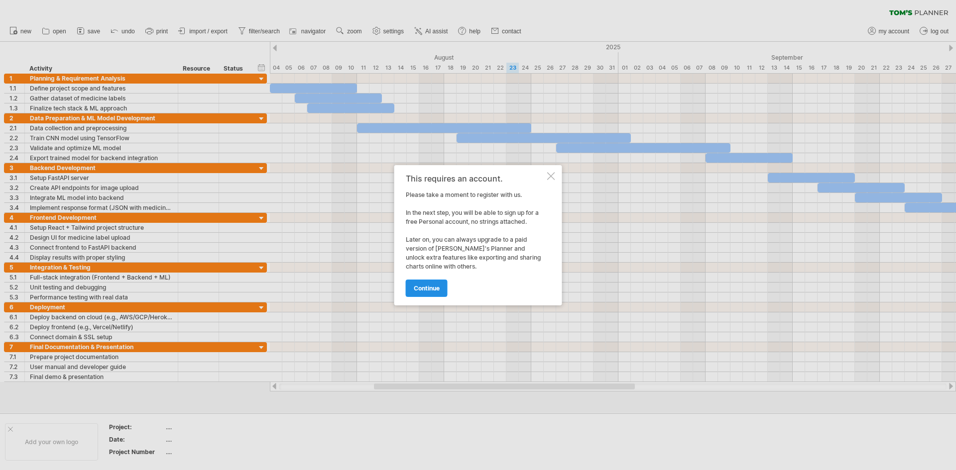
click at [439, 283] on link "continue" at bounding box center [427, 288] width 42 height 17
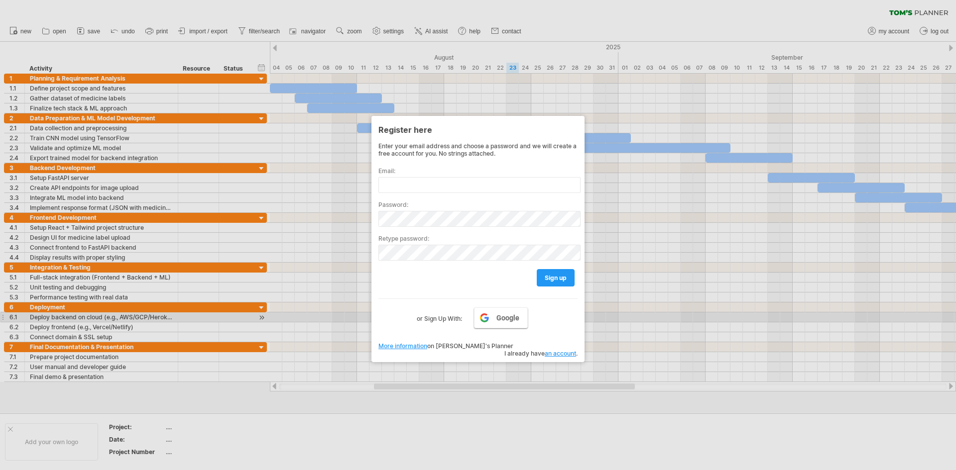
click at [497, 317] on span "Google" at bounding box center [507, 318] width 23 height 8
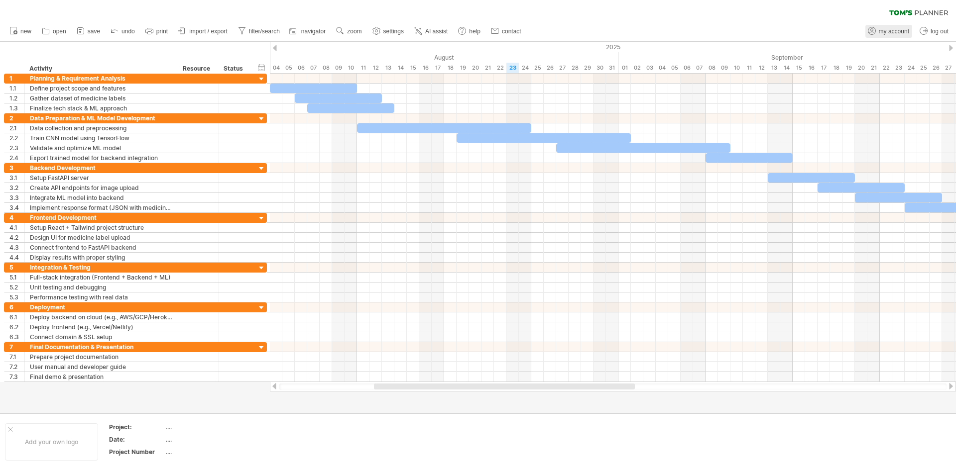
click at [764, 34] on span "my account" at bounding box center [893, 31] width 30 height 7
type input "**********"
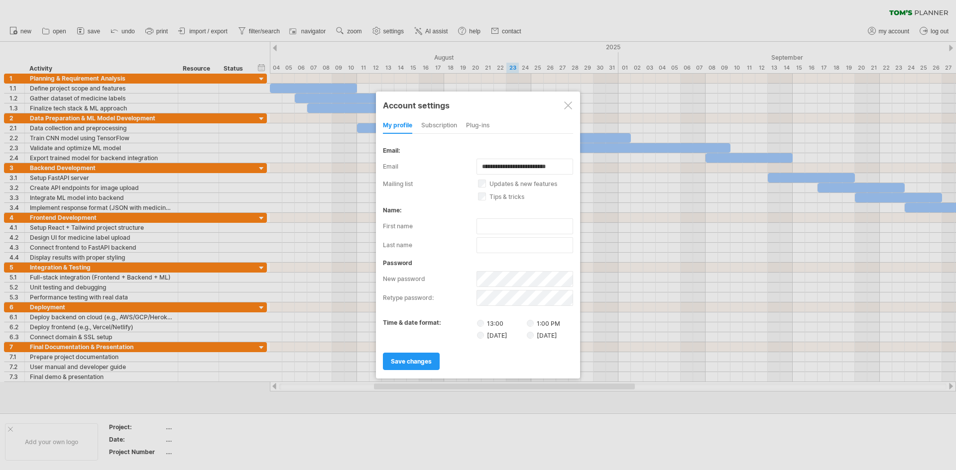
click at [764, 31] on div at bounding box center [478, 235] width 956 height 470
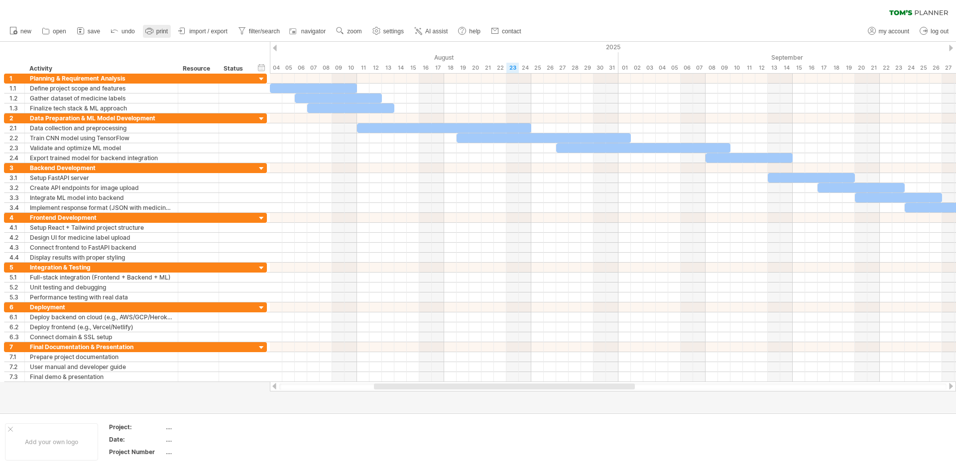
click at [161, 30] on span "print" at bounding box center [161, 31] width 11 height 7
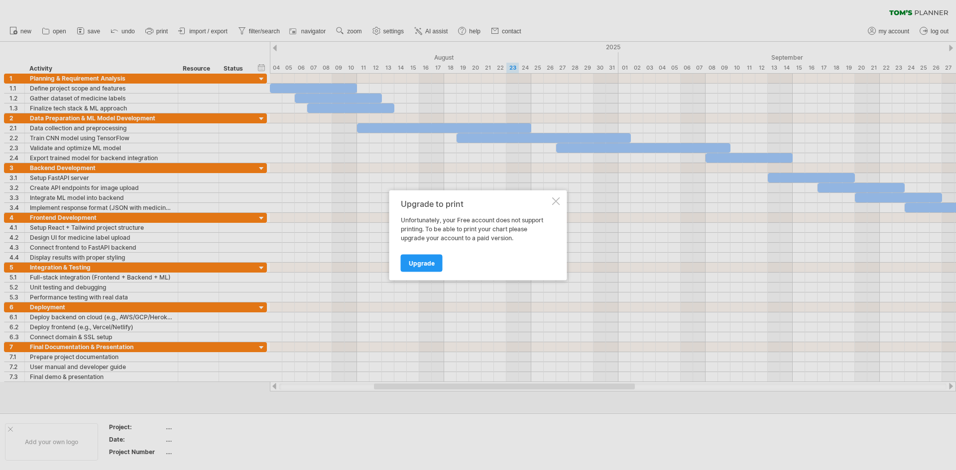
click at [555, 199] on div at bounding box center [556, 201] width 8 height 8
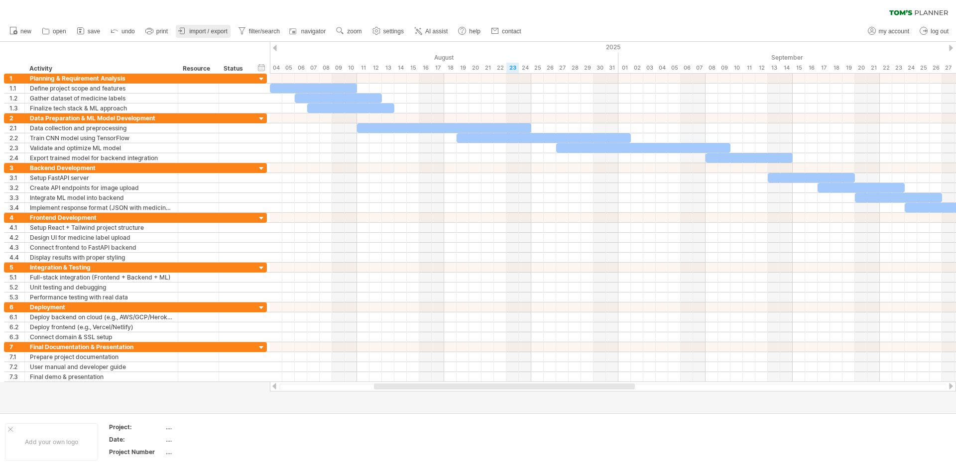
click at [199, 30] on span "import / export" at bounding box center [208, 31] width 38 height 7
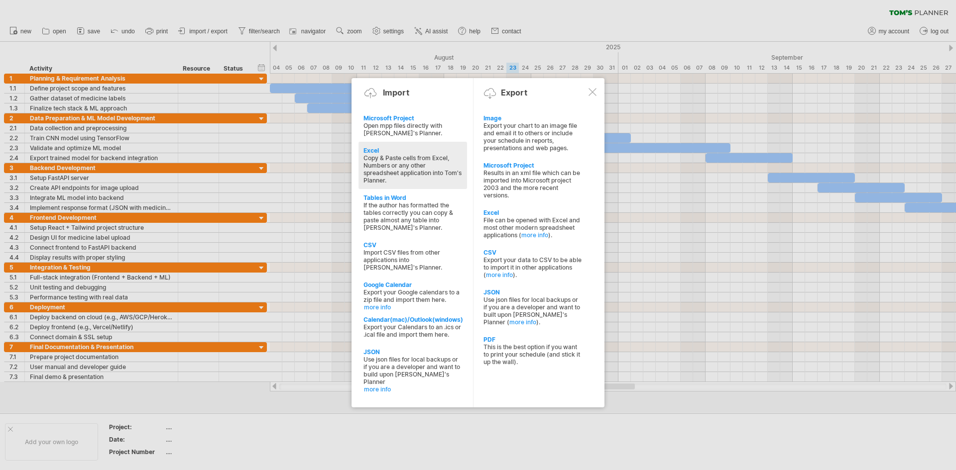
click at [429, 164] on div "Copy & Paste cells from Excel, Numbers or any other spreadsheet application int…" at bounding box center [412, 169] width 99 height 30
type textarea "**********"
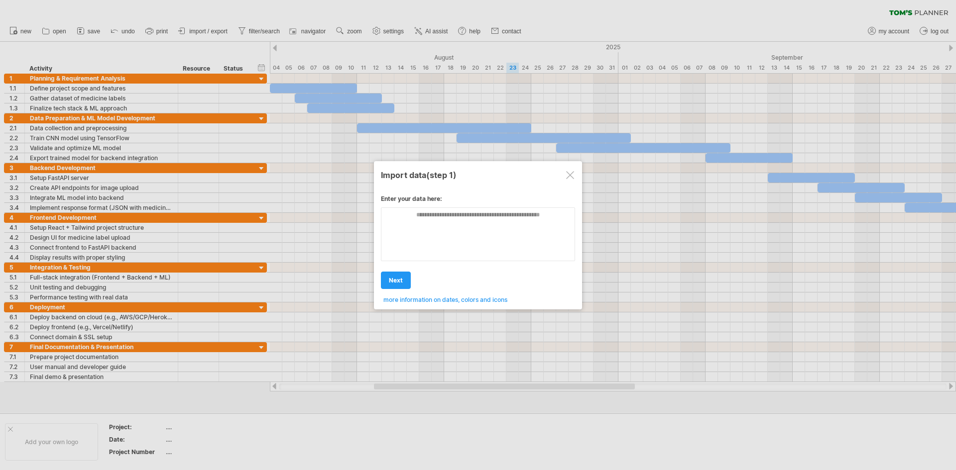
click at [567, 177] on div at bounding box center [570, 175] width 8 height 8
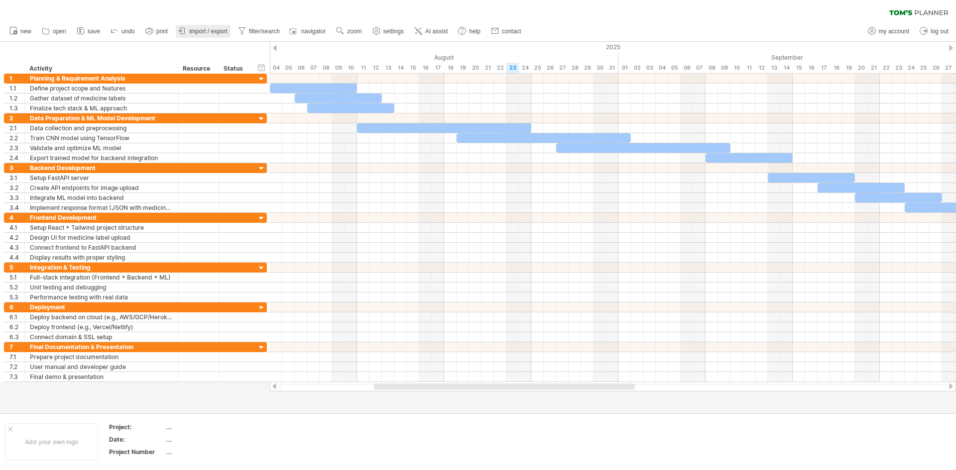
click at [217, 32] on span "import / export" at bounding box center [208, 31] width 38 height 7
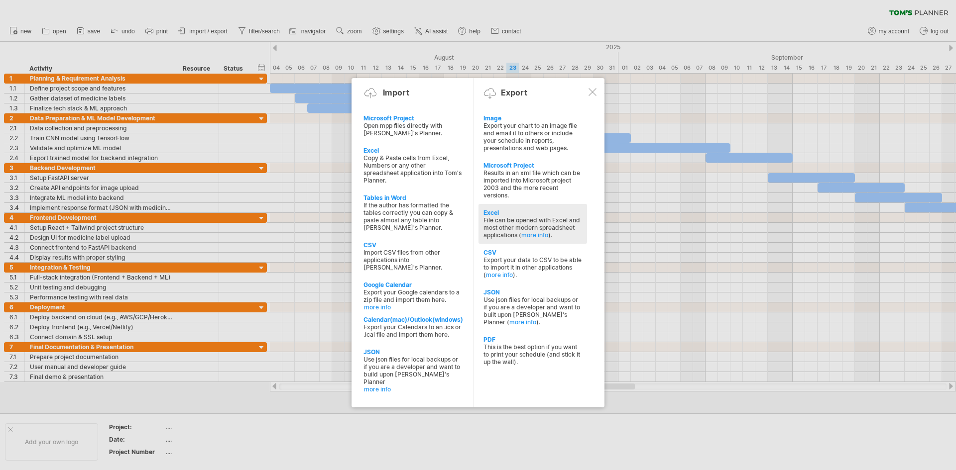
click at [561, 217] on div "File can be opened with Excel and most other modern spreadsheet applications ( …" at bounding box center [532, 227] width 99 height 22
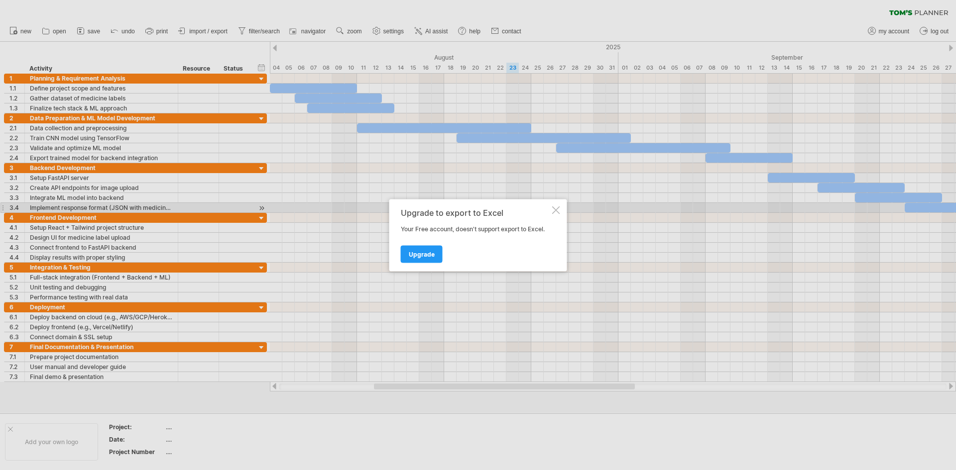
click at [558, 210] on div at bounding box center [556, 210] width 8 height 8
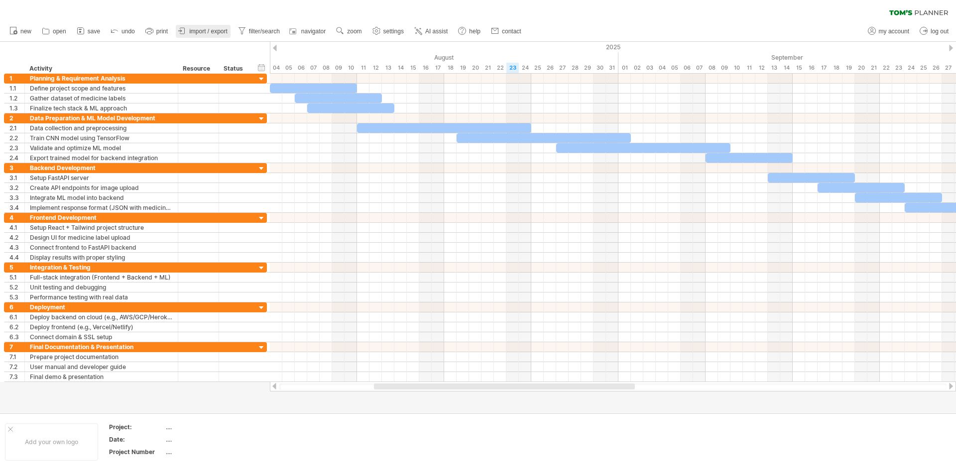
click at [213, 31] on span "import / export" at bounding box center [208, 31] width 38 height 7
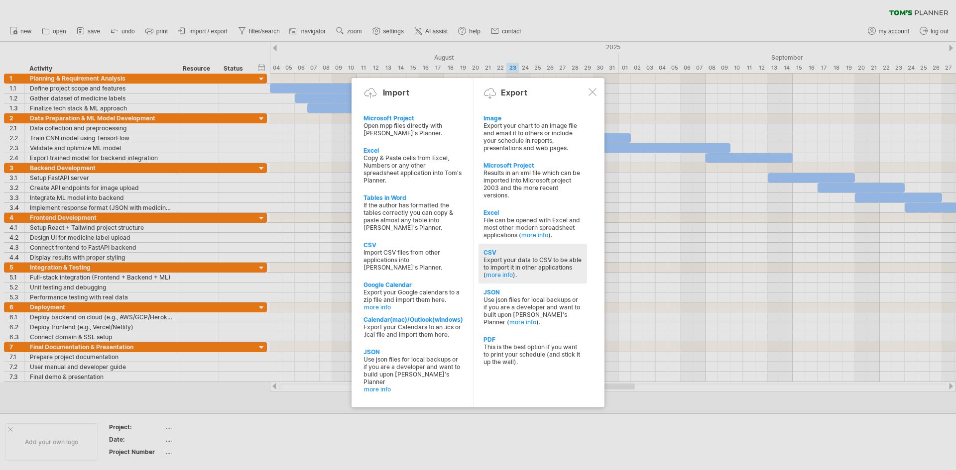
click at [505, 260] on div "Export your data to CSV to be able to import it in other applications ( more in…" at bounding box center [532, 267] width 99 height 22
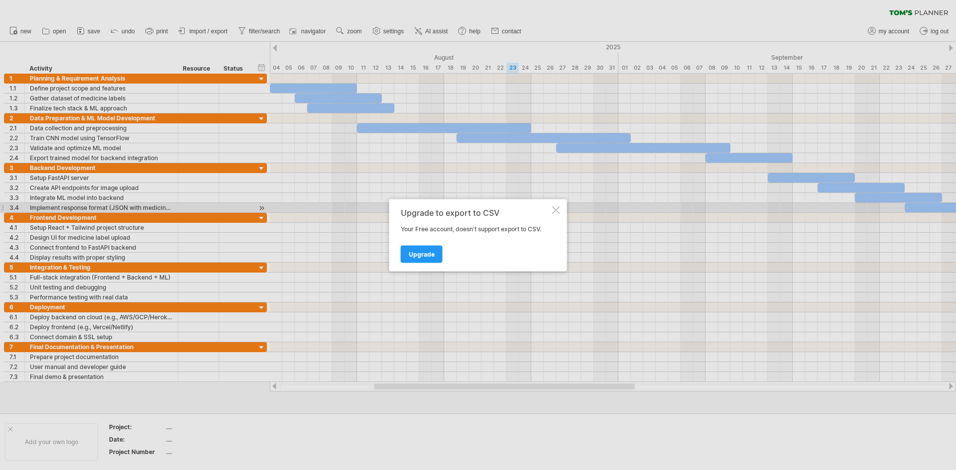
click at [555, 211] on div at bounding box center [556, 210] width 8 height 8
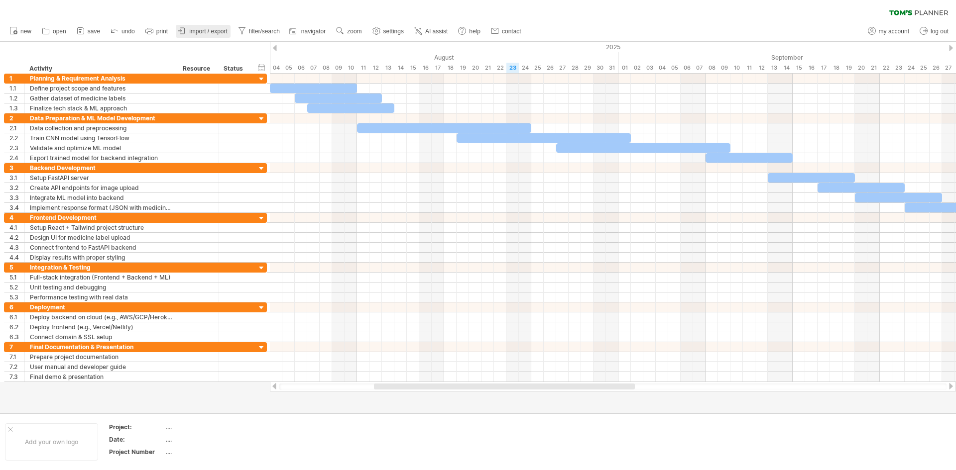
click at [206, 30] on span "import / export" at bounding box center [208, 31] width 38 height 7
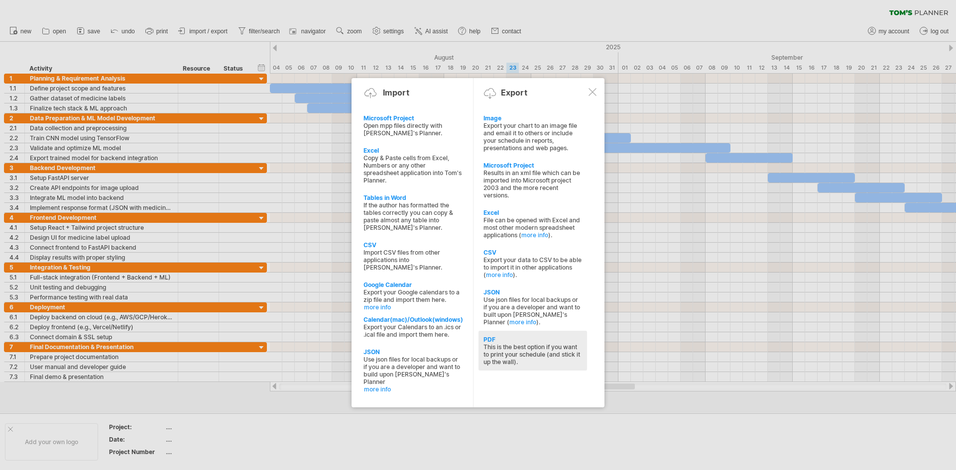
click at [524, 346] on div "This is the best option if you want to print your schedule (and stick it up the…" at bounding box center [532, 354] width 99 height 22
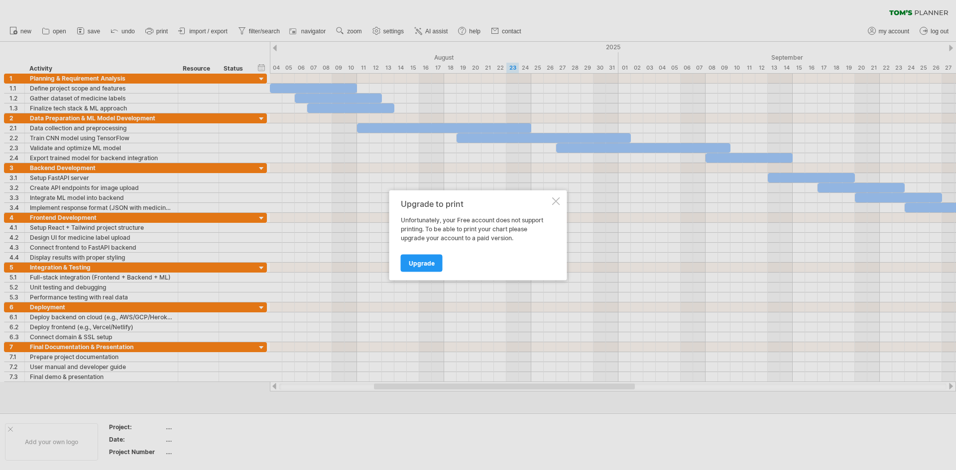
click at [558, 202] on div at bounding box center [556, 201] width 8 height 8
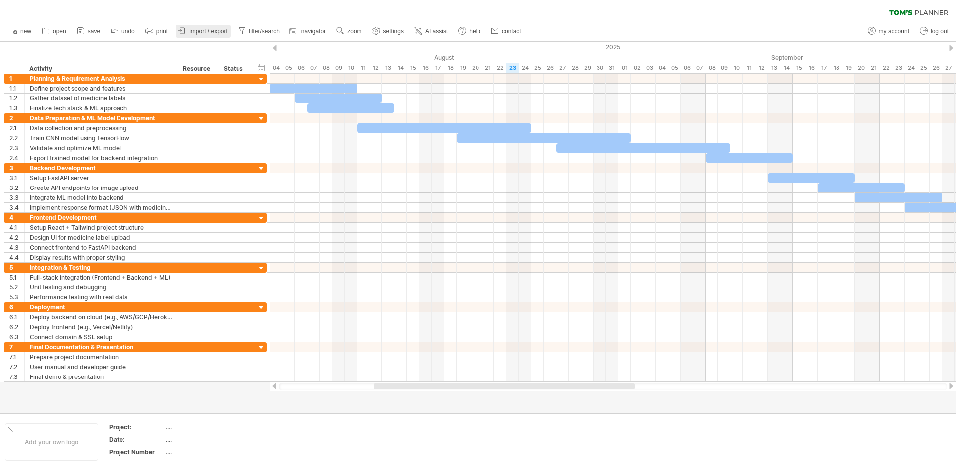
click at [193, 29] on span "import / export" at bounding box center [208, 31] width 38 height 7
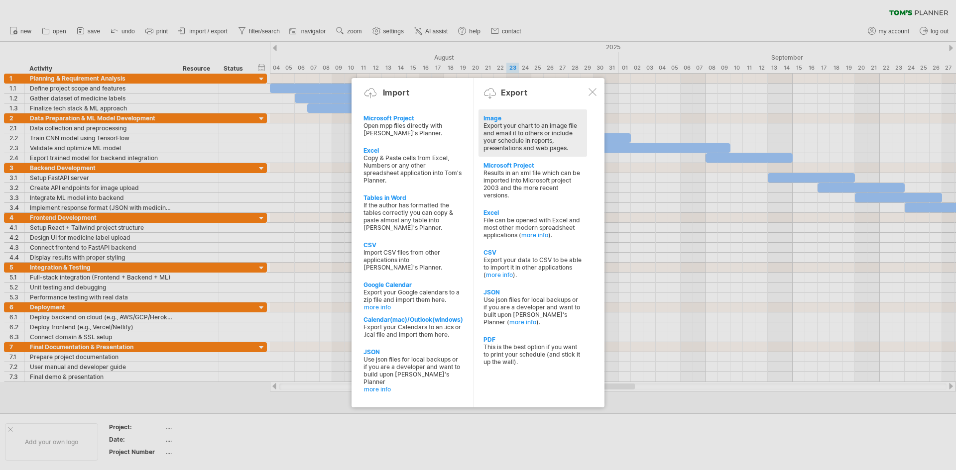
click at [545, 129] on div "Export your chart to an image file and email it to others or include your sched…" at bounding box center [532, 137] width 99 height 30
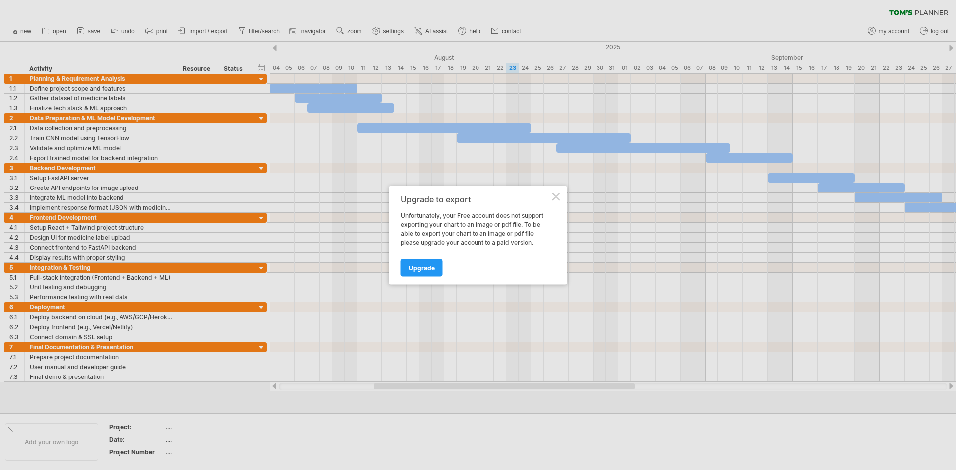
click at [553, 196] on div at bounding box center [556, 197] width 8 height 8
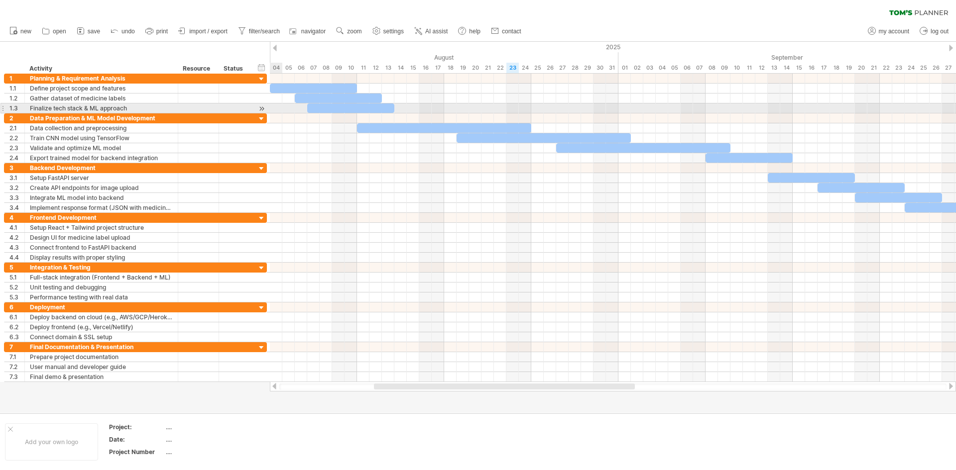
click at [262, 109] on div at bounding box center [261, 109] width 9 height 10
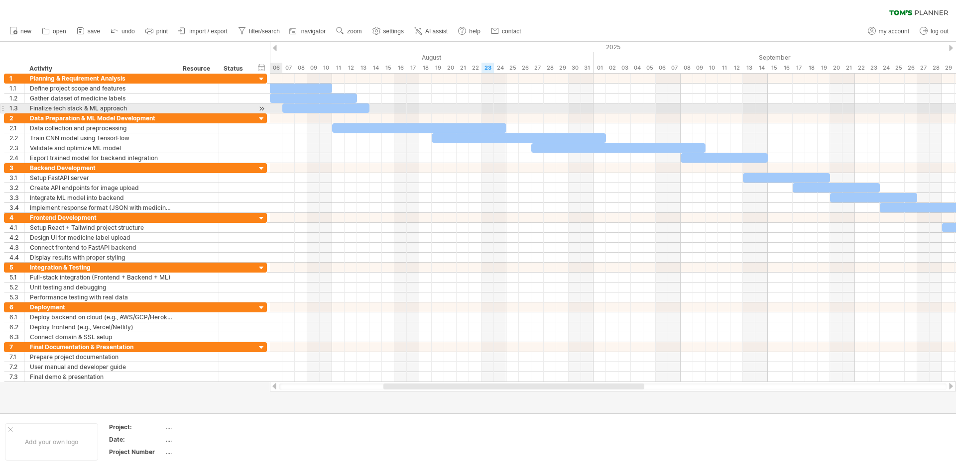
click at [262, 109] on div at bounding box center [261, 109] width 9 height 10
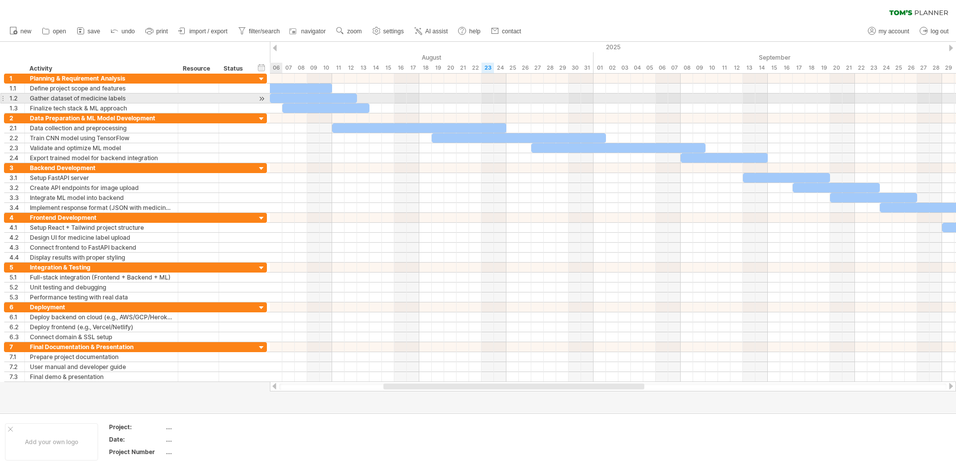
click at [261, 99] on div at bounding box center [261, 99] width 9 height 10
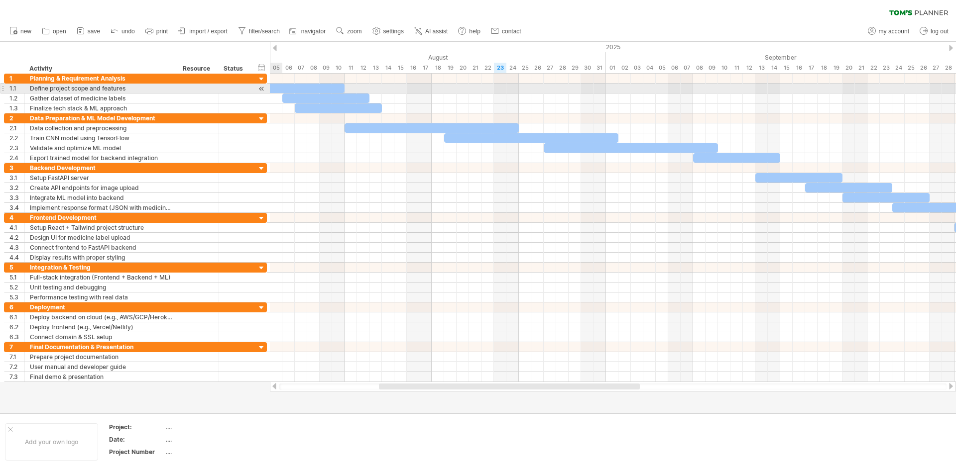
click at [260, 89] on div at bounding box center [261, 89] width 9 height 10
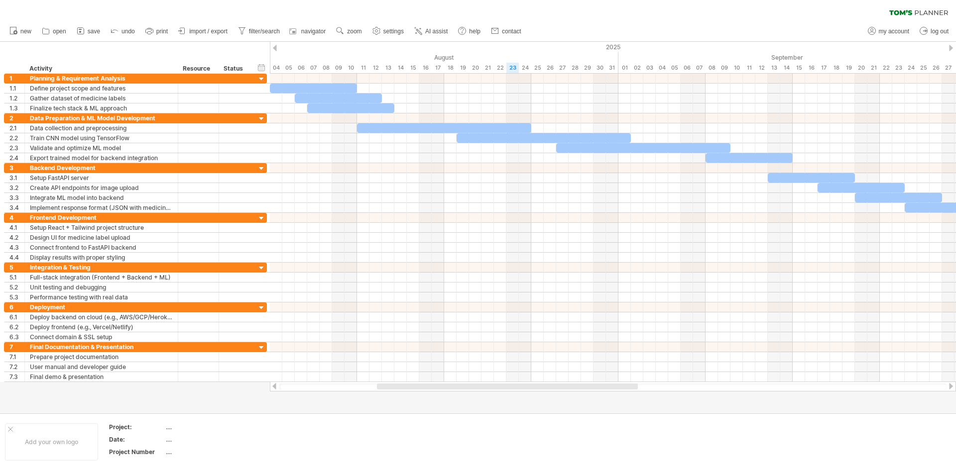
click at [396, 363] on div at bounding box center [507, 387] width 261 height 6
click at [262, 80] on div at bounding box center [261, 79] width 9 height 9
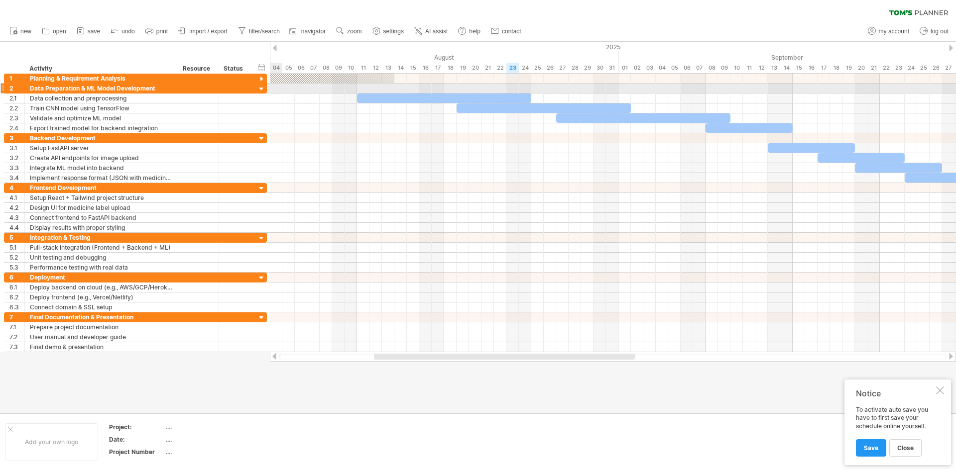
click at [261, 91] on div at bounding box center [261, 89] width 9 height 9
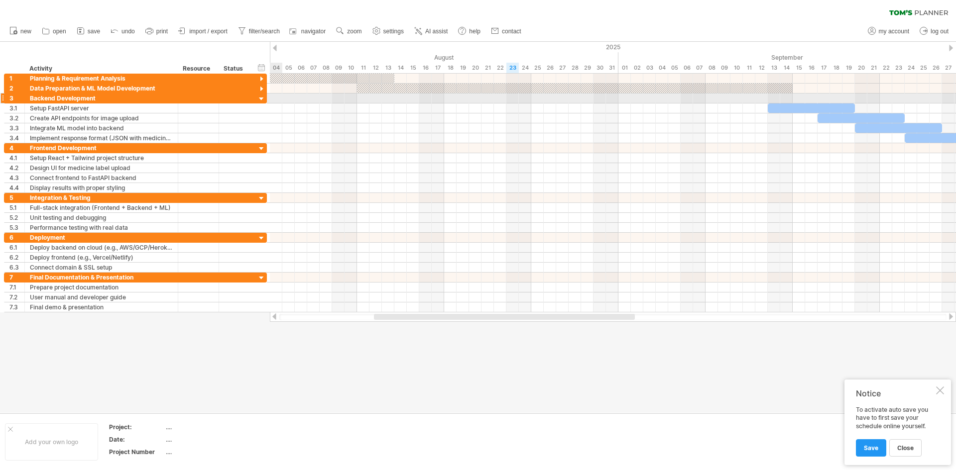
click at [259, 98] on div at bounding box center [261, 99] width 9 height 9
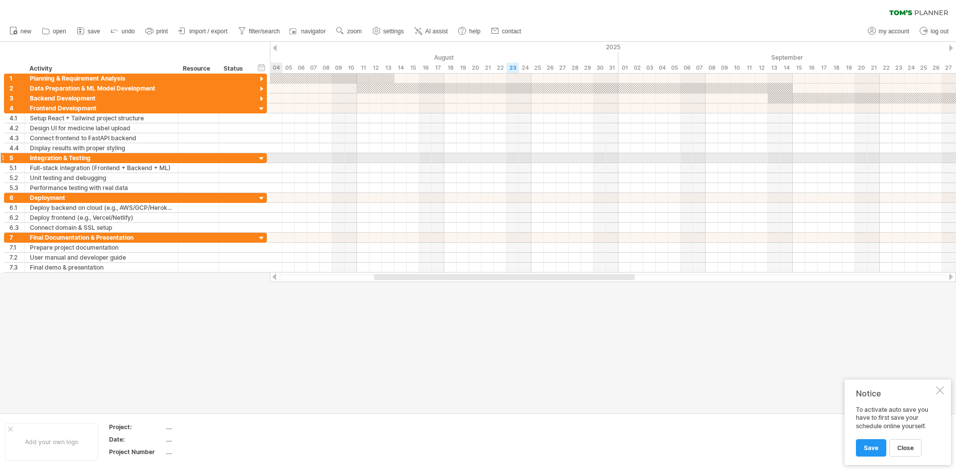
click at [261, 155] on div at bounding box center [261, 158] width 9 height 9
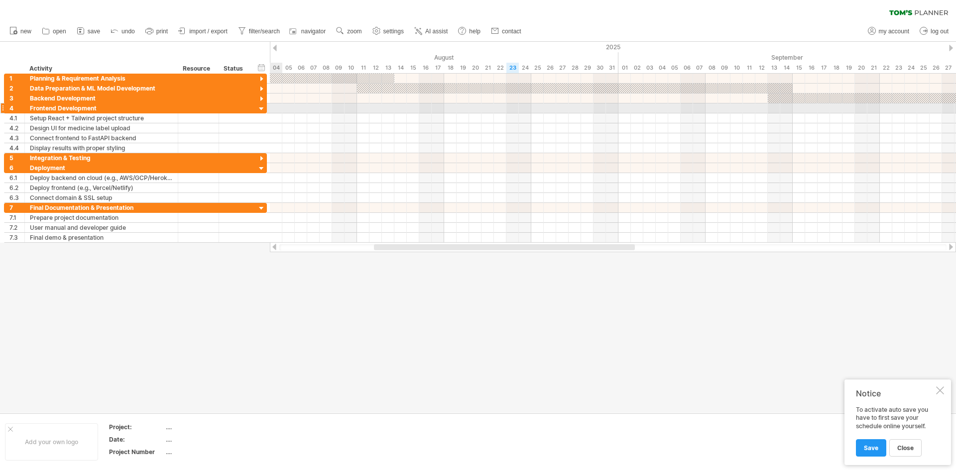
click at [259, 108] on div at bounding box center [261, 109] width 9 height 9
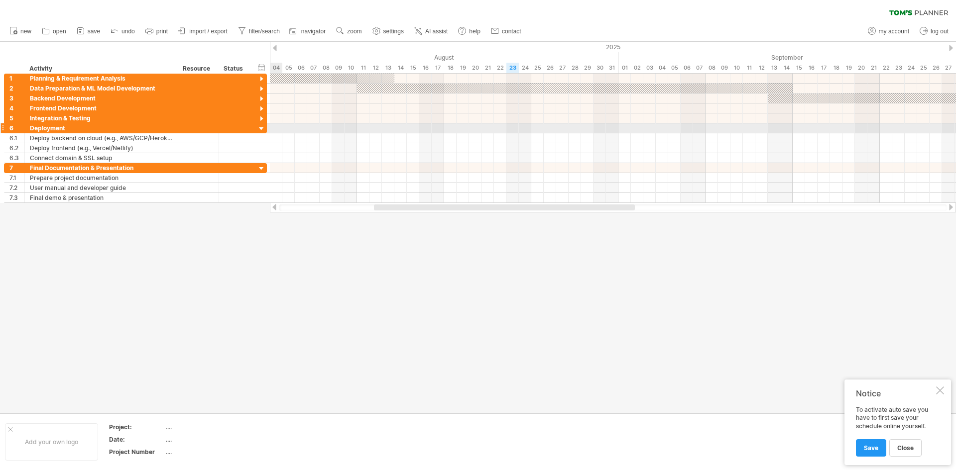
click at [260, 128] on div at bounding box center [261, 128] width 9 height 9
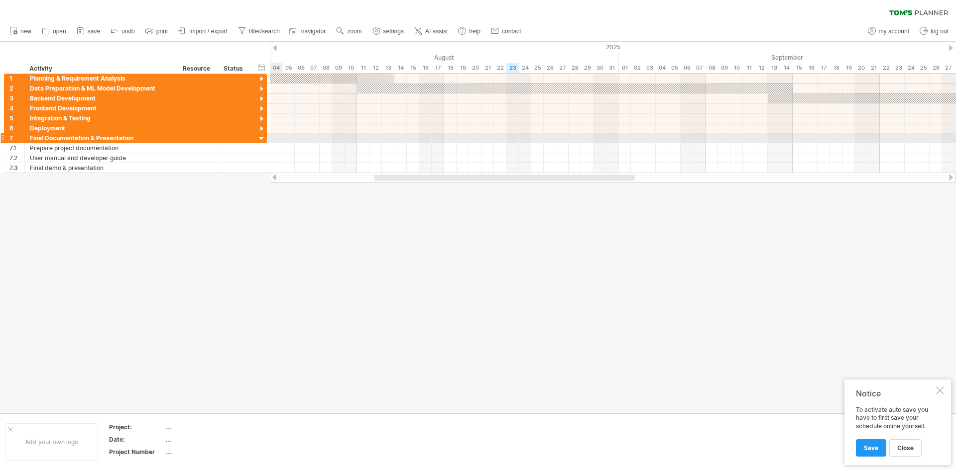
click at [262, 136] on div at bounding box center [261, 138] width 9 height 9
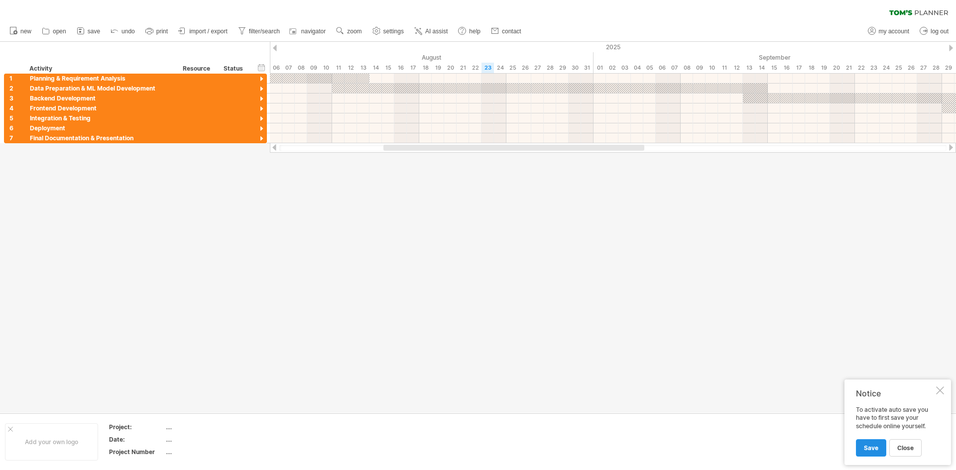
click at [764, 363] on span "Save" at bounding box center [871, 447] width 14 height 7
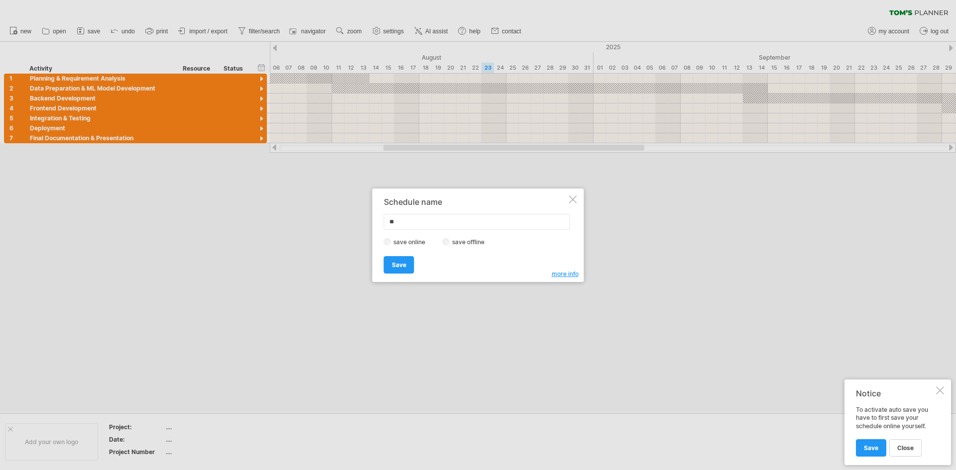
type input "*"
type input "**********"
click at [404, 266] on span "Save" at bounding box center [399, 264] width 14 height 7
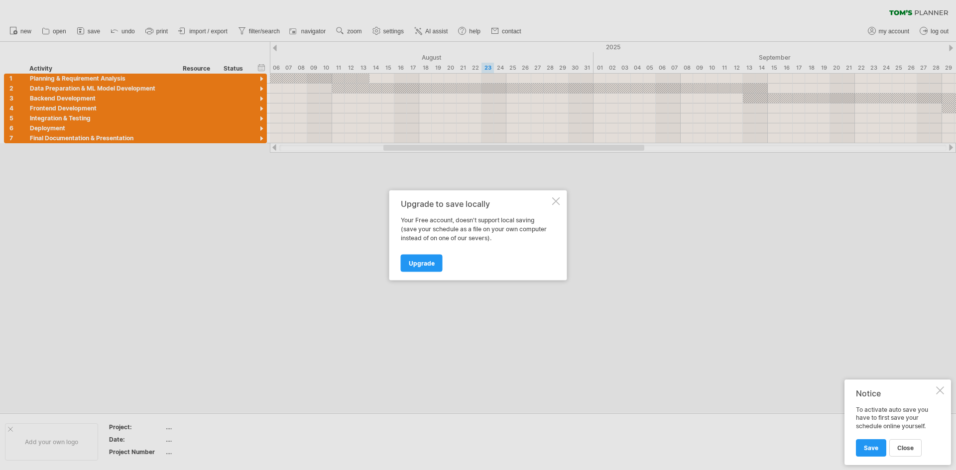
click at [553, 200] on div at bounding box center [556, 201] width 8 height 8
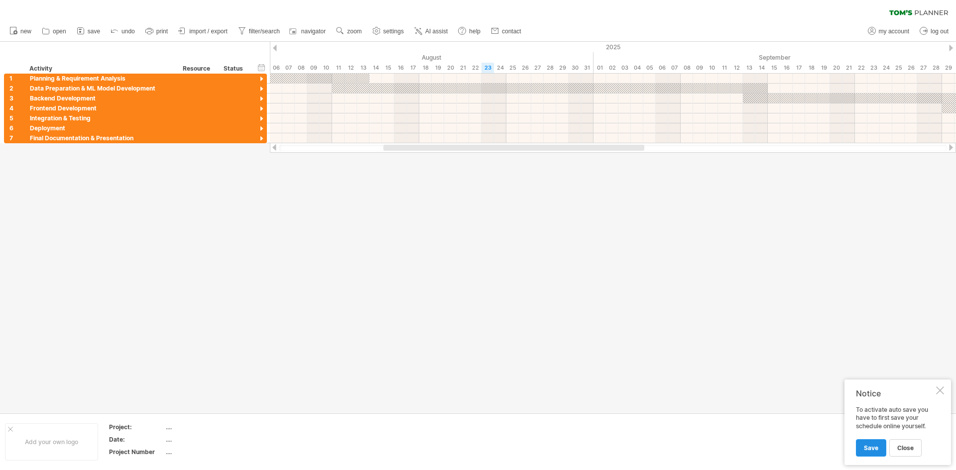
click at [764, 363] on link "Save" at bounding box center [871, 447] width 30 height 17
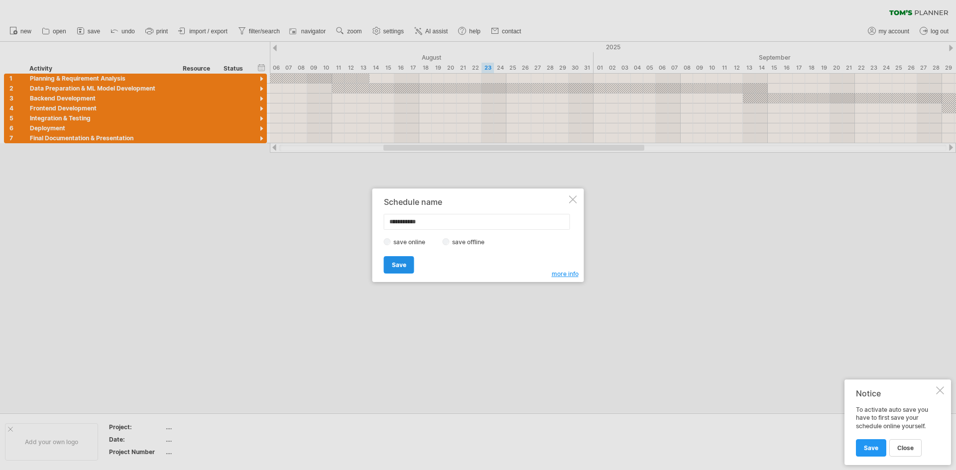
click at [397, 266] on span "Save" at bounding box center [399, 264] width 14 height 7
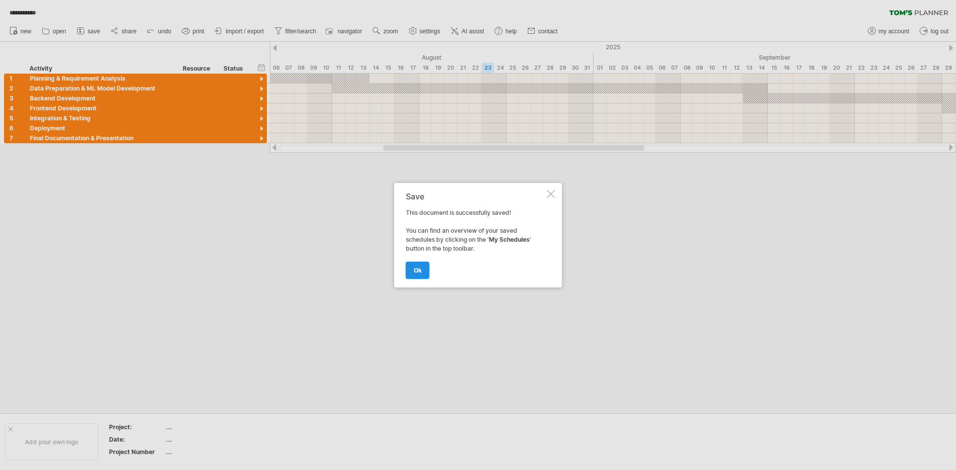
click at [414, 268] on span "ok" at bounding box center [418, 270] width 8 height 7
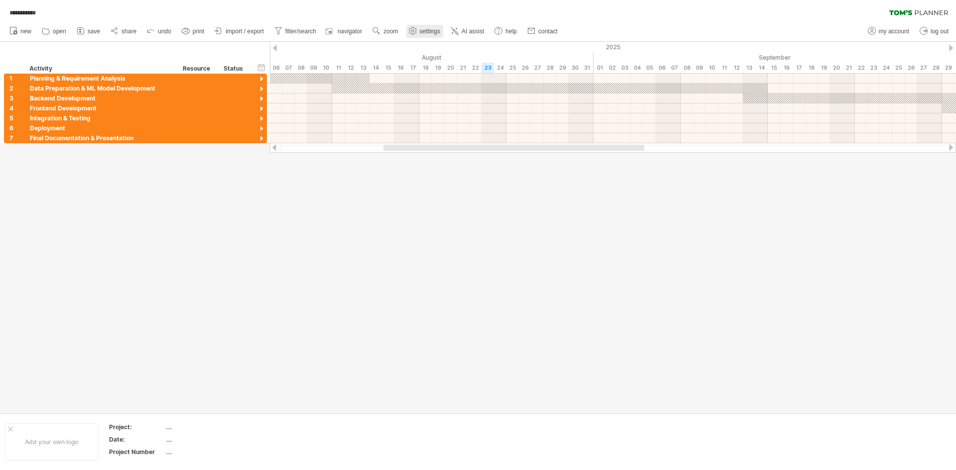
click at [419, 35] on link "settings" at bounding box center [424, 31] width 37 height 13
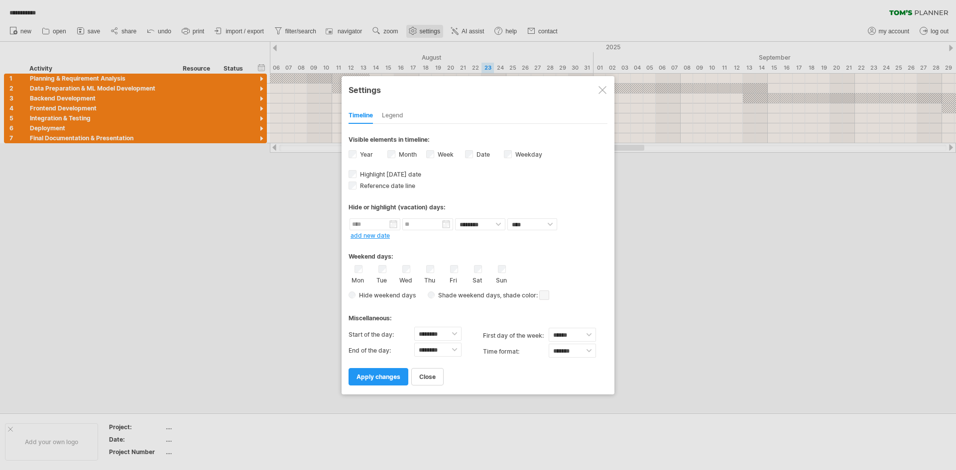
click at [419, 35] on div at bounding box center [478, 235] width 956 height 470
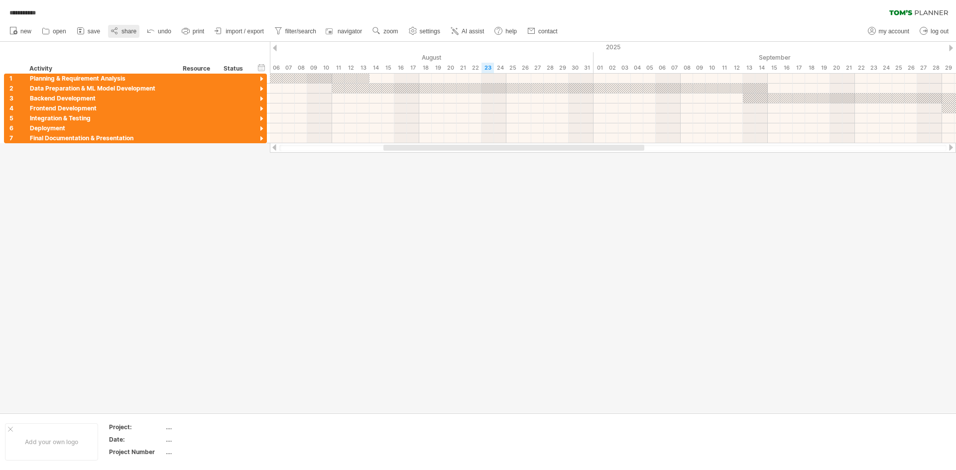
click at [126, 28] on span "share" at bounding box center [128, 31] width 15 height 7
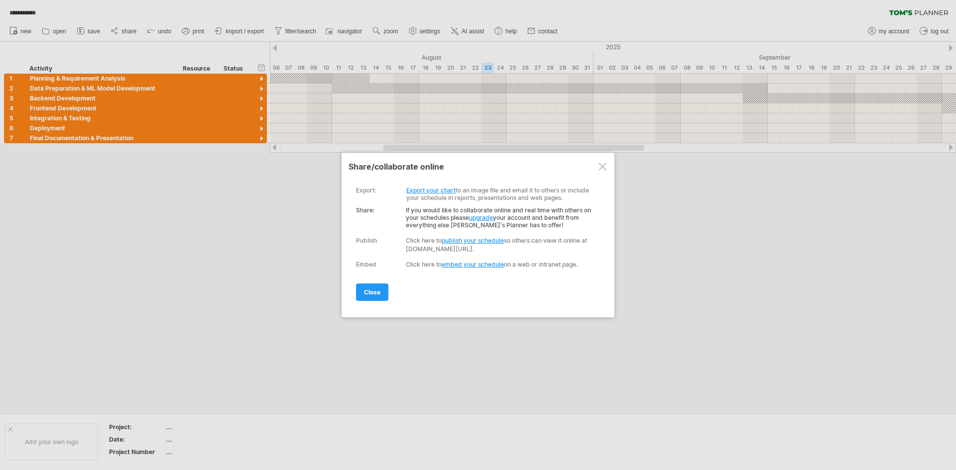
click at [431, 189] on link "Export your chart" at bounding box center [430, 190] width 49 height 7
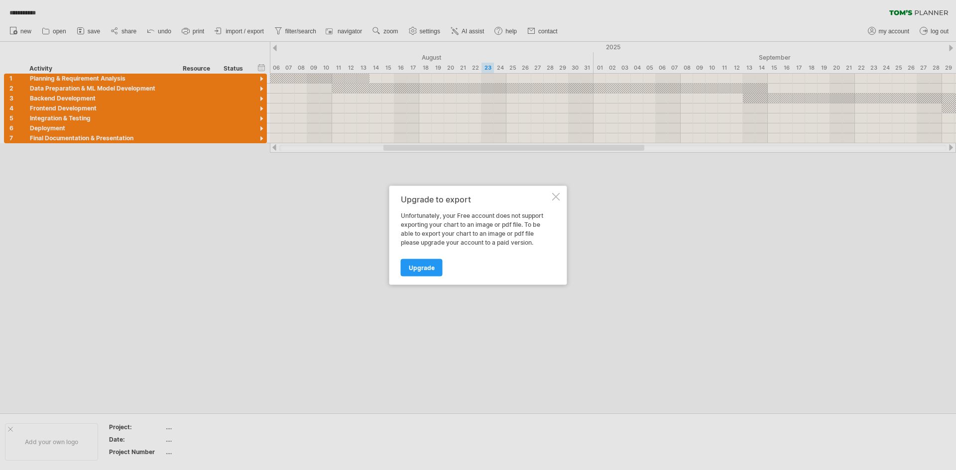
click at [555, 193] on div at bounding box center [556, 197] width 8 height 8
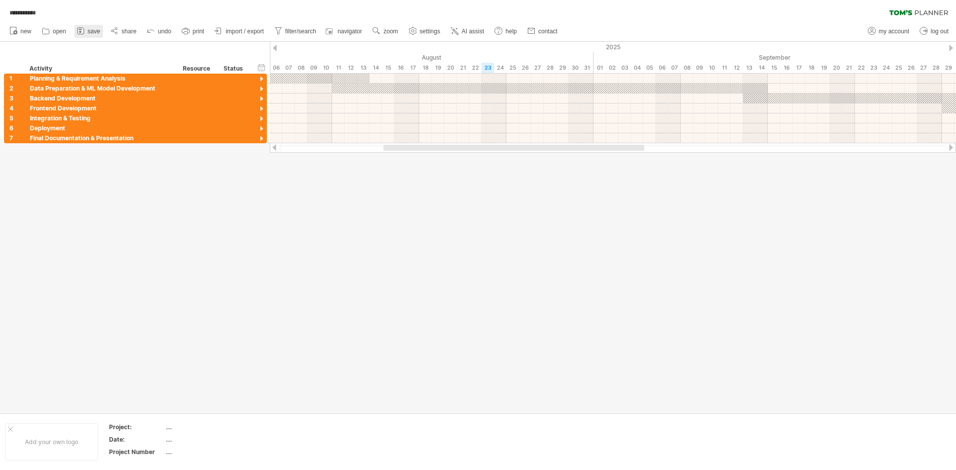
click at [93, 30] on span "save" at bounding box center [94, 31] width 12 height 7
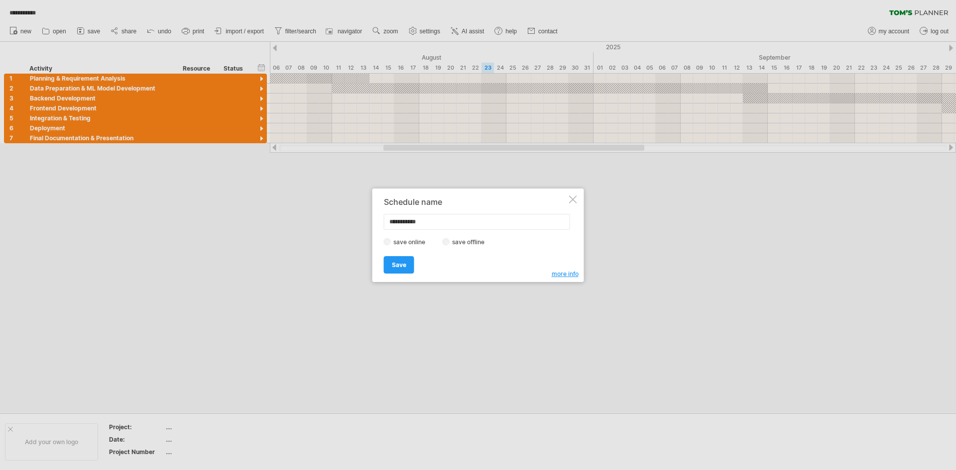
click at [570, 201] on div at bounding box center [573, 200] width 8 height 8
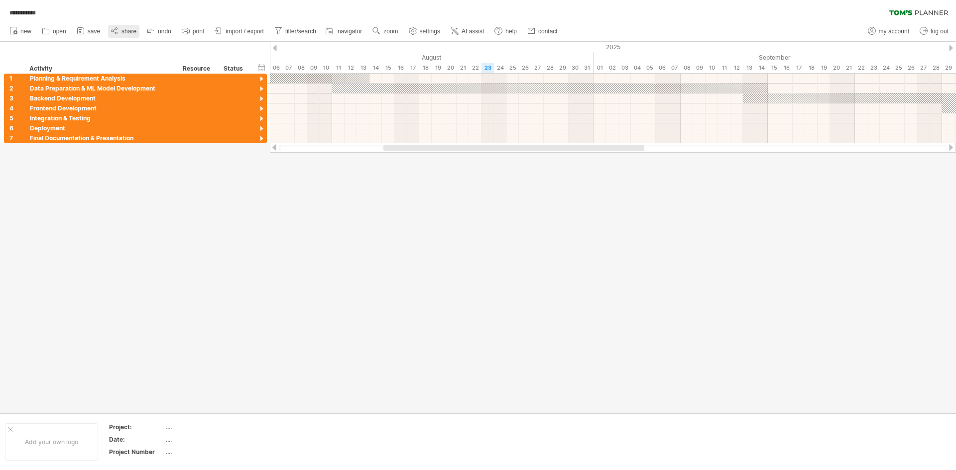
click at [122, 32] on span "share" at bounding box center [128, 31] width 15 height 7
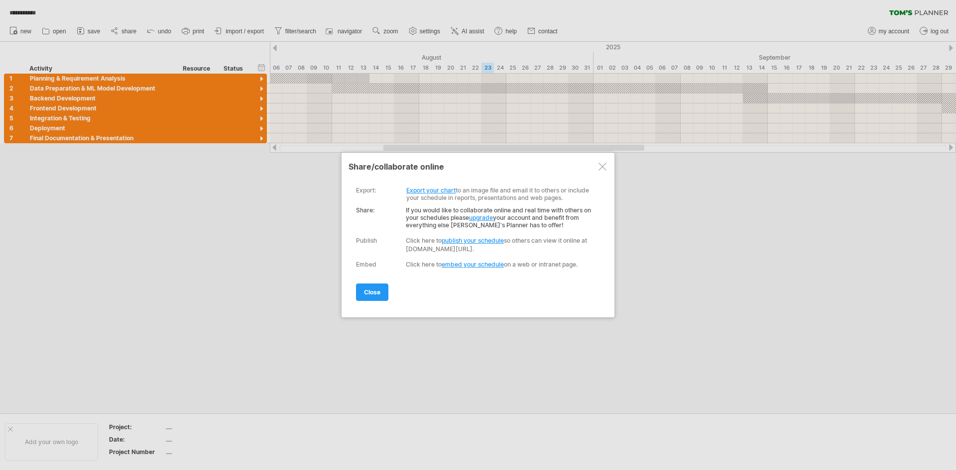
click at [462, 240] on link "publish your schedule" at bounding box center [472, 240] width 62 height 7
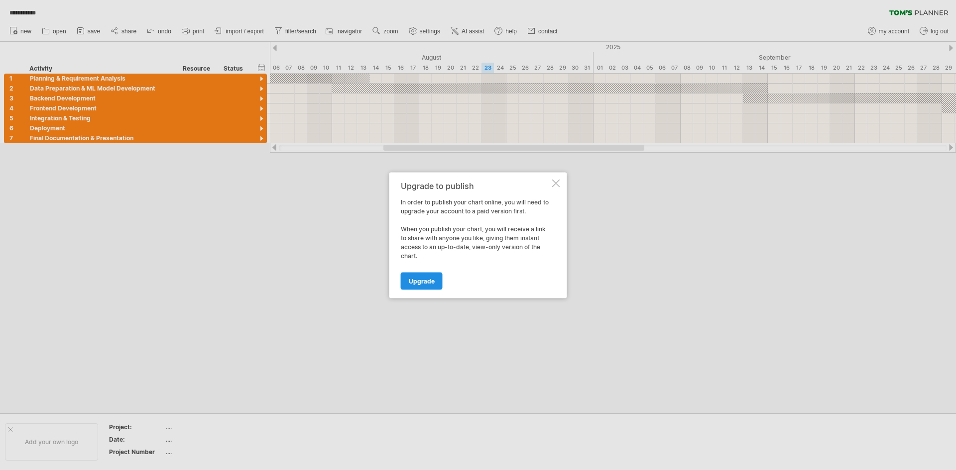
click at [412, 283] on span "Upgrade" at bounding box center [422, 280] width 26 height 7
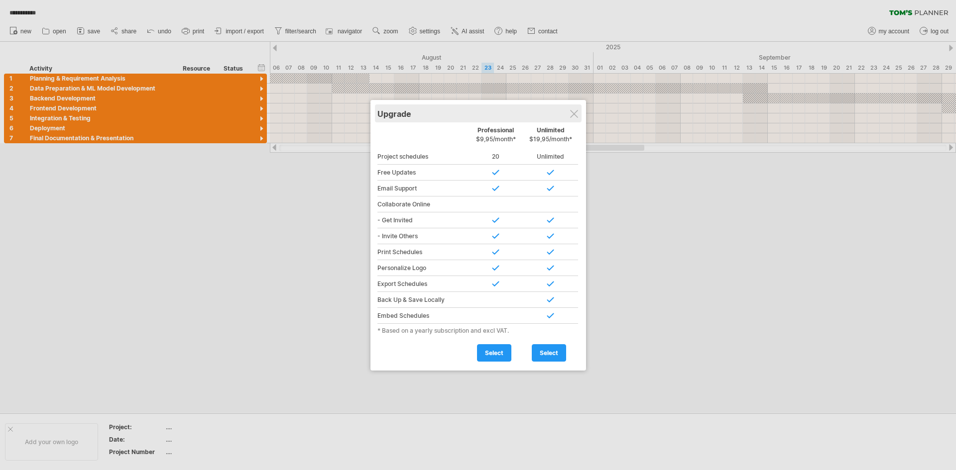
click at [572, 118] on div "Upgrade" at bounding box center [478, 114] width 202 height 18
click at [572, 110] on div at bounding box center [574, 114] width 8 height 8
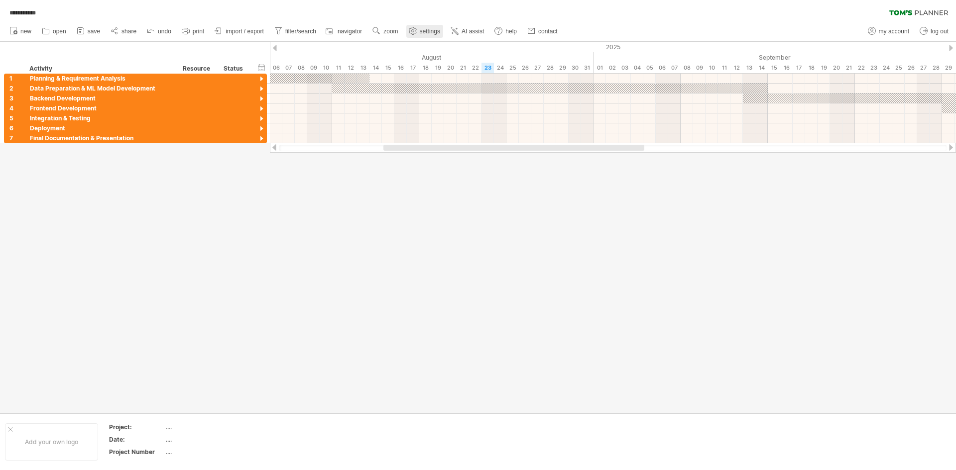
click at [409, 31] on use at bounding box center [413, 31] width 10 height 10
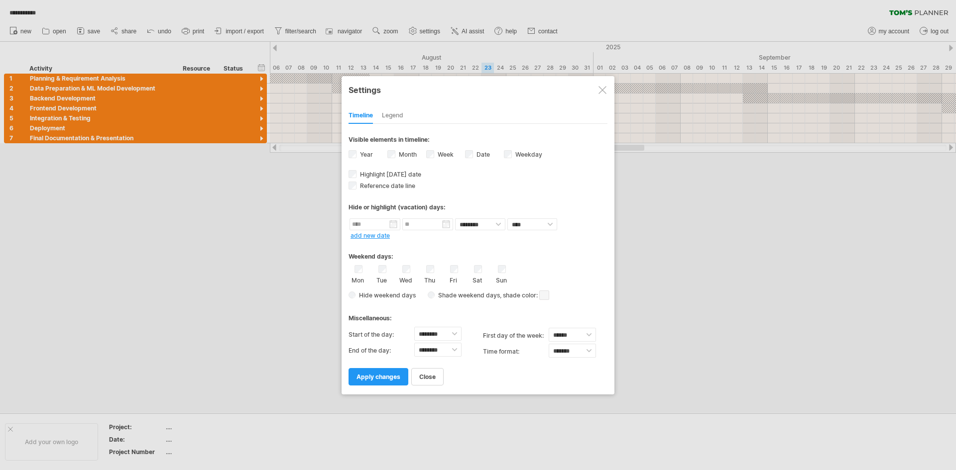
click at [423, 32] on div at bounding box center [478, 235] width 956 height 470
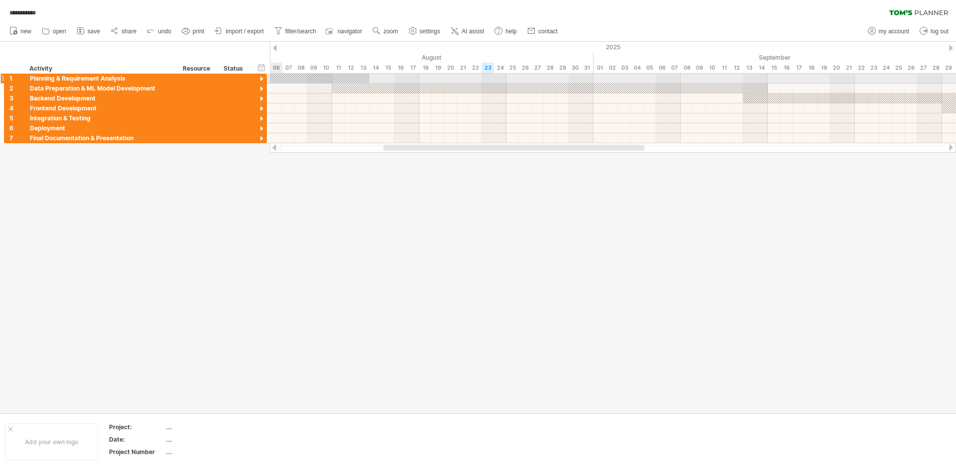
click at [262, 79] on div at bounding box center [261, 79] width 9 height 9
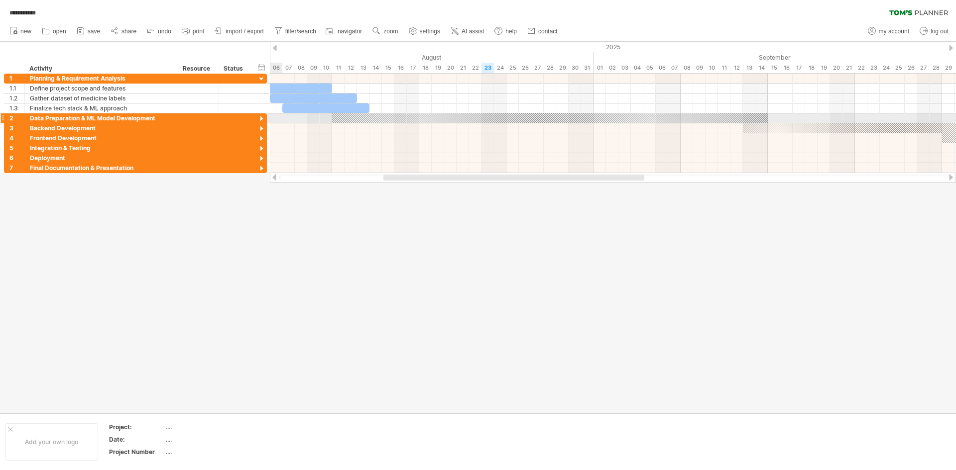
click at [262, 116] on div at bounding box center [261, 118] width 9 height 9
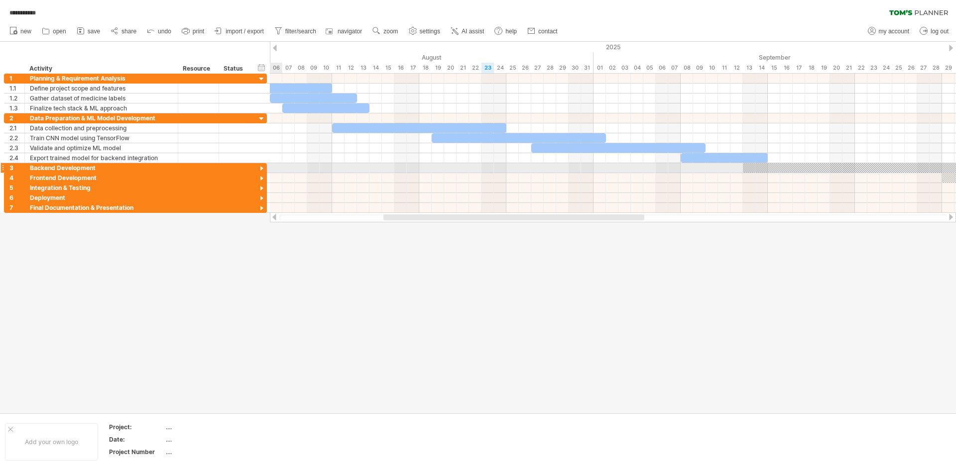
click at [260, 171] on div at bounding box center [261, 168] width 9 height 9
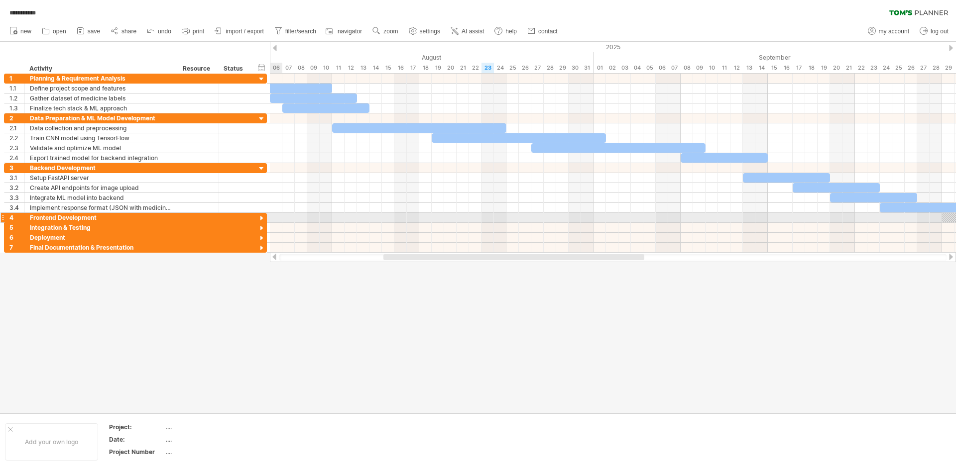
click at [260, 221] on div at bounding box center [261, 218] width 9 height 9
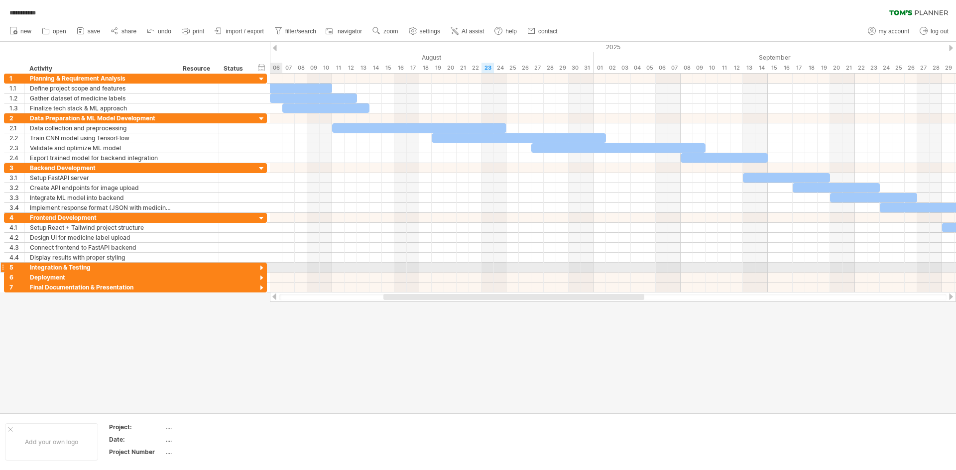
click at [261, 267] on div at bounding box center [261, 268] width 9 height 9
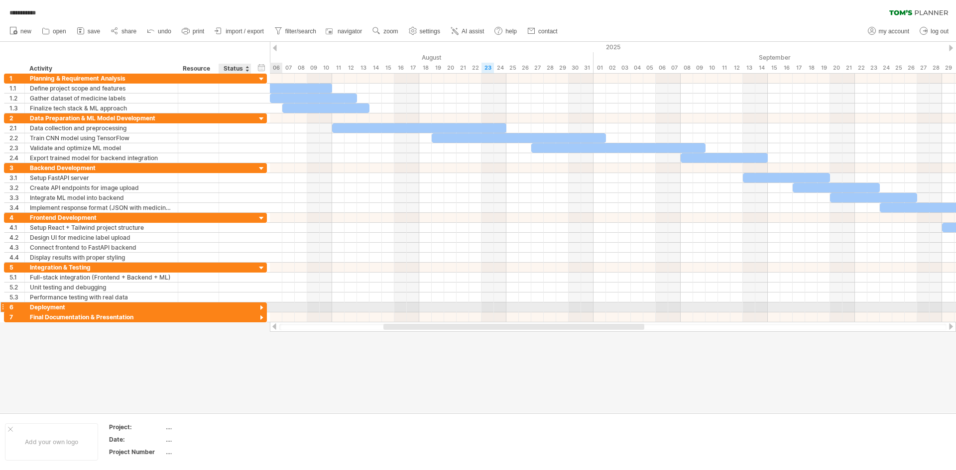
click at [261, 306] on div at bounding box center [261, 308] width 9 height 9
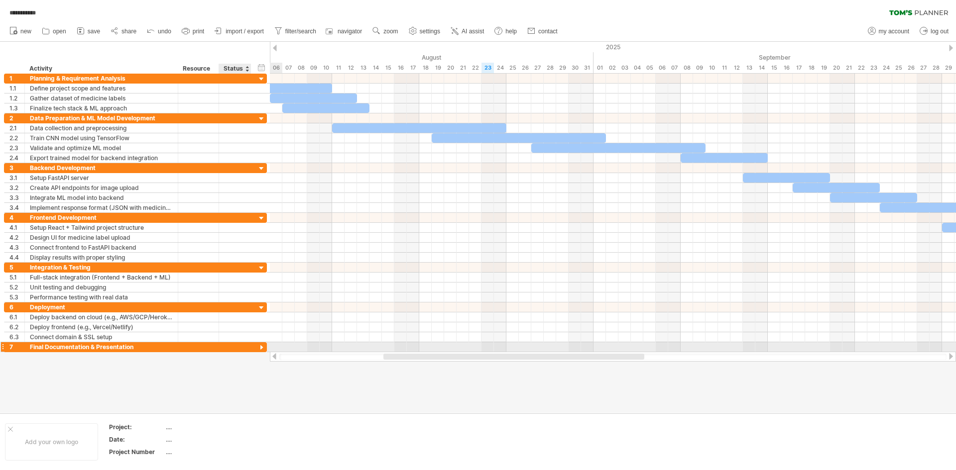
click at [259, 348] on div at bounding box center [261, 347] width 9 height 9
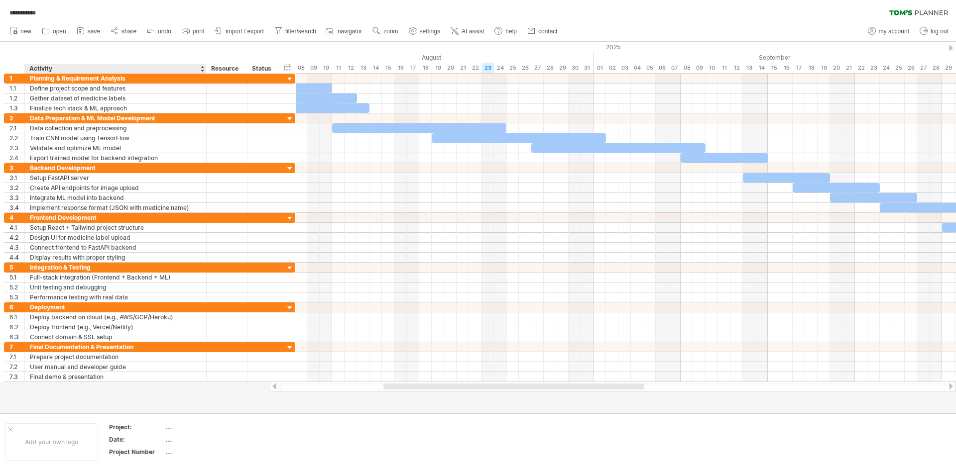
drag, startPoint x: 177, startPoint y: 67, endPoint x: 205, endPoint y: 69, distance: 28.5
click at [205, 69] on div at bounding box center [205, 69] width 3 height 10
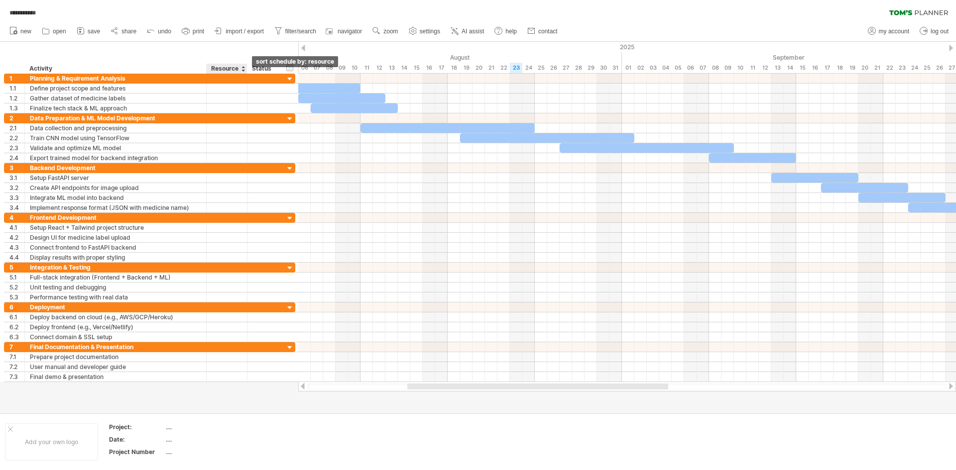
click at [242, 72] on div at bounding box center [243, 69] width 4 height 10
click at [243, 72] on div at bounding box center [243, 69] width 4 height 10
click at [257, 67] on div "Status" at bounding box center [263, 69] width 22 height 10
click at [197, 70] on div "Activity" at bounding box center [114, 69] width 171 height 10
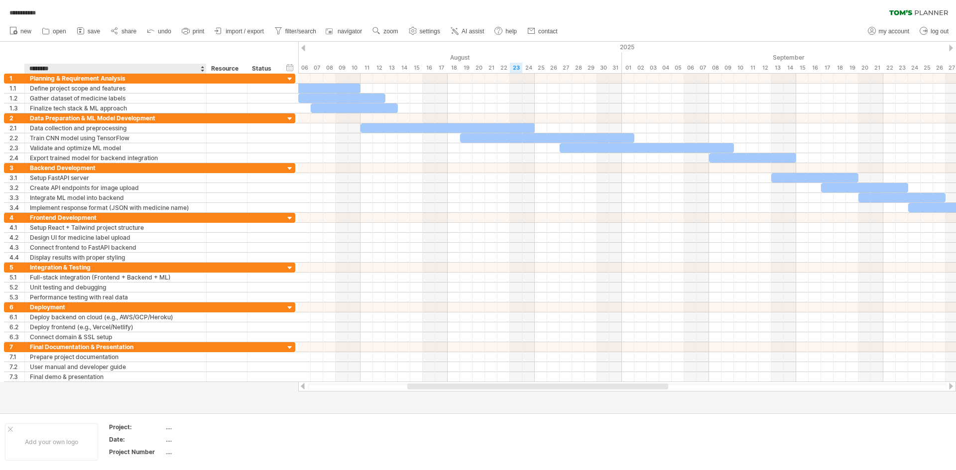
click at [211, 52] on div "hide start/end/duration show start/end/duration ******** Activity ******** Reso…" at bounding box center [149, 58] width 298 height 32
